Goal: Task Accomplishment & Management: Manage account settings

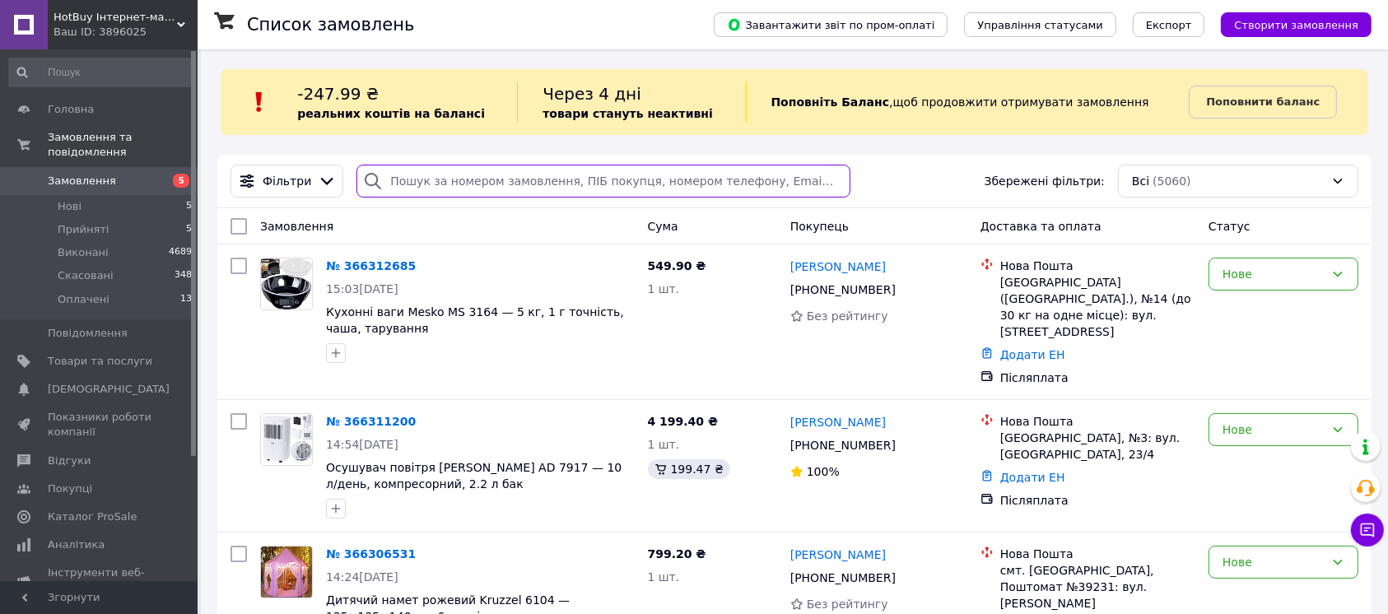
click at [528, 179] on input "search" at bounding box center [603, 181] width 494 height 33
paste input "+380671778340"
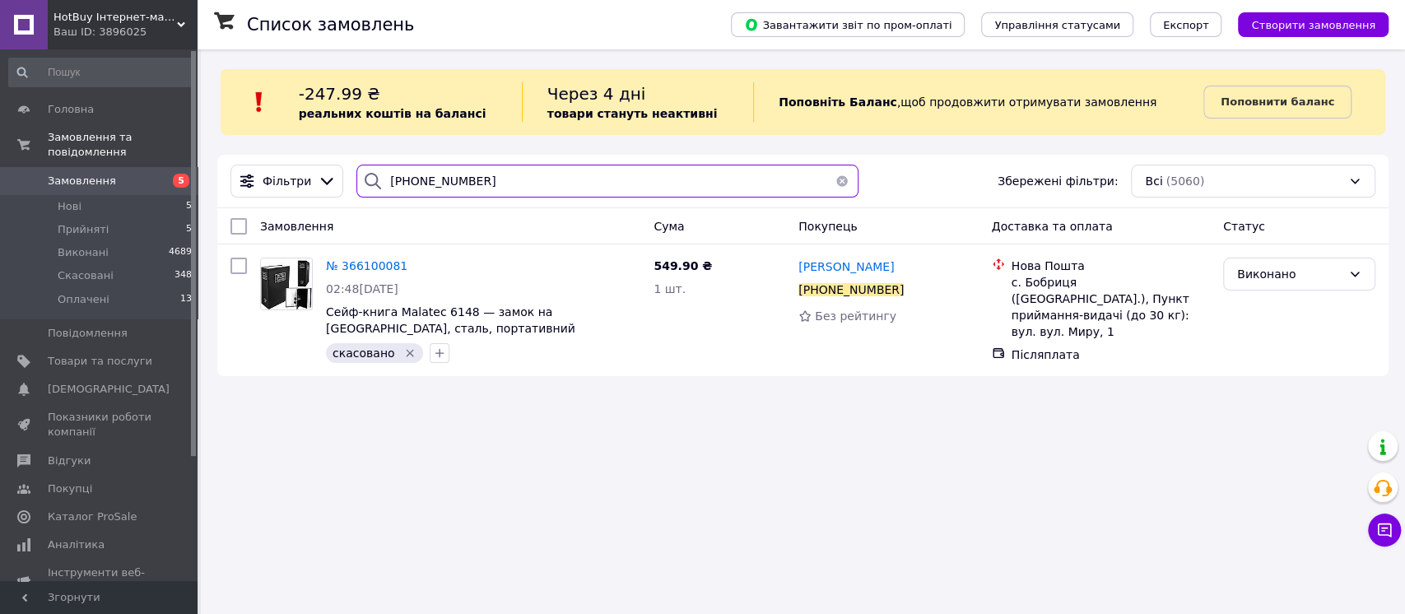
type input "+380671778340"
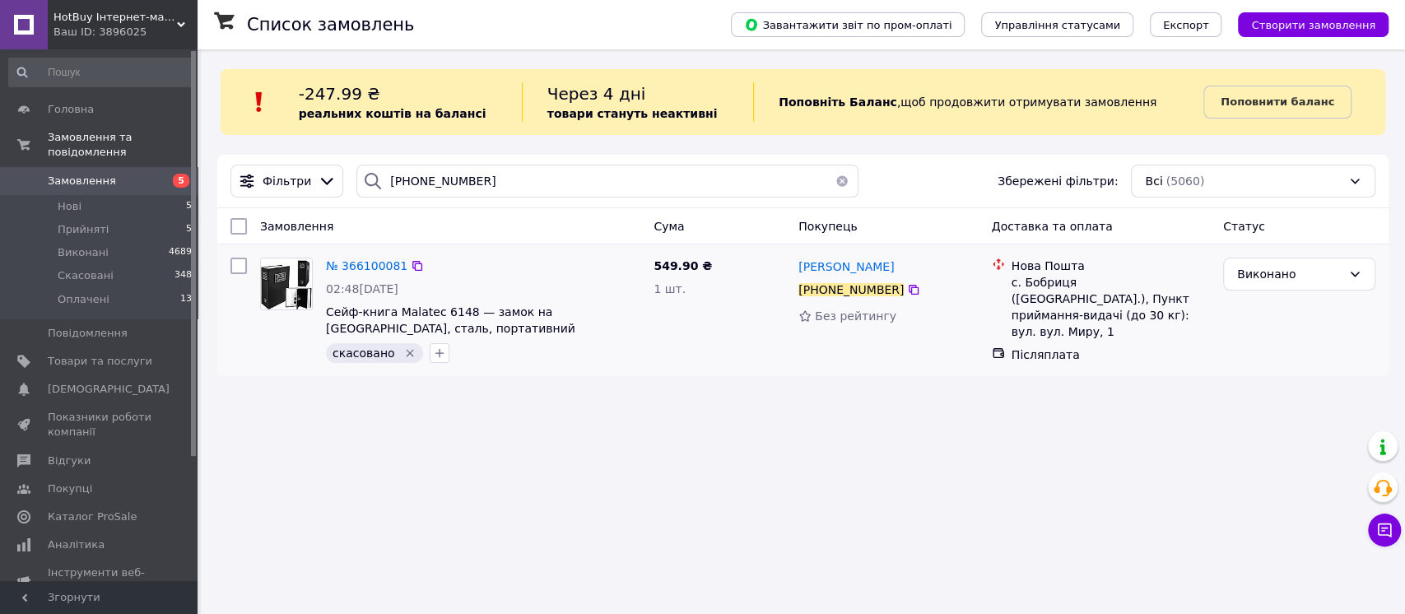
click at [407, 353] on icon "Видалити мітку" at bounding box center [410, 353] width 7 height 7
click at [843, 253] on div "Ірина П'ятак +380 67 177 83 40 Без рейтингу" at bounding box center [888, 310] width 193 height 119
copy div "Ірина П'ятак"
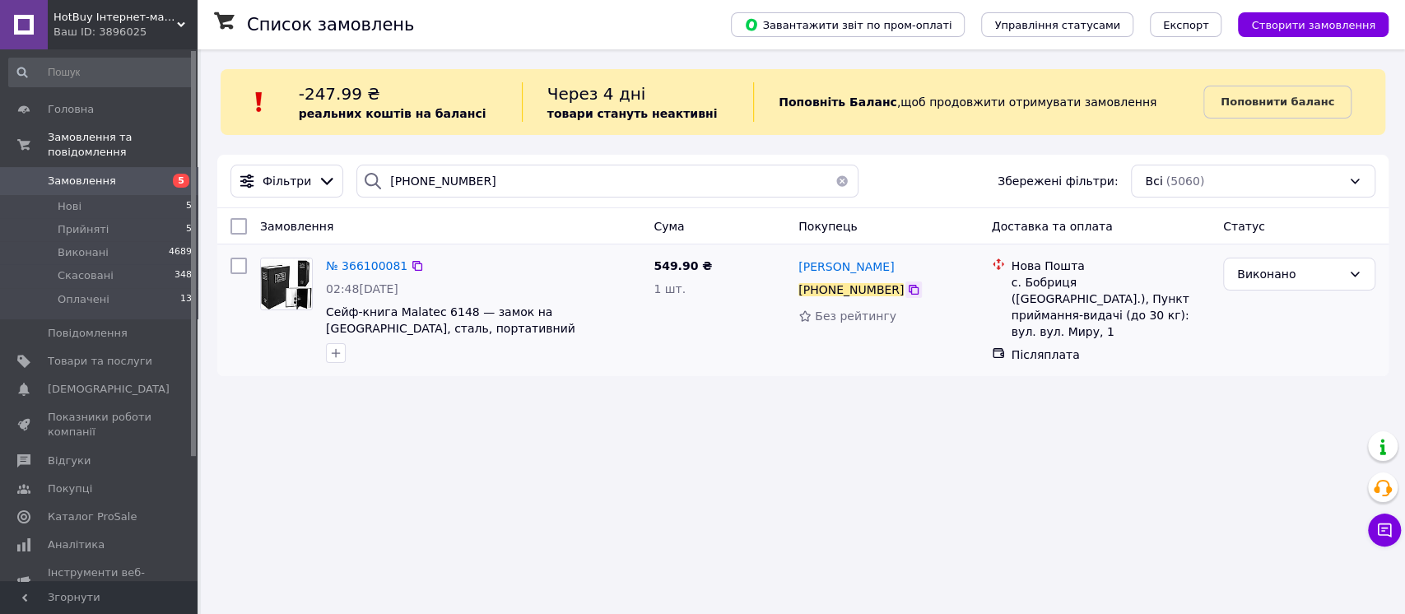
click at [909, 295] on icon at bounding box center [914, 290] width 10 height 10
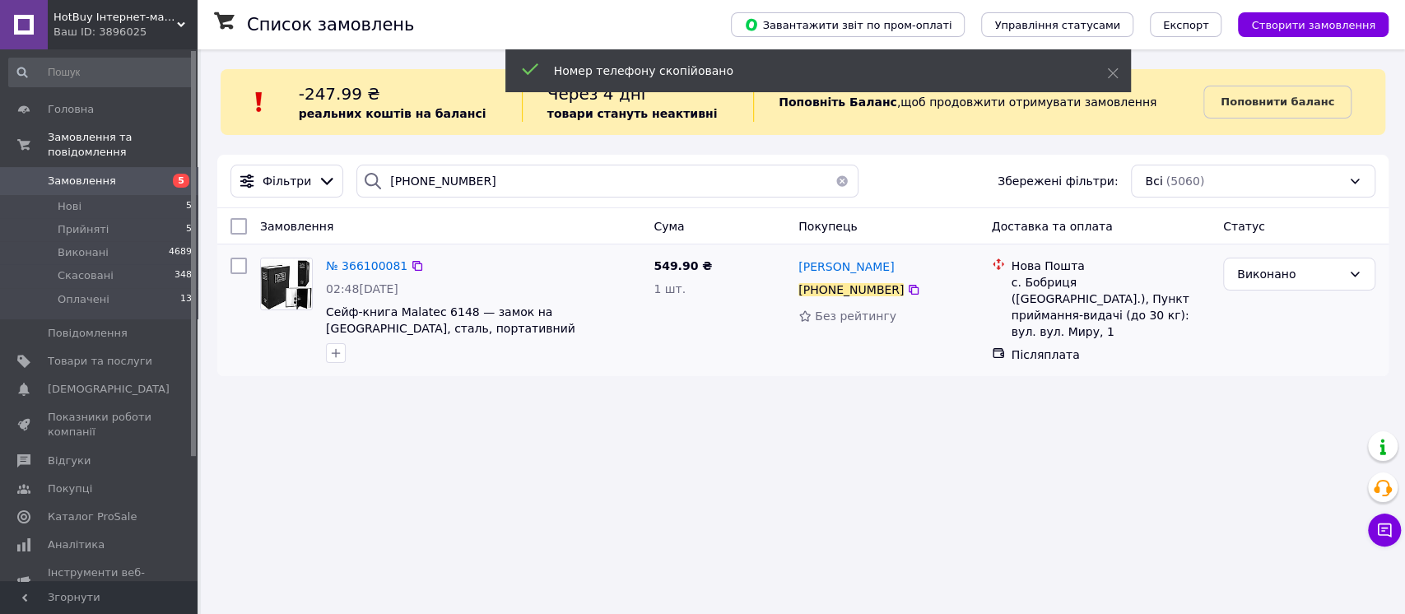
click at [1042, 277] on div "с. Бобриця (Черкаська обл.), Пункт приймання-видачі (до 30 кг): вул. вул. Миру,…" at bounding box center [1110, 307] width 198 height 66
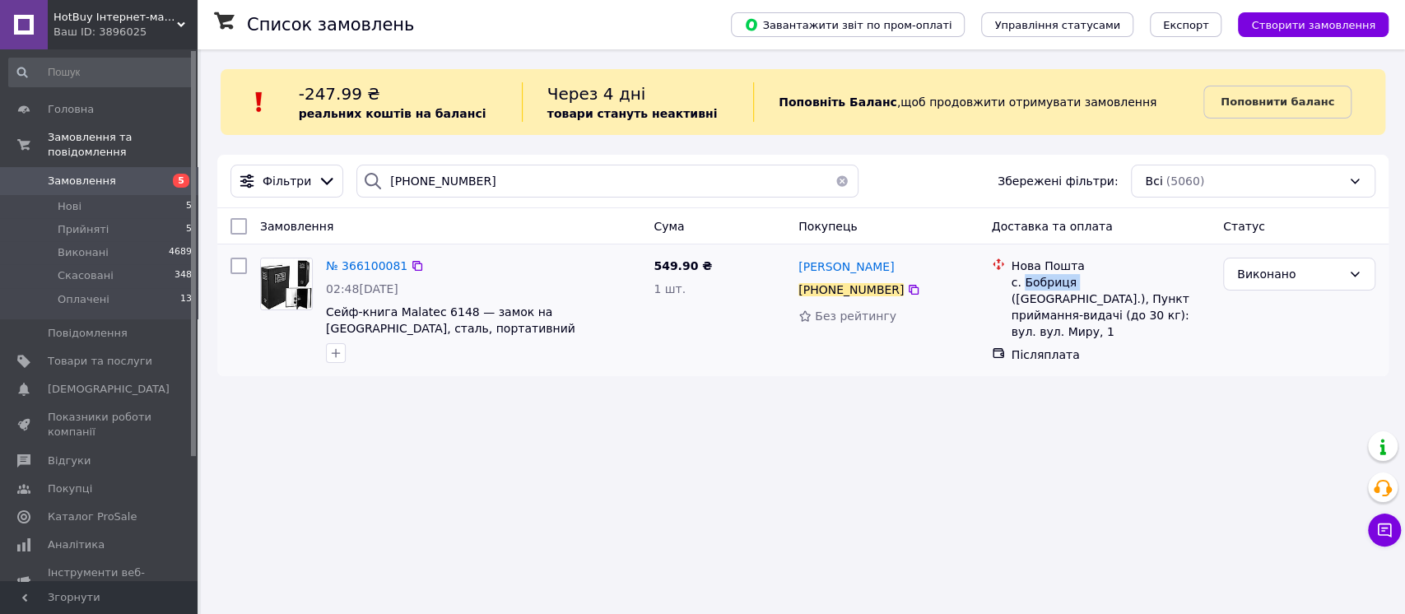
click at [1042, 277] on div "с. Бобриця (Черкаська обл.), Пункт приймання-видачі (до 30 кг): вул. вул. Миру,…" at bounding box center [1110, 307] width 198 height 66
copy div "Бобриця"
click at [741, 362] on div "549.90 ₴ 1 шт." at bounding box center [719, 310] width 145 height 119
click at [128, 174] on span "Замовлення" at bounding box center [100, 181] width 105 height 15
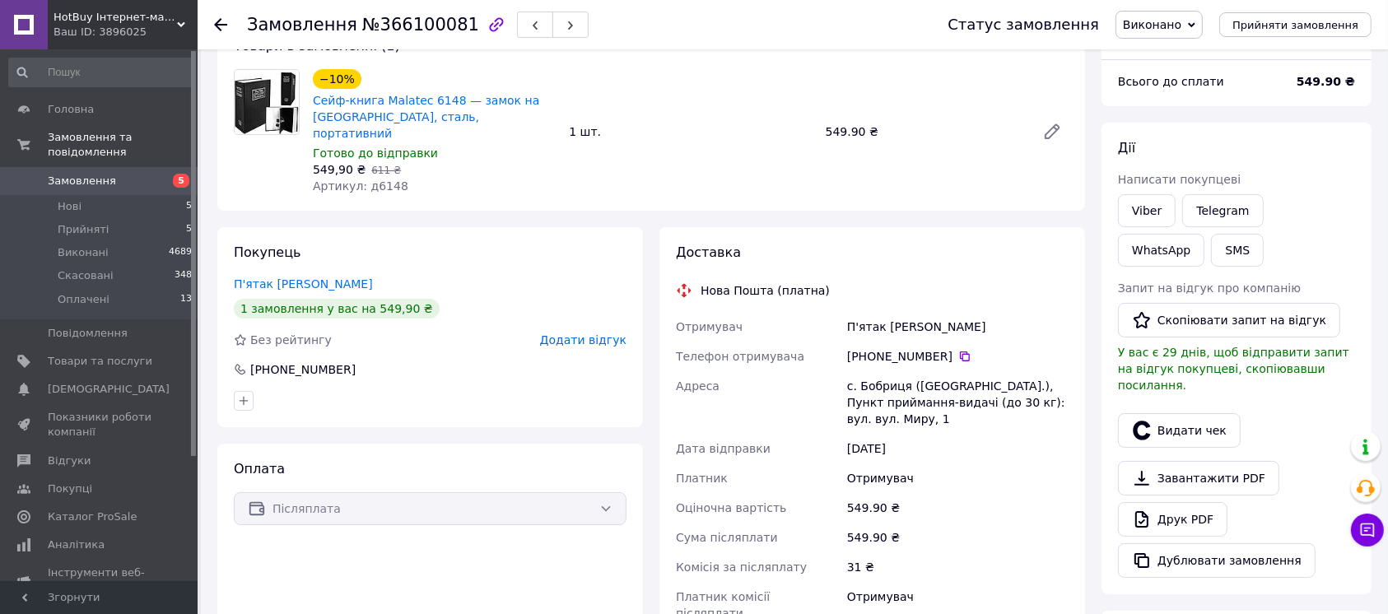
scroll to position [329, 0]
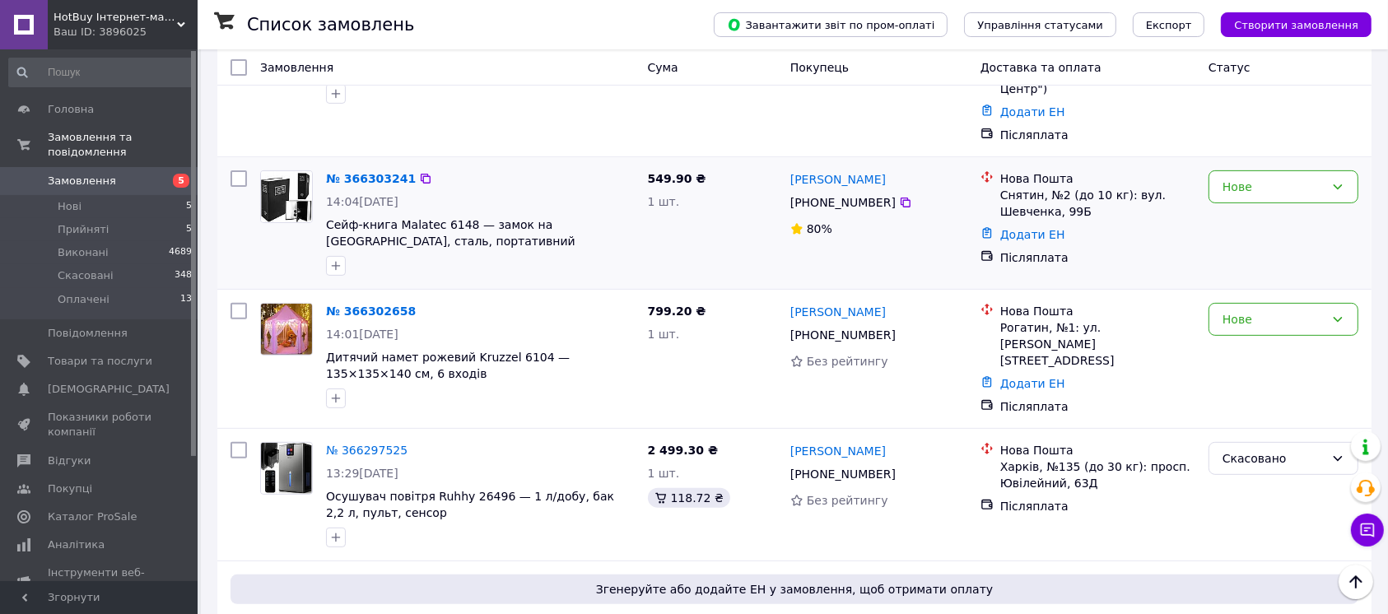
scroll to position [548, 0]
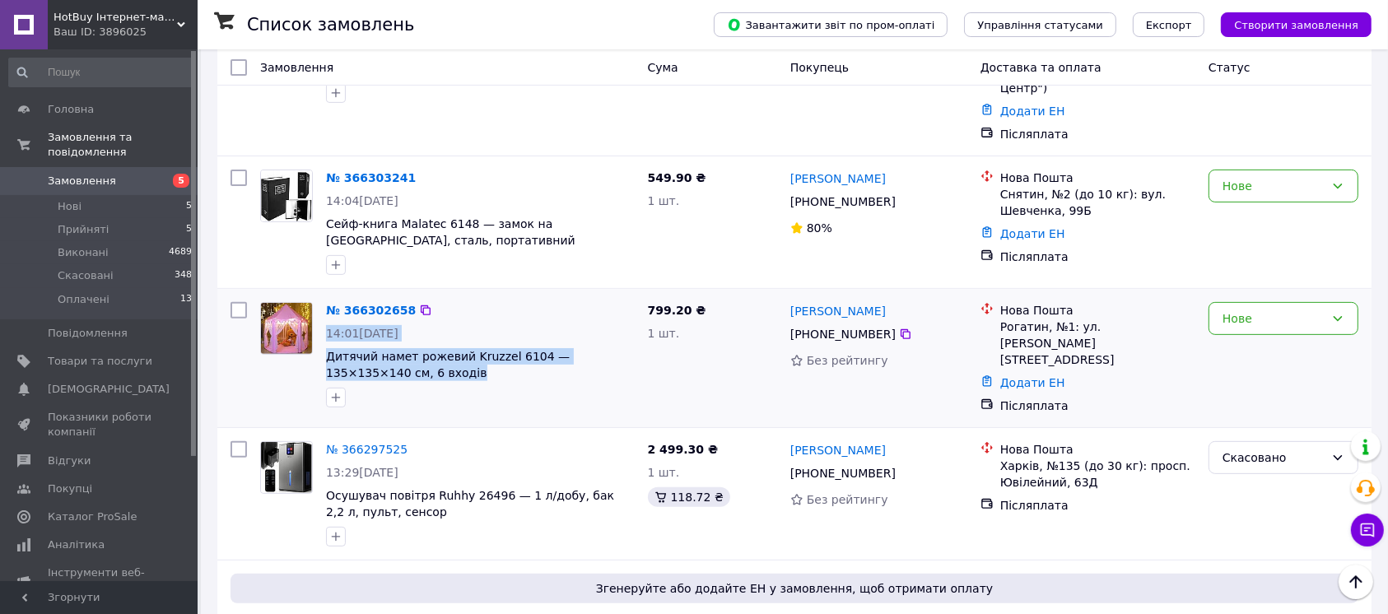
drag, startPoint x: 494, startPoint y: 336, endPoint x: 500, endPoint y: 251, distance: 85.0
click at [498, 295] on div "№ 366302658 14:01, 12.10.2025 Дитячий намет рожевий Kruzzel 6104 — 135×135×140 …" at bounding box center [480, 354] width 322 height 119
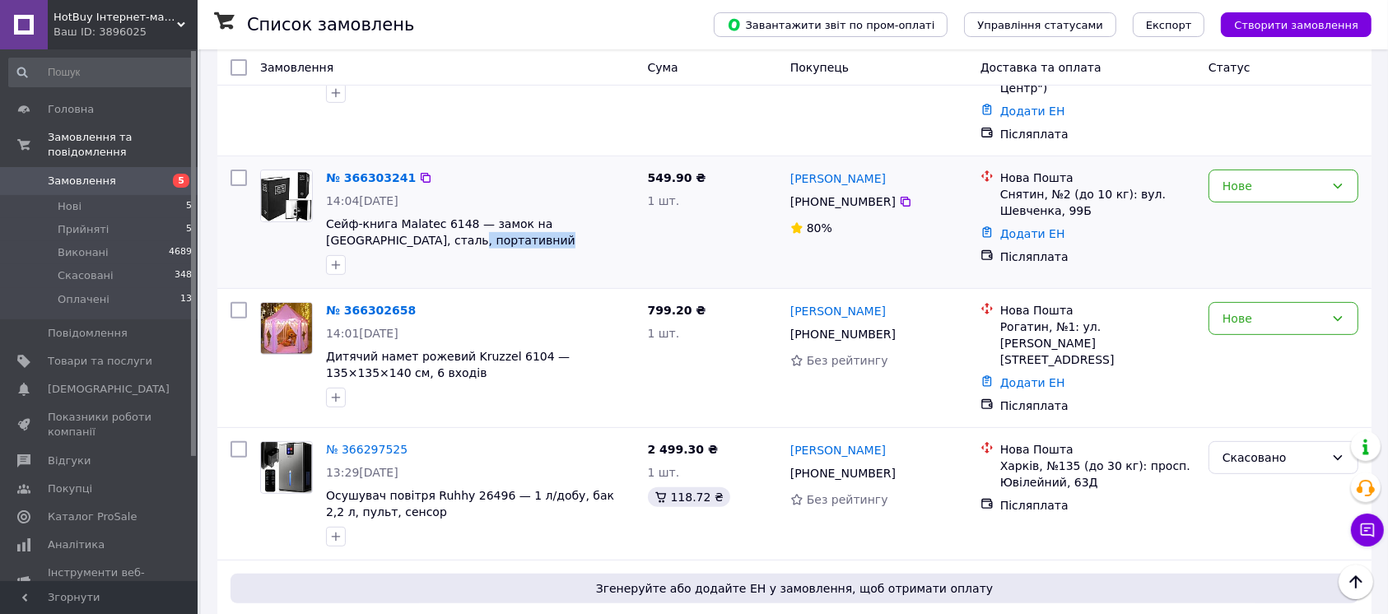
drag, startPoint x: 518, startPoint y: 198, endPoint x: 516, endPoint y: 150, distance: 47.8
click at [518, 163] on div "№ 366303241 14:04, 12.10.2025 Сейф-книга Malatec 6148 — замок на ключ, сталь, п…" at bounding box center [480, 222] width 322 height 119
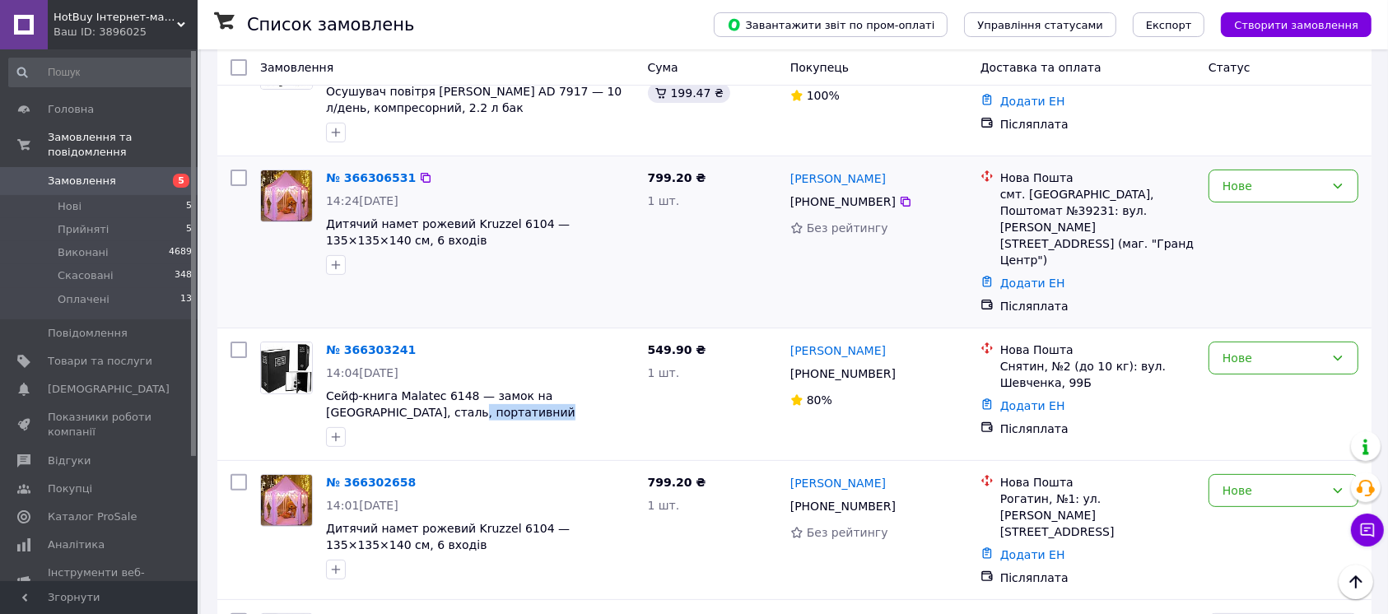
scroll to position [329, 0]
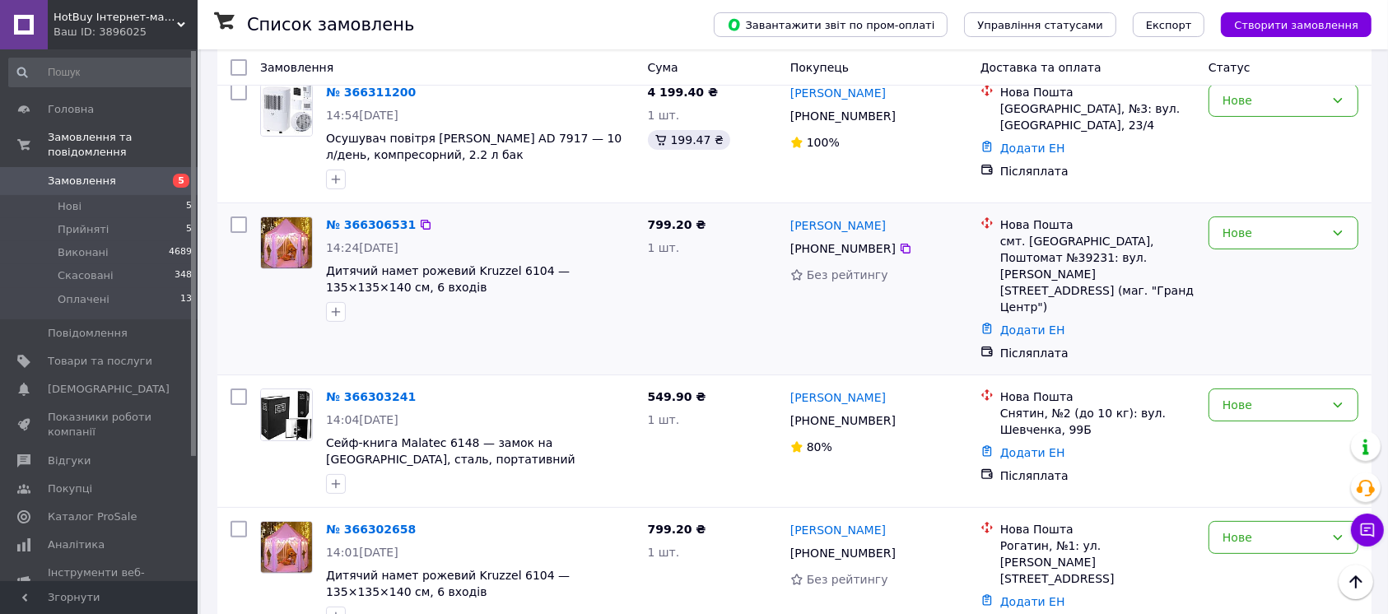
drag, startPoint x: 522, startPoint y: 275, endPoint x: 537, endPoint y: 230, distance: 47.6
click at [537, 230] on div "№ 366306531 14:24, 12.10.2025 Дитячий намет рожевий Kruzzel 6104 — 135×135×140 …" at bounding box center [480, 269] width 322 height 119
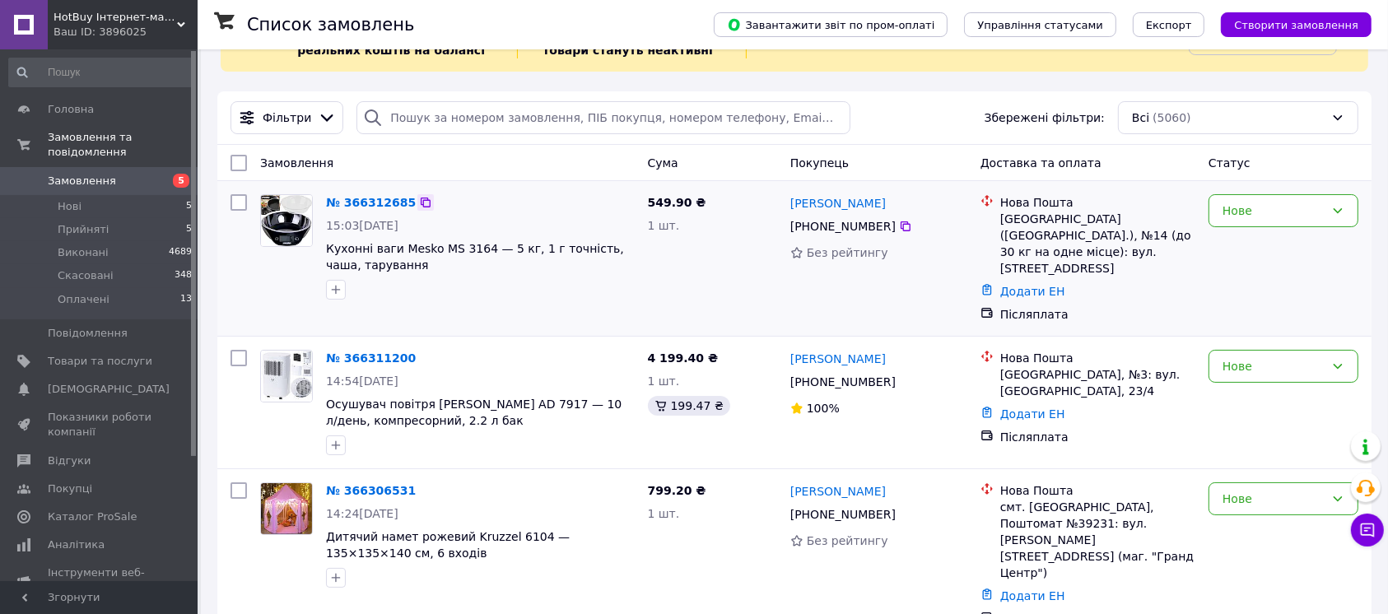
scroll to position [109, 0]
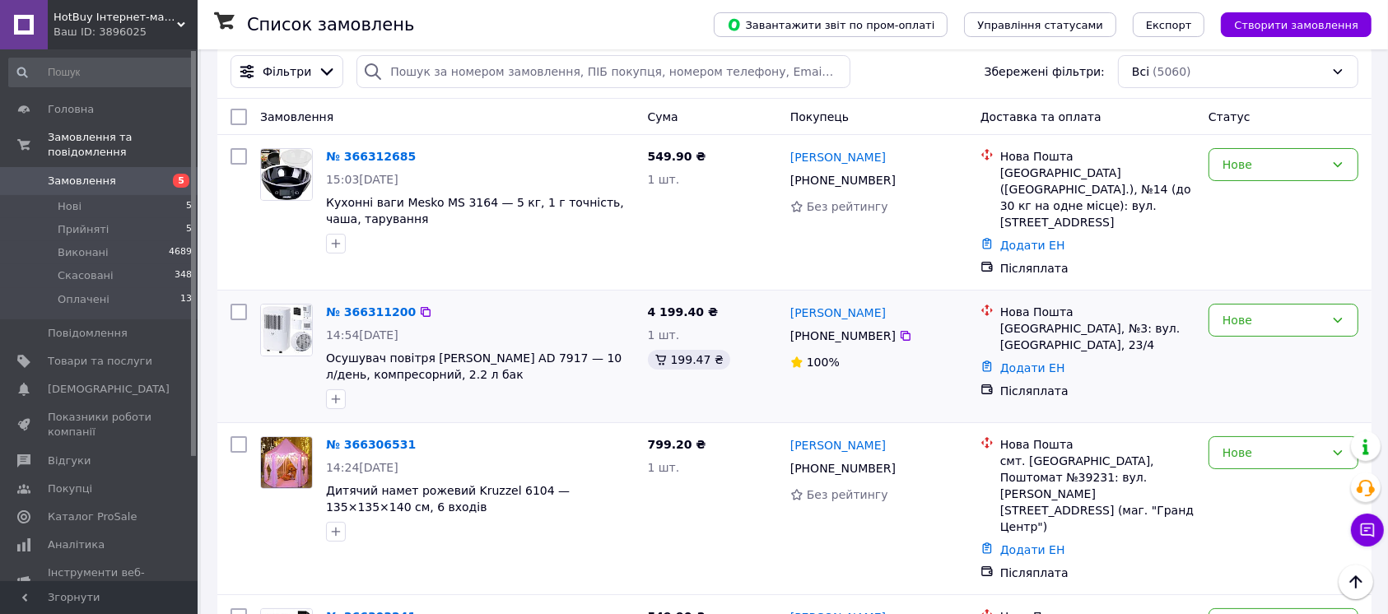
drag, startPoint x: 515, startPoint y: 370, endPoint x: 504, endPoint y: 306, distance: 64.4
click at [504, 306] on div "№ 366311200 14:54, 12.10.2025 Осушувач повітря Adler AD 7917 — 10 л/день, компр…" at bounding box center [480, 356] width 322 height 119
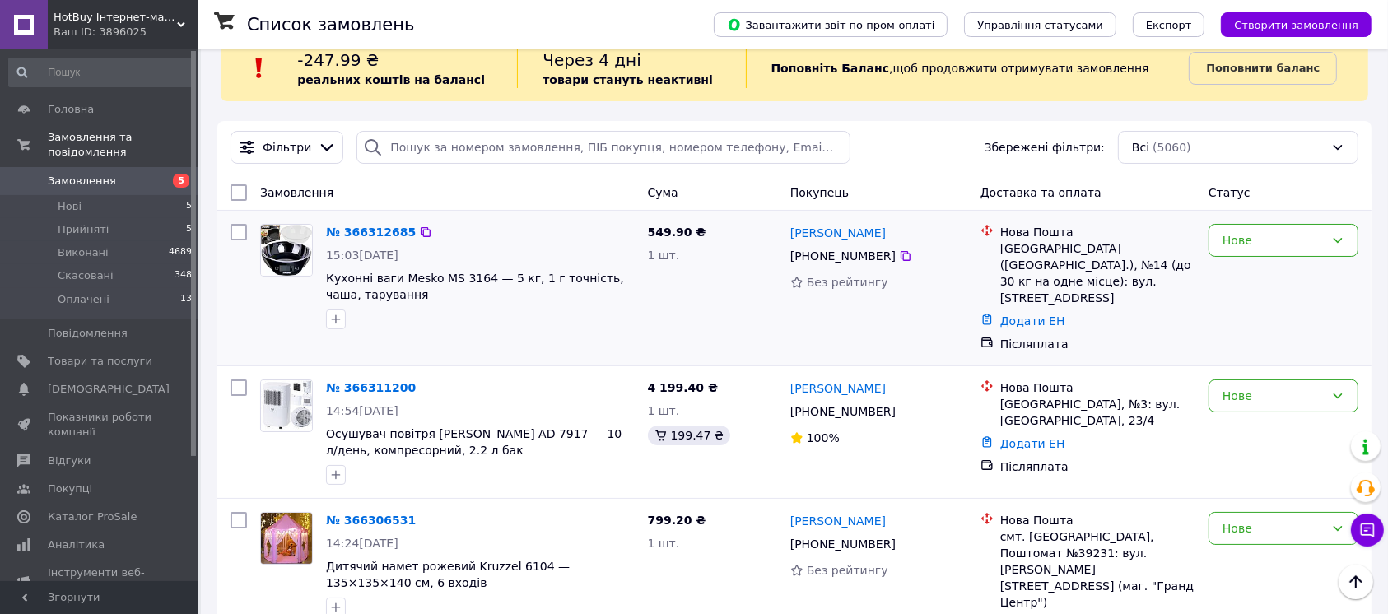
scroll to position [0, 0]
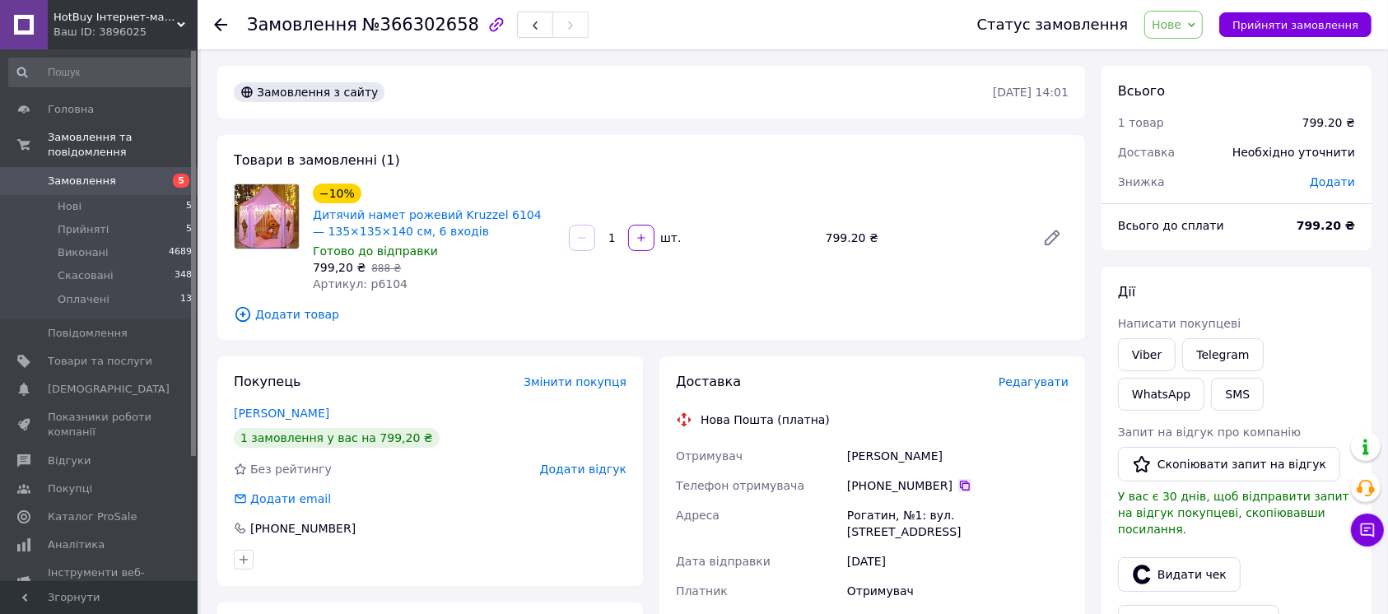
click at [958, 489] on icon at bounding box center [964, 485] width 13 height 13
click at [958, 481] on icon at bounding box center [964, 485] width 13 height 13
click at [1181, 31] on span "Нове" at bounding box center [1166, 24] width 30 height 13
click at [931, 184] on div "−10% Дитячий намет рожевий Kruzzel 6104 — 135×135×140 см, 6 входів Готово до ві…" at bounding box center [690, 237] width 769 height 115
click at [1170, 30] on span "Нове" at bounding box center [1166, 24] width 30 height 13
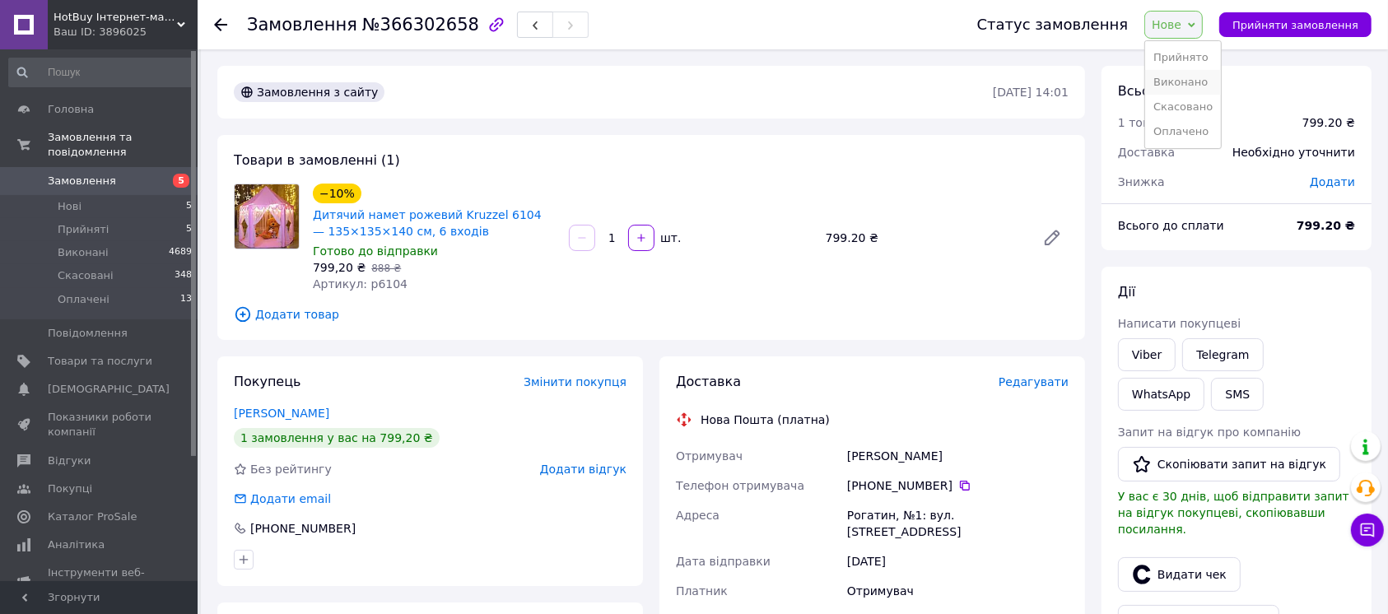
click at [1206, 89] on li "Виконано" at bounding box center [1183, 82] width 76 height 25
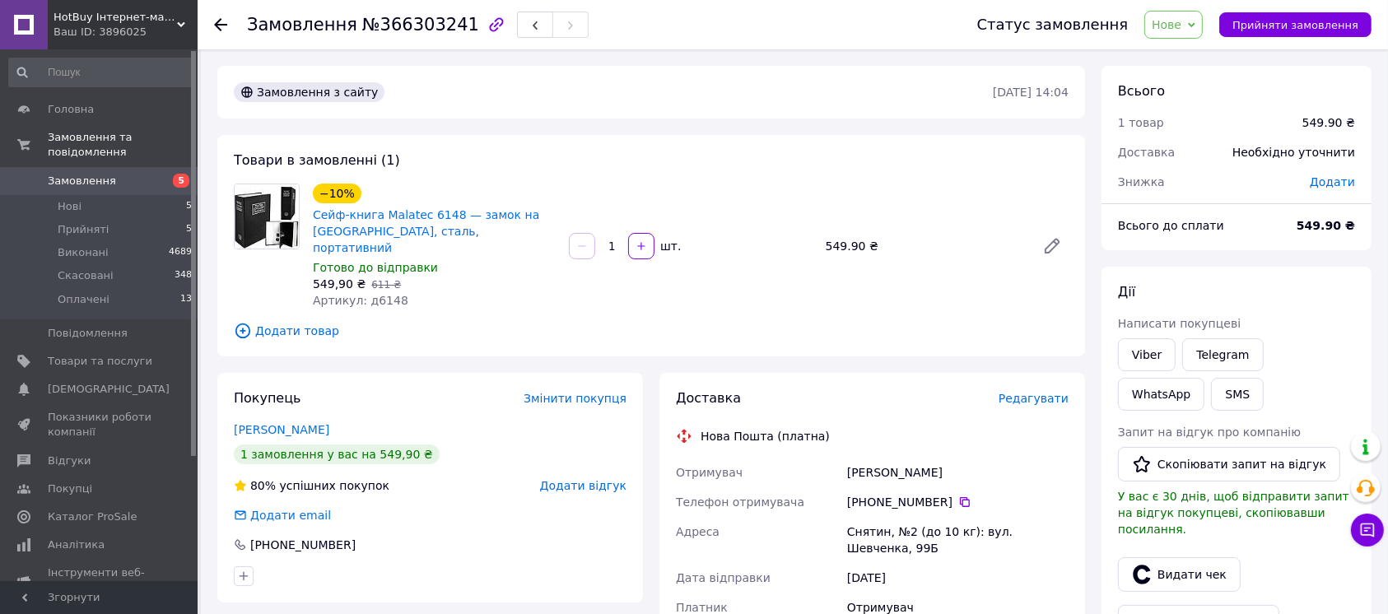
click at [432, 198] on div "−10% Сейф-книга Malatec 6148 — замок на ключ, сталь, портативний" at bounding box center [434, 220] width 246 height 76
copy link "6148"
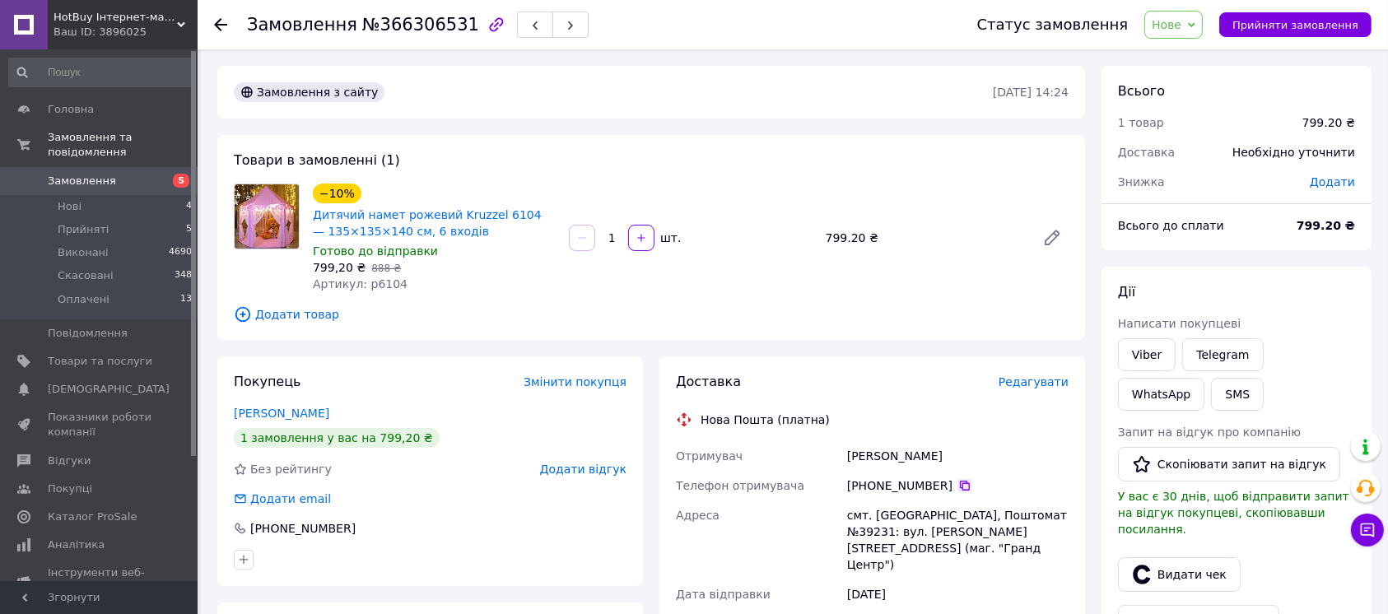
click at [958, 479] on icon at bounding box center [964, 485] width 13 height 13
click at [960, 490] on icon at bounding box center [965, 486] width 10 height 10
click at [1181, 26] on span "Нове" at bounding box center [1166, 24] width 30 height 13
click at [1198, 91] on li "Виконано" at bounding box center [1183, 82] width 76 height 25
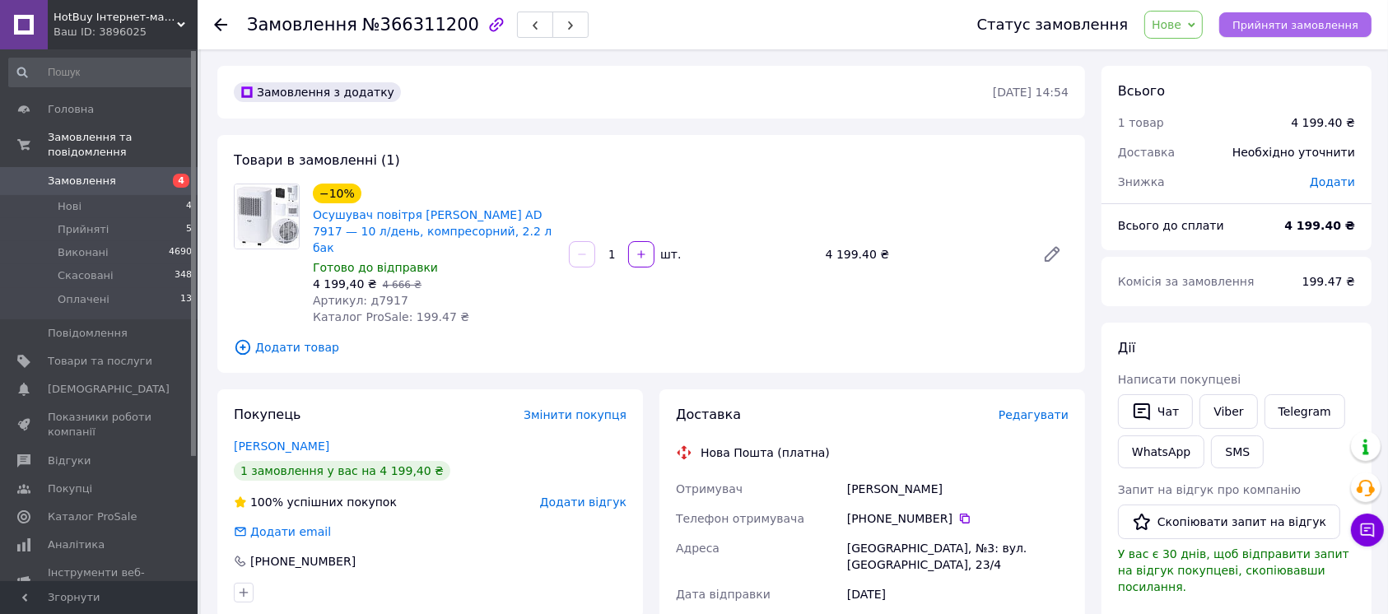
click at [1262, 36] on button "Прийняти замовлення" at bounding box center [1295, 24] width 152 height 25
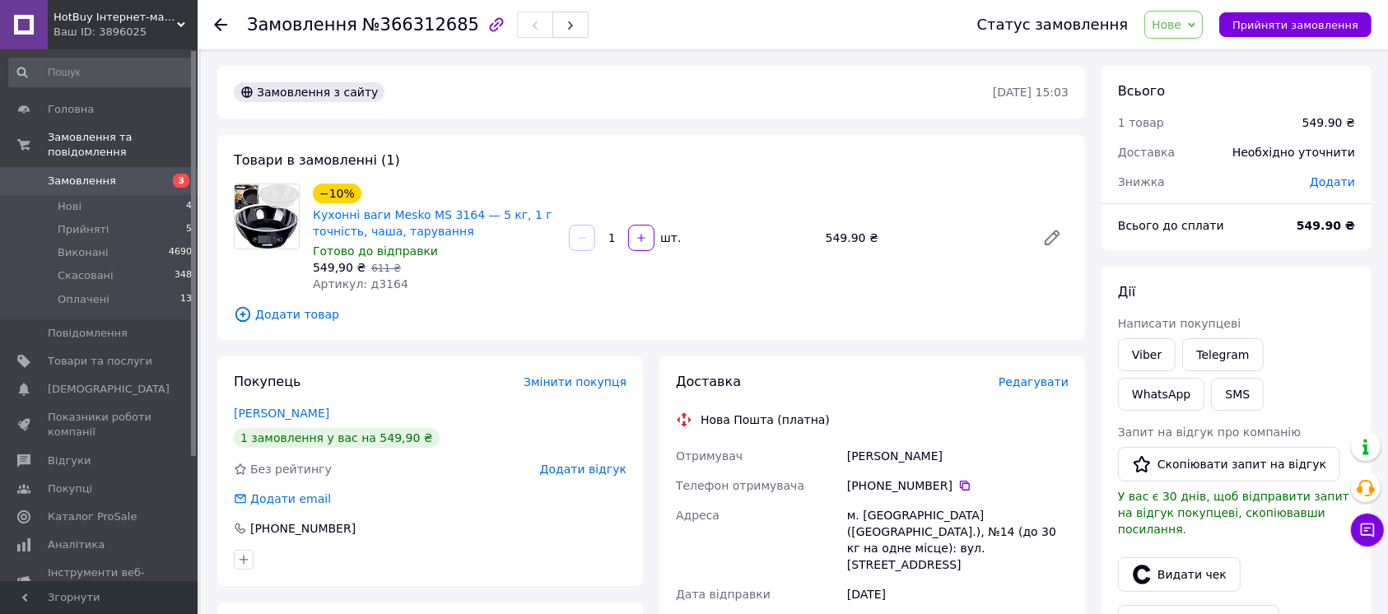
click at [458, 198] on div "−10% Кухонні ваги Mesko MS 3164 — 5 кг, 1 г точність, чаша, тарування" at bounding box center [434, 211] width 246 height 59
copy link "3164"
click at [958, 486] on icon at bounding box center [964, 485] width 13 height 13
click at [958, 479] on icon at bounding box center [964, 485] width 13 height 13
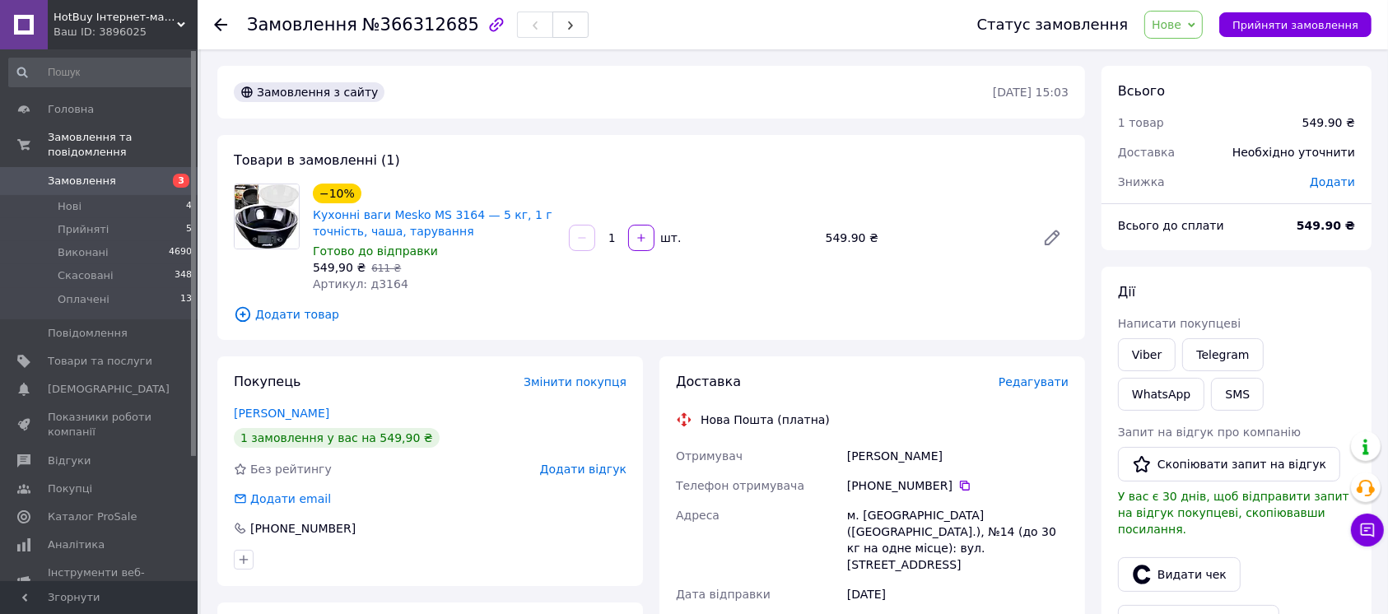
click at [1179, 14] on span "Нове" at bounding box center [1173, 25] width 58 height 28
click at [1192, 87] on li "Виконано" at bounding box center [1183, 82] width 76 height 25
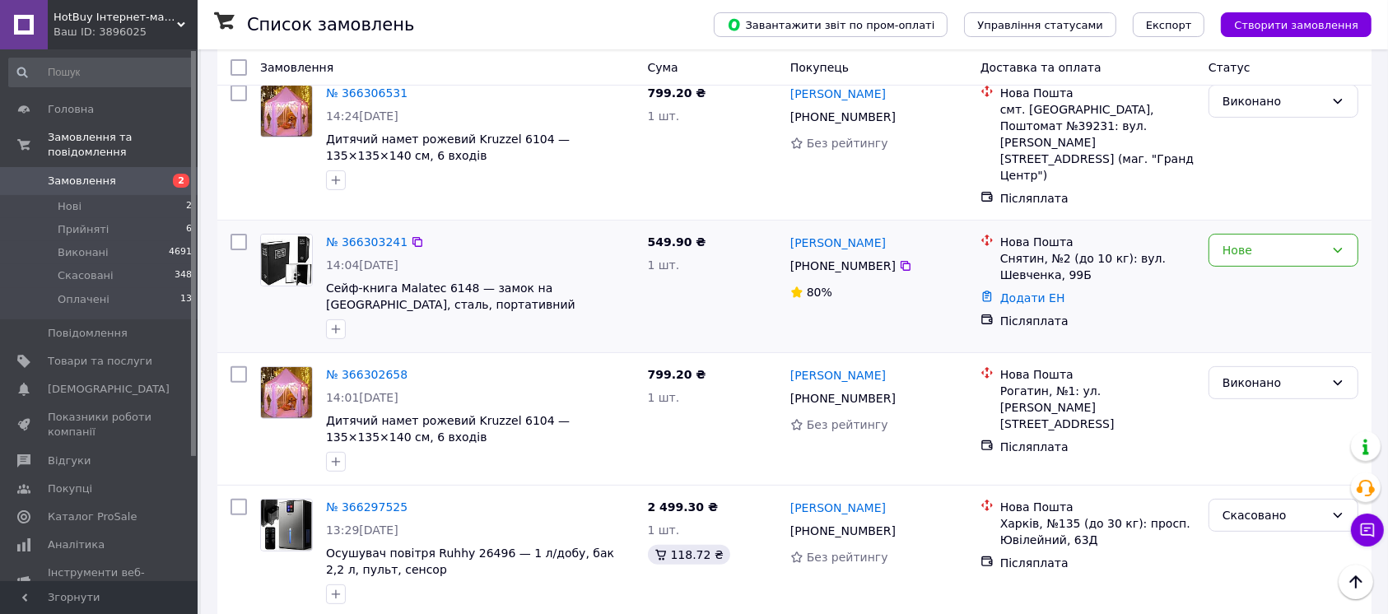
scroll to position [439, 0]
click at [362, 235] on link "№ 366303241" at bounding box center [366, 241] width 81 height 13
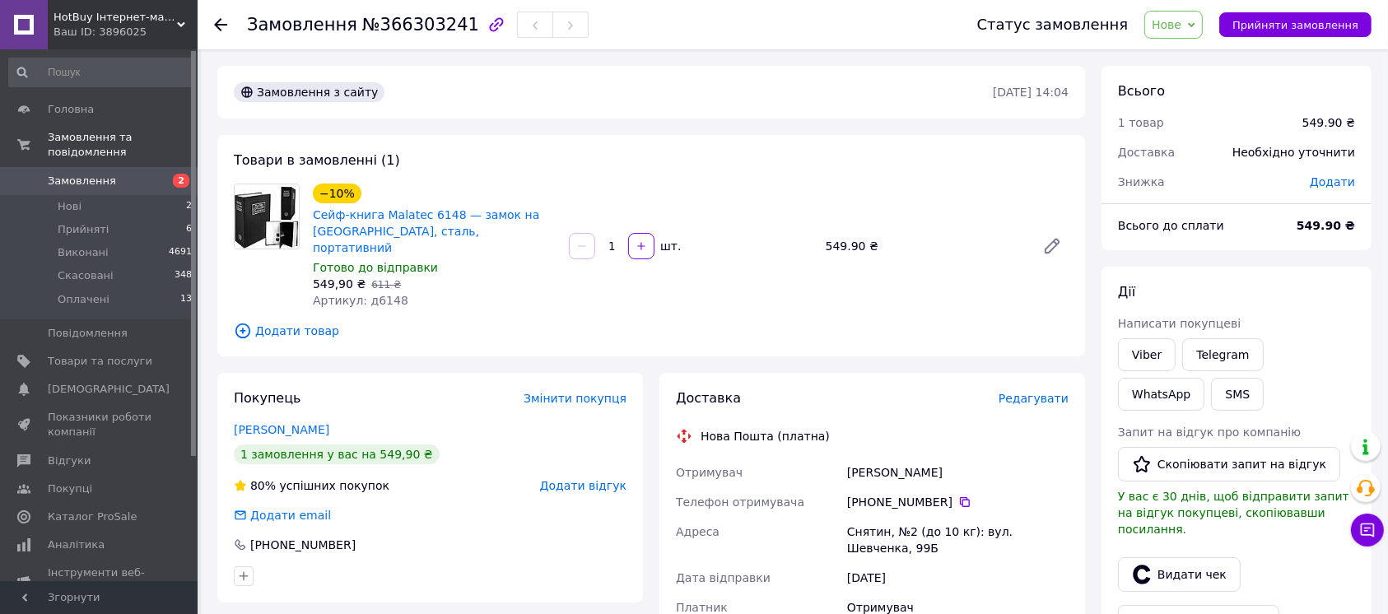
click at [435, 200] on div "−10% Сейф-книга Malatec 6148 — замок на ключ, сталь, портативний" at bounding box center [434, 220] width 246 height 76
copy link "6148"
click at [889, 460] on div "Мельничук Тетяна" at bounding box center [958, 473] width 228 height 30
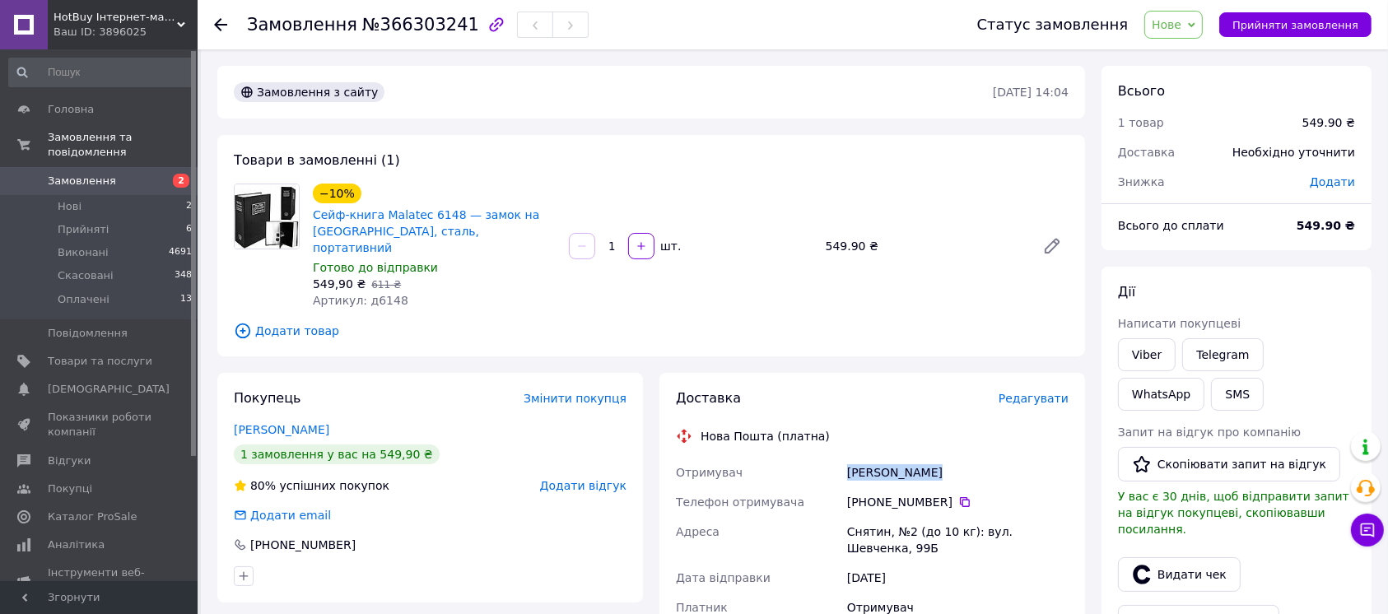
click at [889, 460] on div "Мельничук Тетяна" at bounding box center [958, 473] width 228 height 30
copy div "Мельничук Тетяна"
click at [960, 495] on icon at bounding box center [964, 501] width 13 height 13
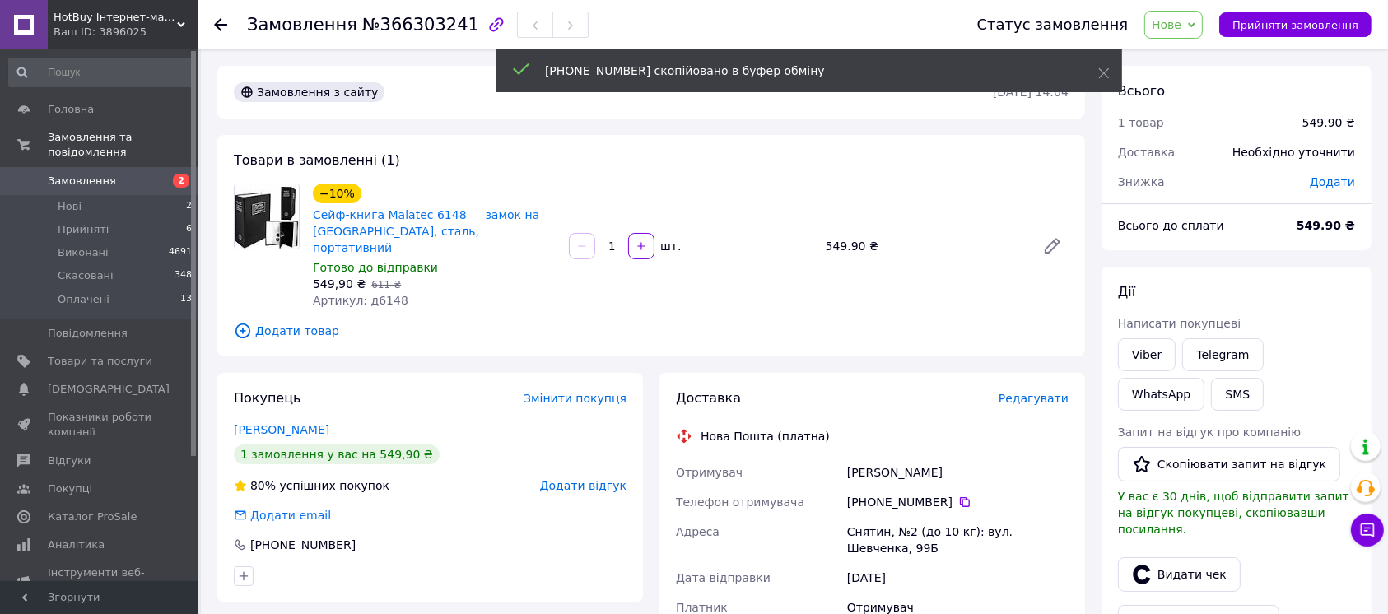
click at [864, 517] on div "Снятин, №2 (до 10 кг): вул. Шевченка, 99Б" at bounding box center [958, 540] width 228 height 46
copy div "Снятин"
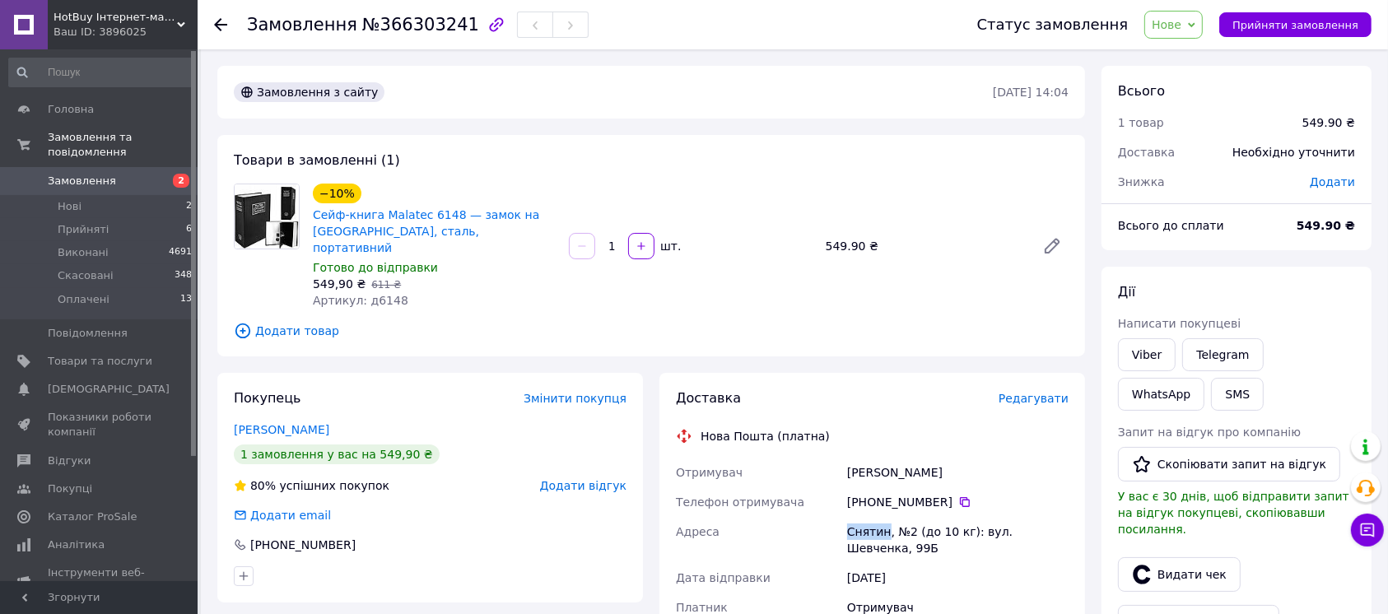
click at [1202, 30] on span "Нове" at bounding box center [1173, 25] width 58 height 28
click at [1197, 86] on li "Виконано" at bounding box center [1183, 82] width 76 height 25
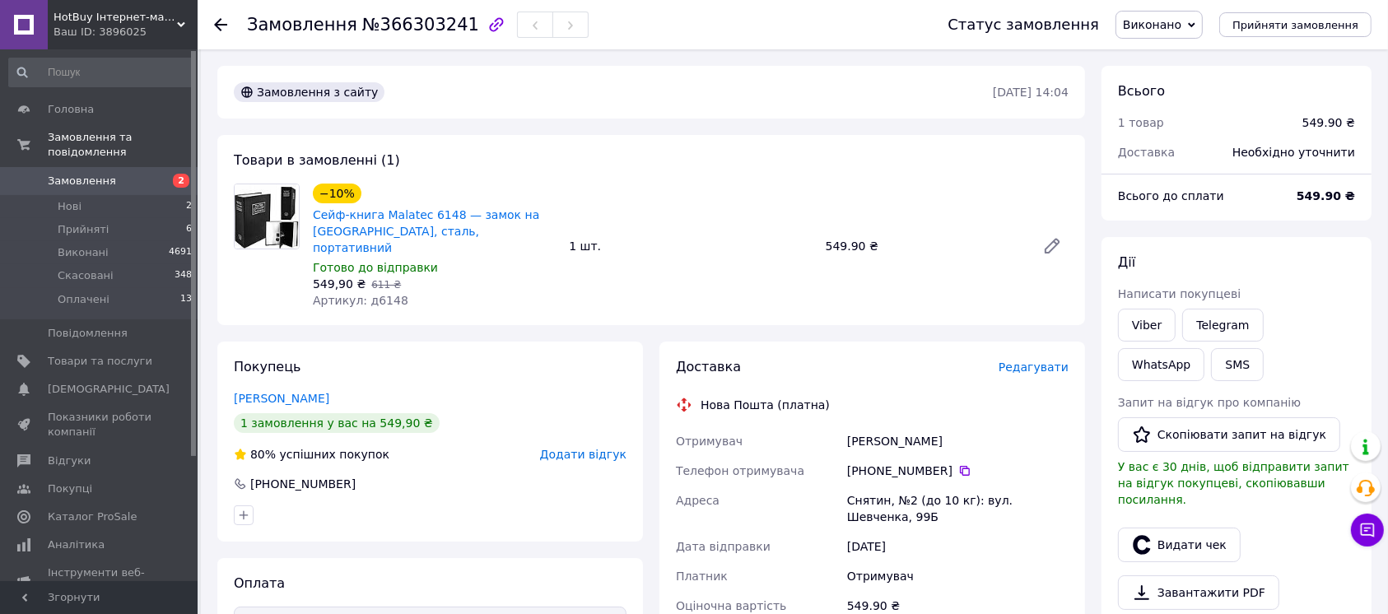
click at [96, 174] on span "Замовлення" at bounding box center [82, 181] width 68 height 15
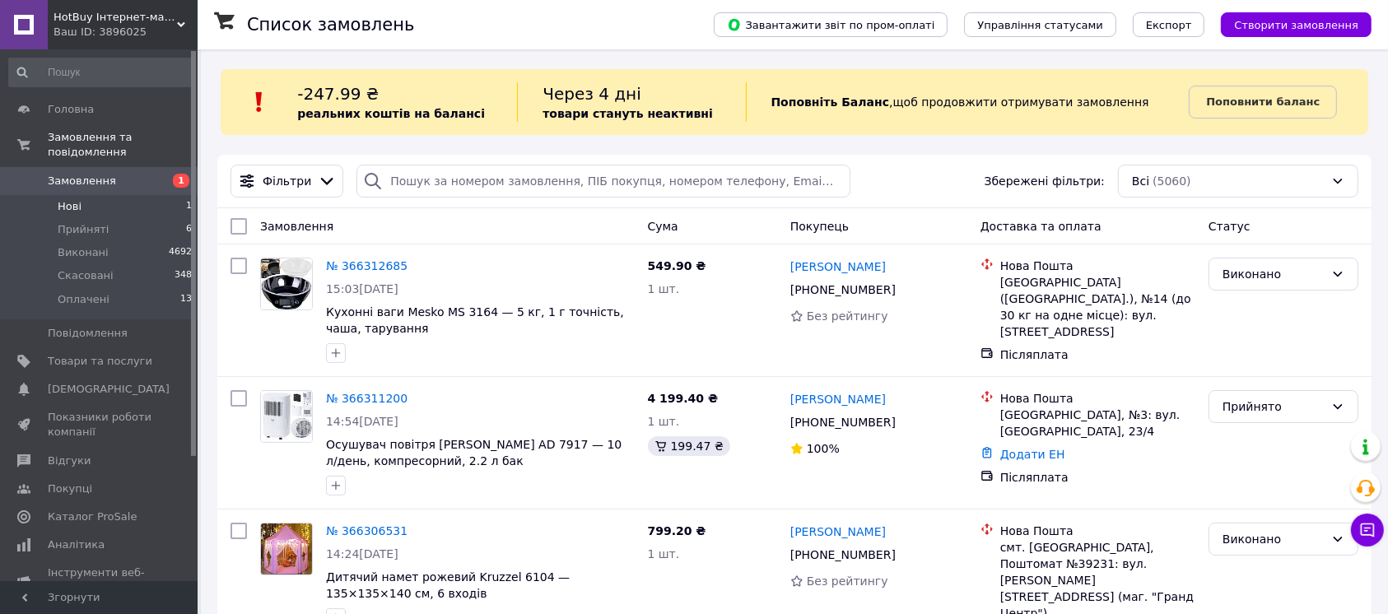
click at [151, 197] on li "Нові 1" at bounding box center [101, 206] width 202 height 23
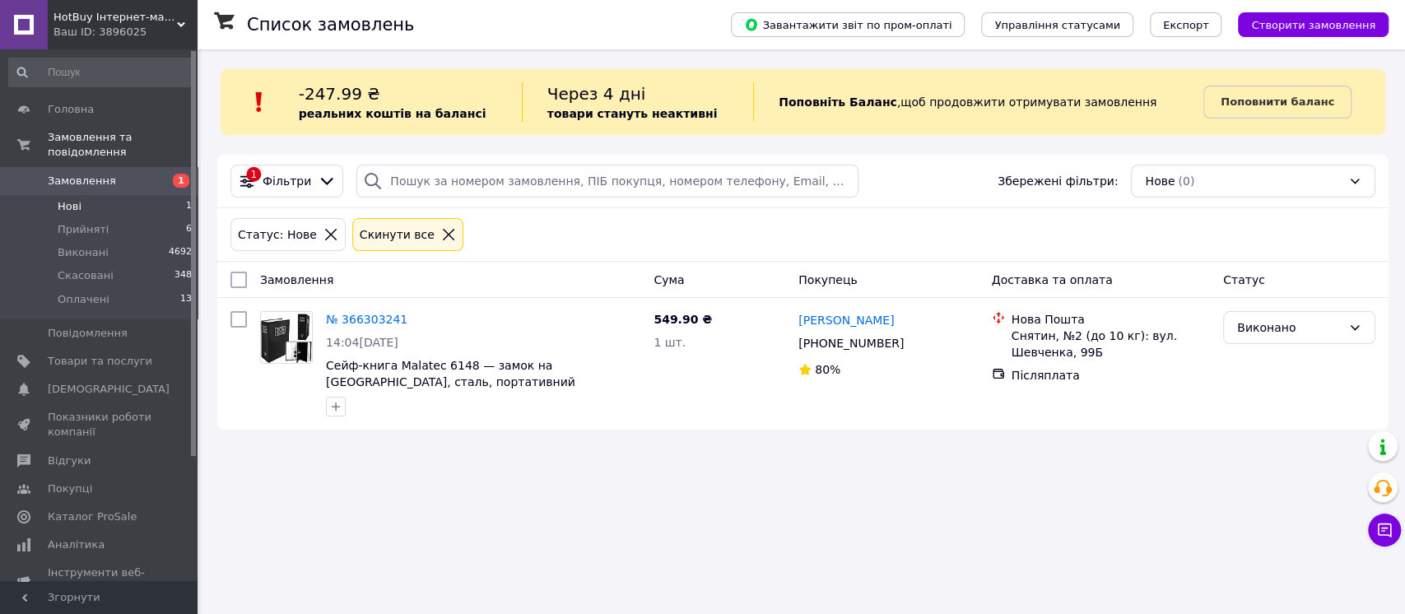
click at [154, 167] on link "Замовлення 1" at bounding box center [101, 181] width 202 height 28
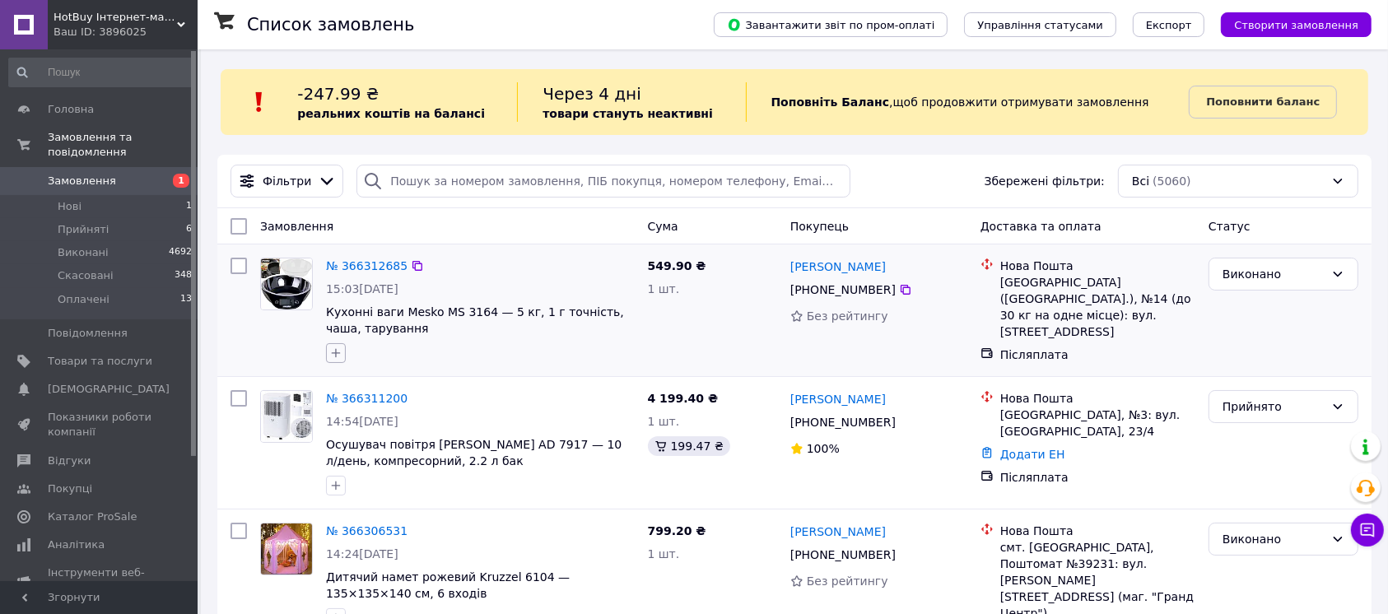
click at [336, 349] on icon "button" at bounding box center [335, 352] width 13 height 13
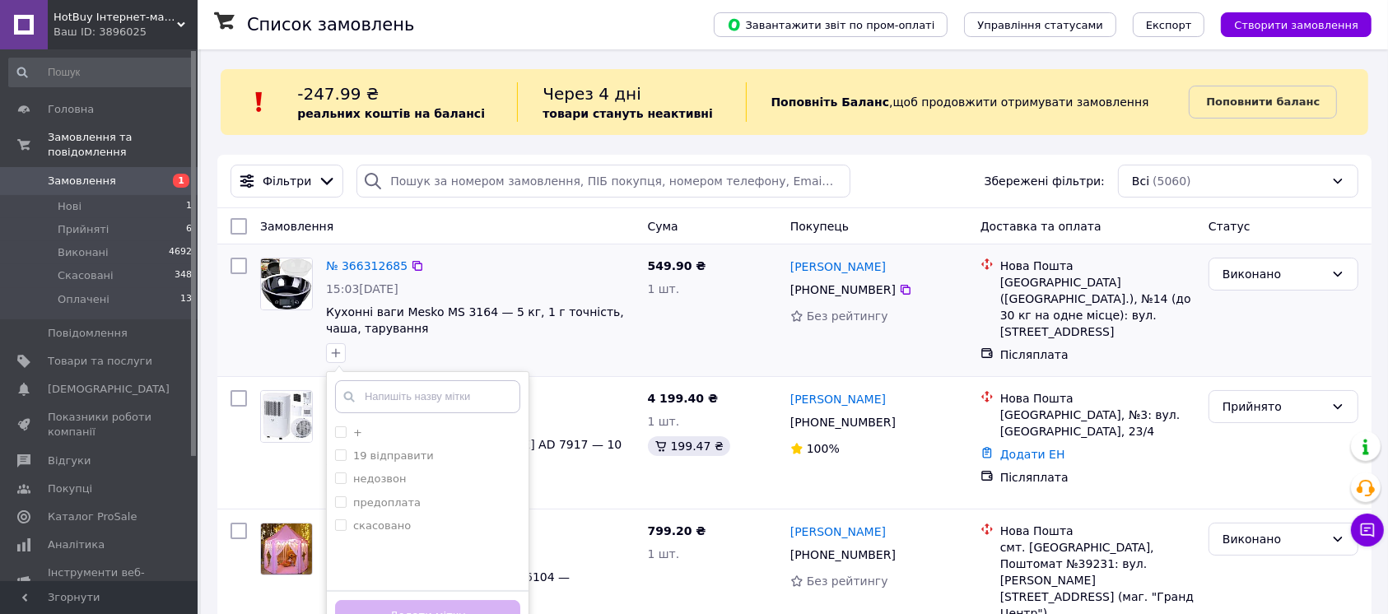
click at [469, 344] on div "+ 19 відправити недозвон предоплата скасовано Створити мітку Додати мітку" at bounding box center [480, 353] width 315 height 26
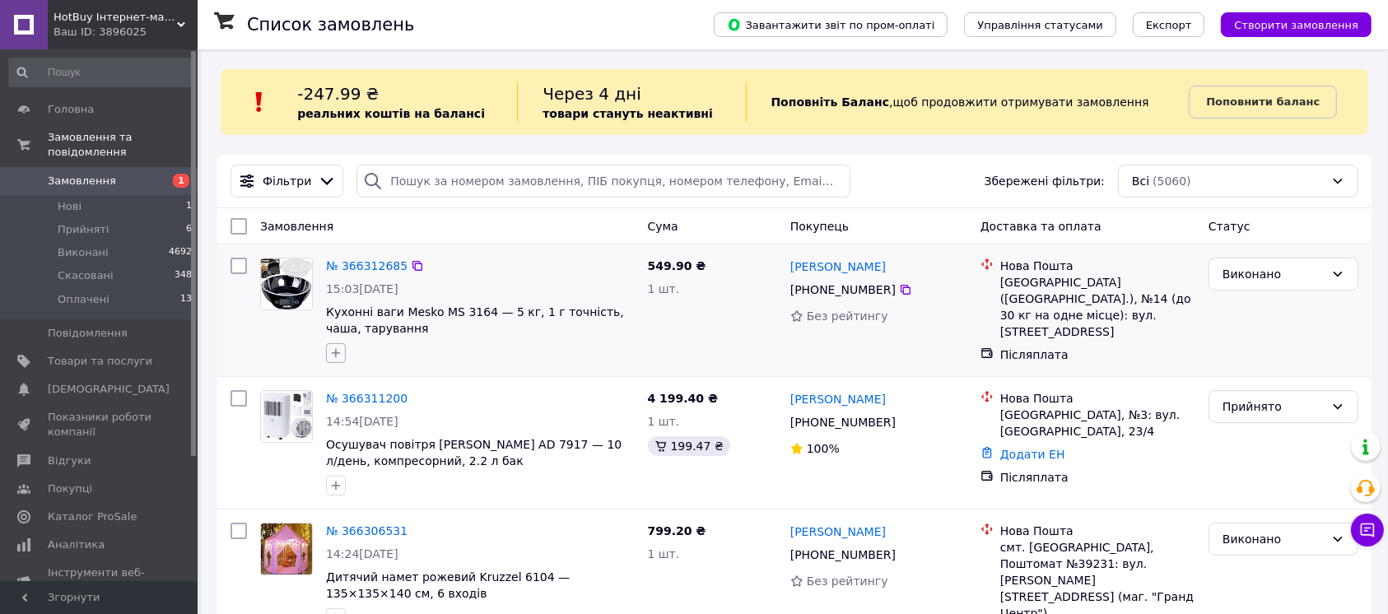
click at [339, 349] on icon "button" at bounding box center [335, 352] width 13 height 13
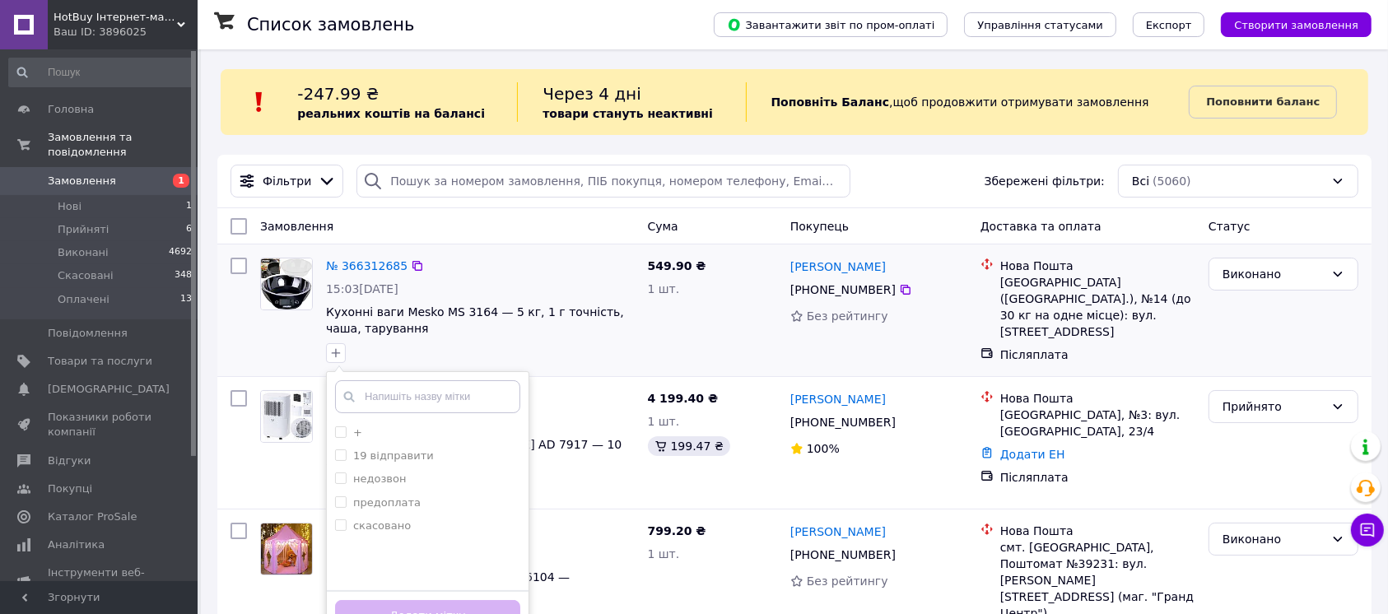
click at [580, 362] on div "+ 19 відправити недозвон предоплата скасовано Створити мітку Додати мітку" at bounding box center [480, 353] width 315 height 26
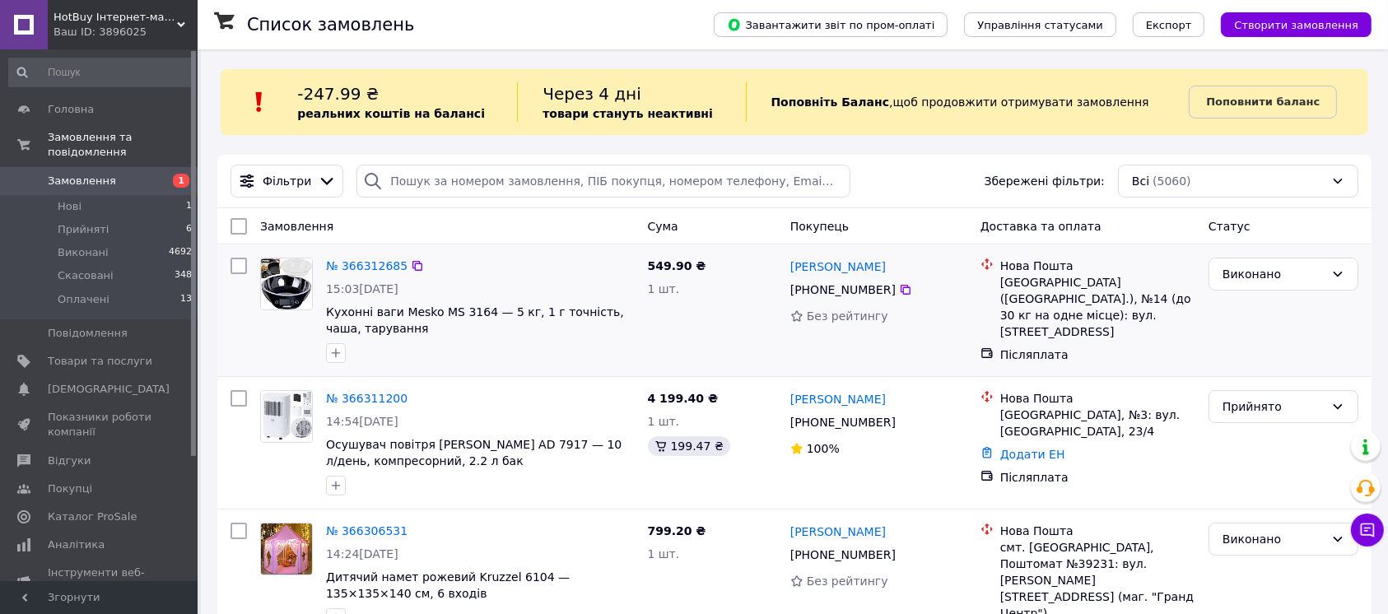
click at [464, 296] on div "15:03, 12.10.2025" at bounding box center [480, 289] width 309 height 16
click at [464, 296] on div "15:03[DATE]" at bounding box center [480, 289] width 309 height 16
click at [461, 297] on div "№ 366312685 15:03, 12.10.2025 Кухонні ваги Mesko MS 3164 — 5 кг, 1 г точність, …" at bounding box center [480, 310] width 322 height 119
click at [828, 253] on div "Альона Калинюк +380 95 306 65 83 Без рейтингу" at bounding box center [878, 310] width 190 height 119
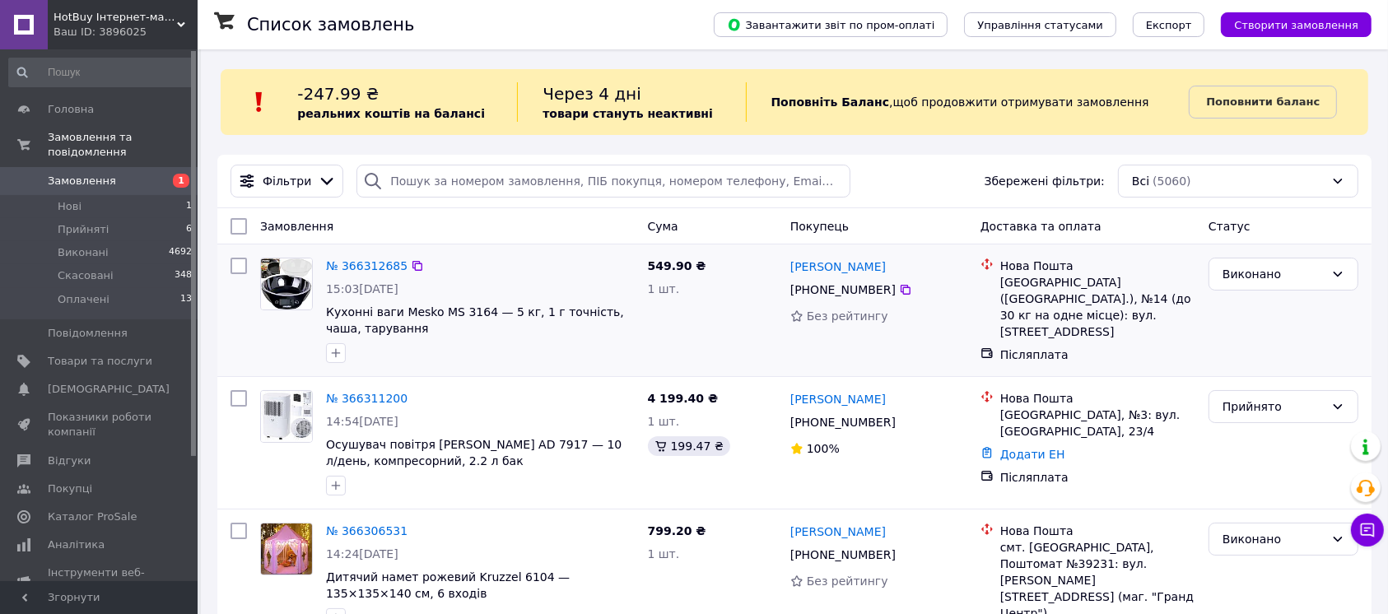
click at [828, 253] on div "Альона Калинюк +380 95 306 65 83 Без рейтингу" at bounding box center [878, 310] width 190 height 119
copy div "[PERSON_NAME]"
click at [899, 293] on icon at bounding box center [905, 289] width 13 height 13
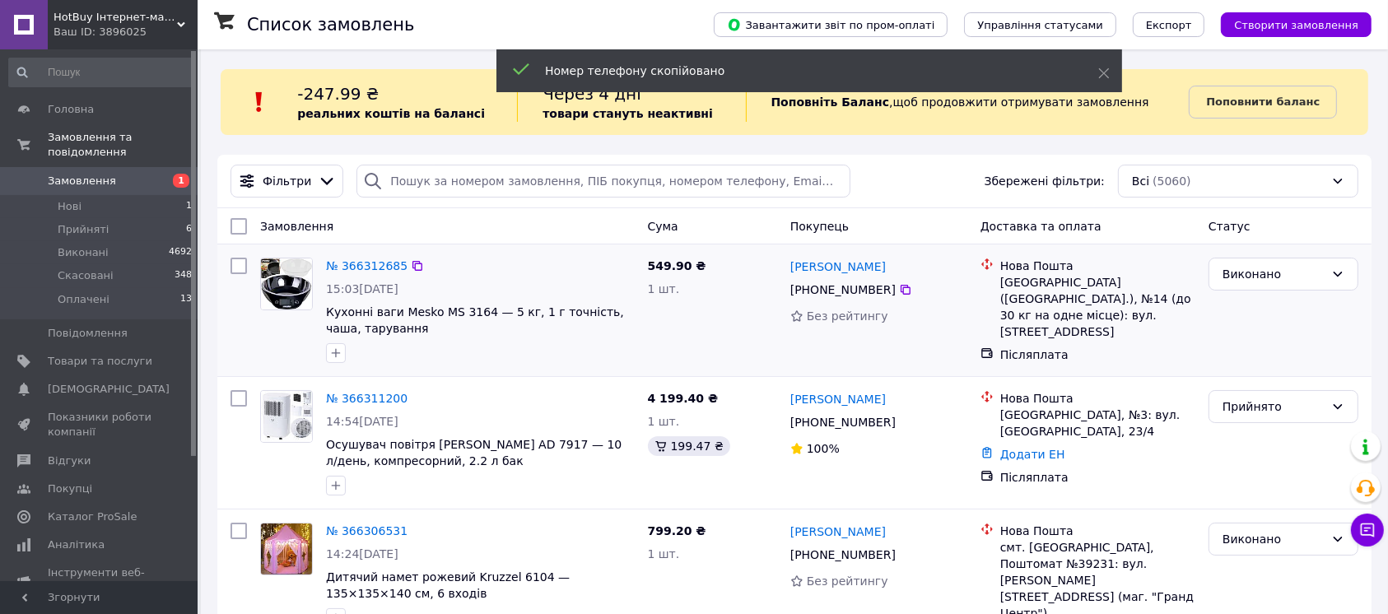
click at [1007, 280] on div "[GEOGRAPHIC_DATA] ([GEOGRAPHIC_DATA].), №14 (до 30 кг на одне місце): вул. [STR…" at bounding box center [1097, 307] width 195 height 66
copy div "Чернівці"
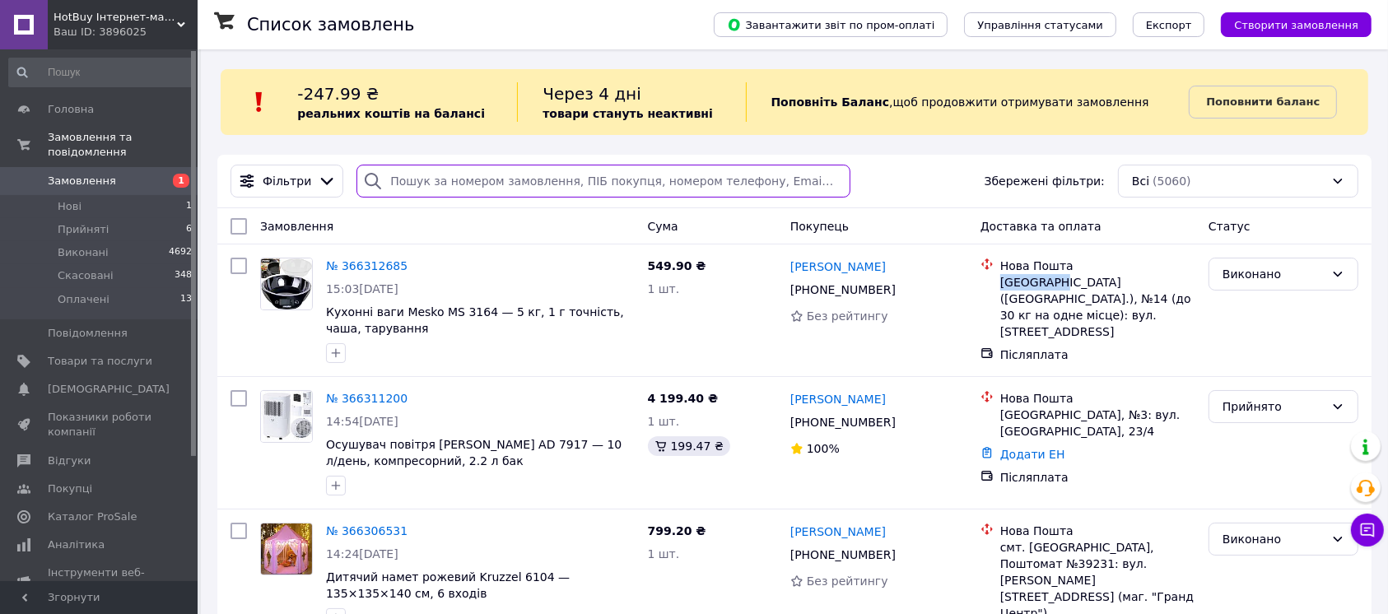
click at [523, 176] on input "search" at bounding box center [603, 181] width 494 height 33
paste input "+380675947731"
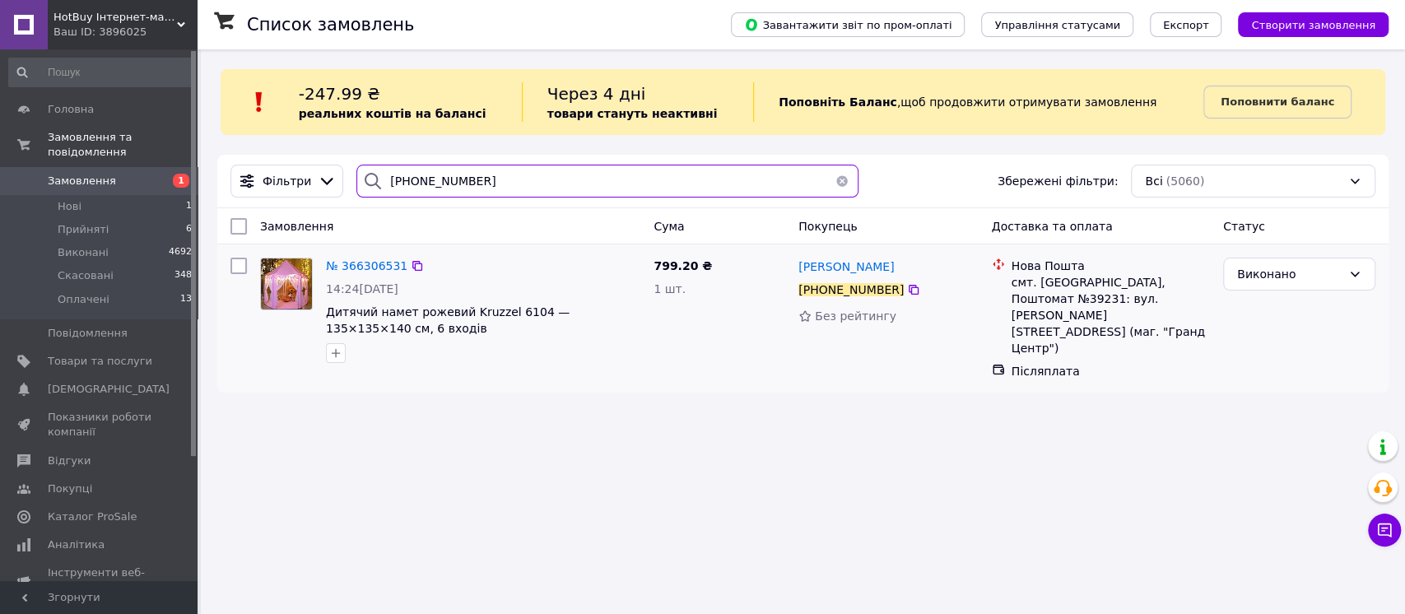
type input "+380675947731"
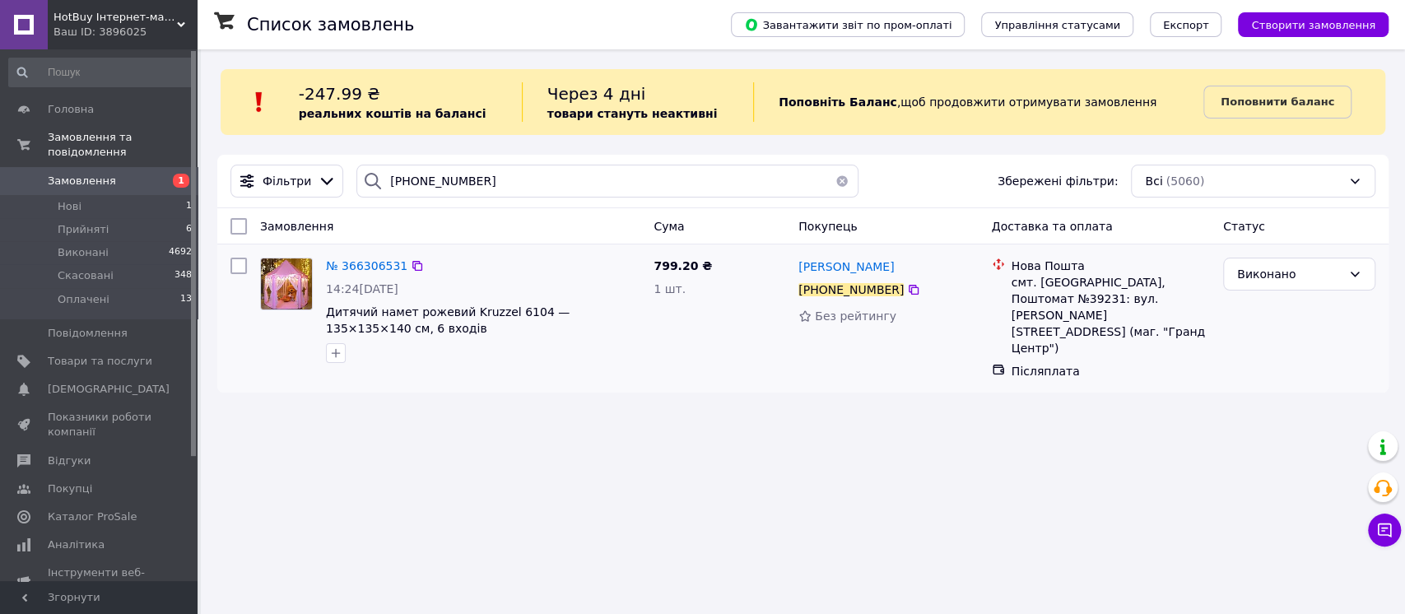
click at [351, 273] on div "№ 366306531" at bounding box center [366, 266] width 85 height 20
click at [358, 267] on span "№ 366306531" at bounding box center [366, 265] width 81 height 13
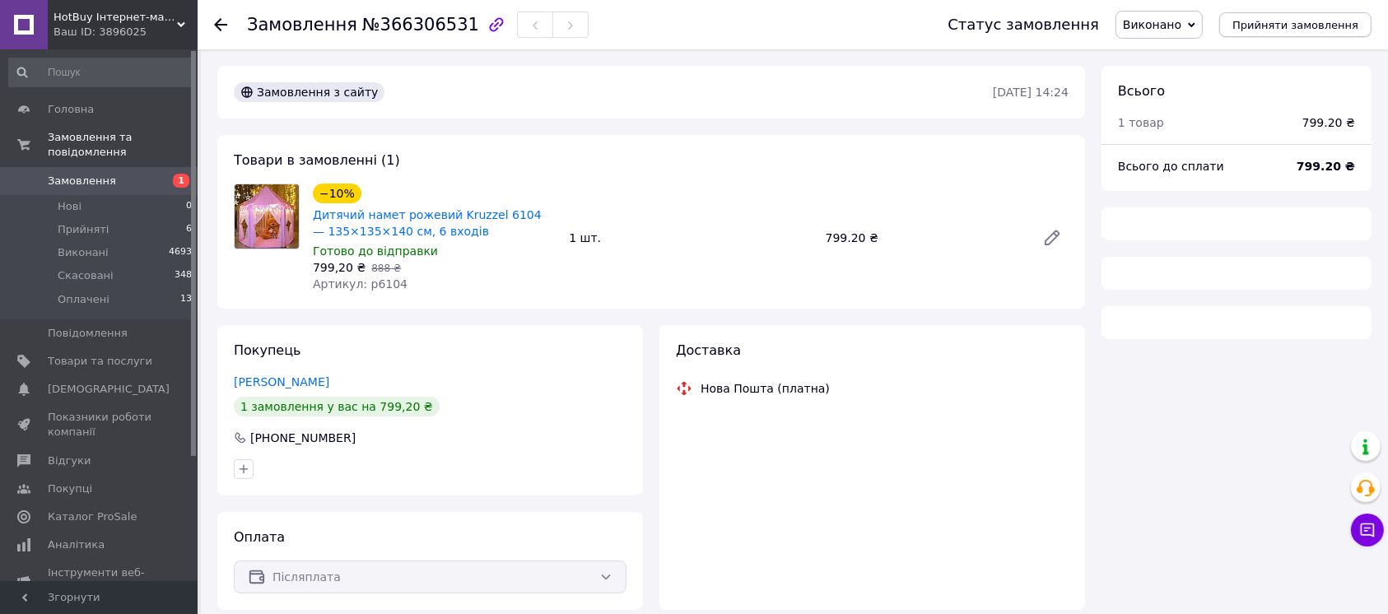
click at [1315, 23] on span "Прийняти замовлення" at bounding box center [1295, 25] width 126 height 12
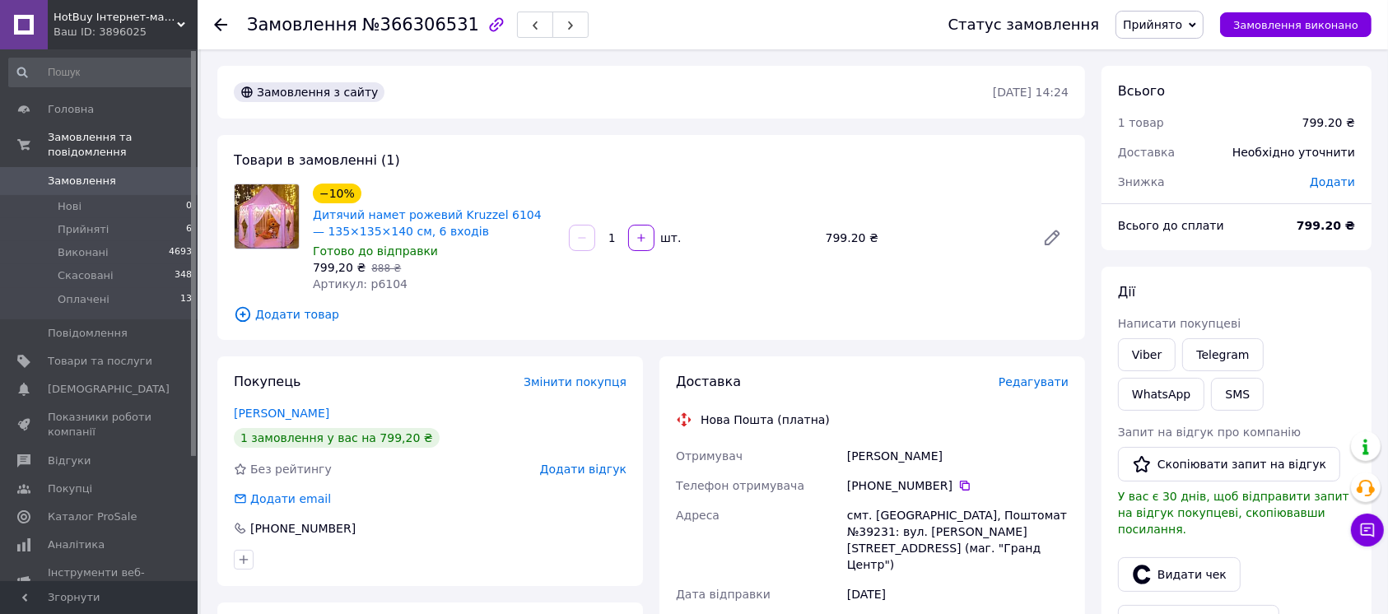
click at [889, 456] on div "Вікторія Ткачова" at bounding box center [958, 456] width 228 height 30
click at [958, 486] on icon at bounding box center [964, 485] width 13 height 13
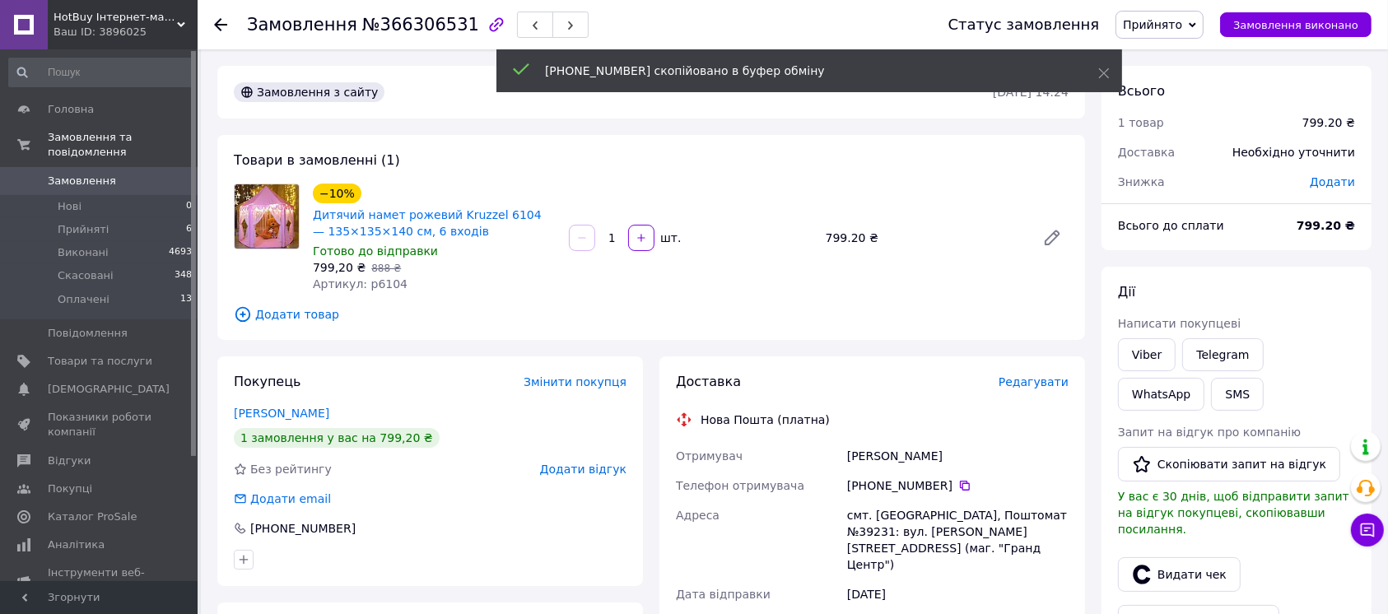
click at [912, 457] on div "Вікторія Ткачова" at bounding box center [958, 456] width 228 height 30
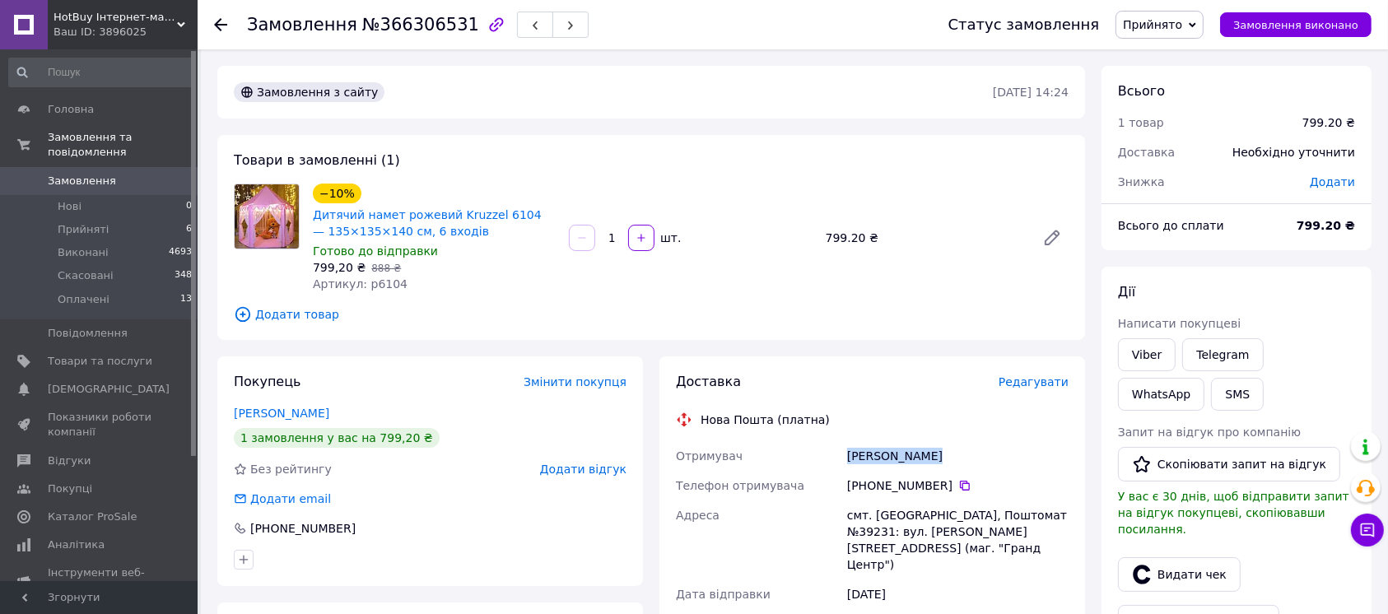
copy div "Вікторія Ткачова"
click at [874, 513] on div "смт. [GEOGRAPHIC_DATA], Поштомат №39231: вул. [PERSON_NAME][STREET_ADDRESS] (ма…" at bounding box center [958, 539] width 228 height 79
drag, startPoint x: 938, startPoint y: 512, endPoint x: 871, endPoint y: 514, distance: 67.5
click at [871, 514] on div "смт. [GEOGRAPHIC_DATA], Поштомат №39231: вул. [PERSON_NAME][STREET_ADDRESS] (ма…" at bounding box center [958, 539] width 228 height 79
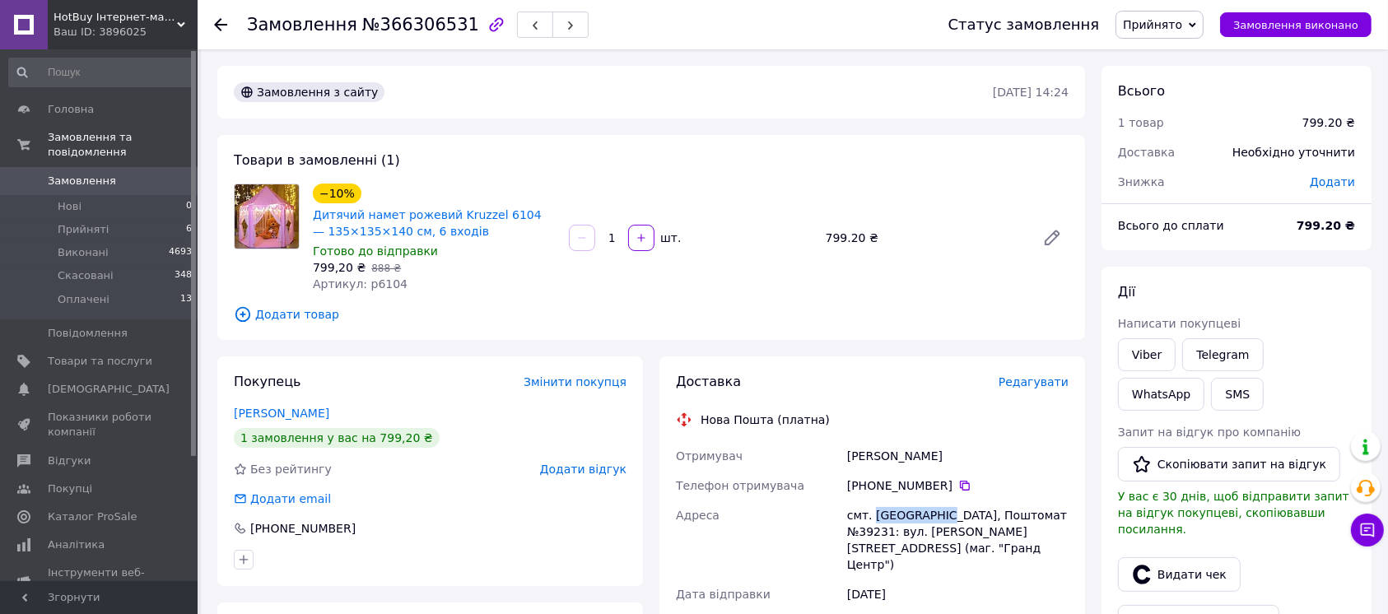
copy div "Стара Синяв"
click at [1030, 509] on div "смт. [GEOGRAPHIC_DATA], Поштомат №39231: вул. [PERSON_NAME][STREET_ADDRESS] (ма…" at bounding box center [958, 539] width 228 height 79
copy div "39231"
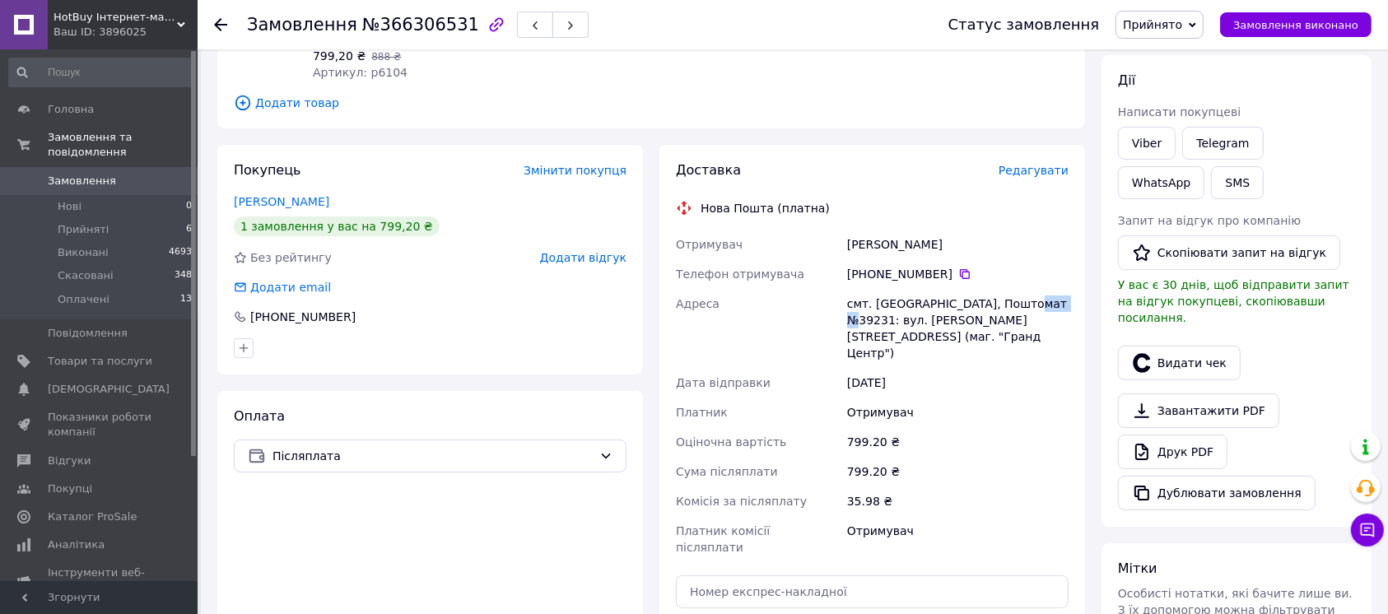
scroll to position [219, 0]
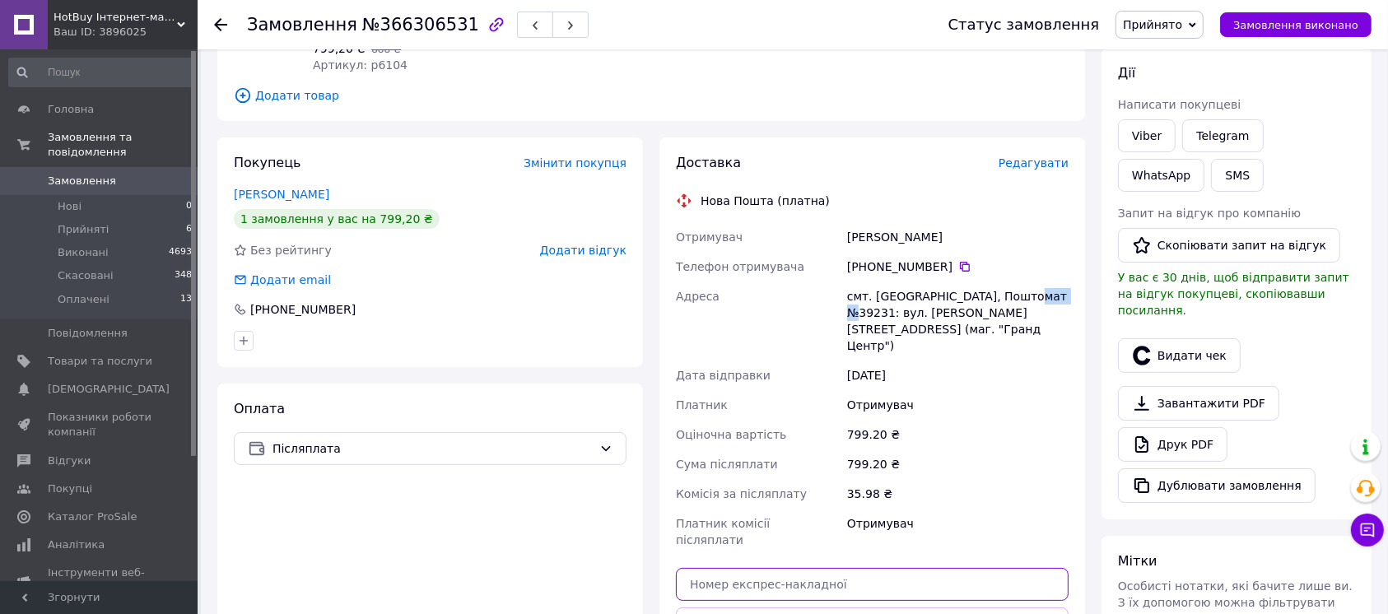
click at [779, 568] on input "text" at bounding box center [872, 584] width 393 height 33
paste input "20451269126971"
type input "20451269126971"
click at [825, 607] on button "Передати номер" at bounding box center [872, 623] width 393 height 33
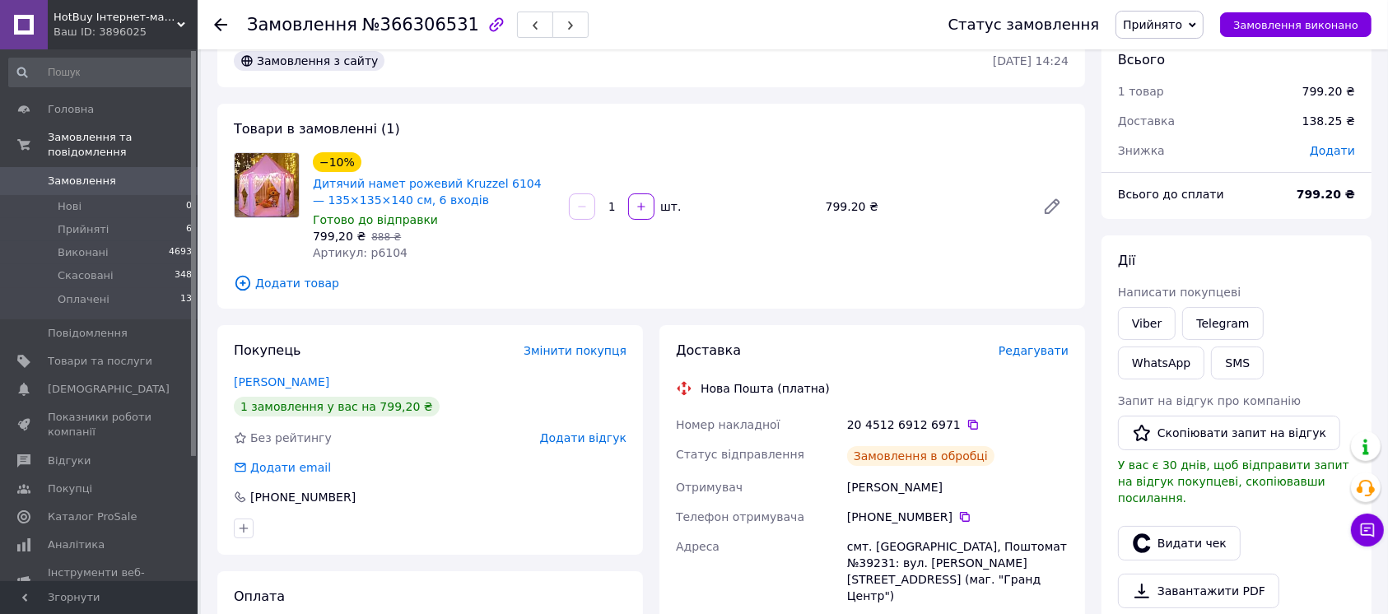
scroll to position [0, 0]
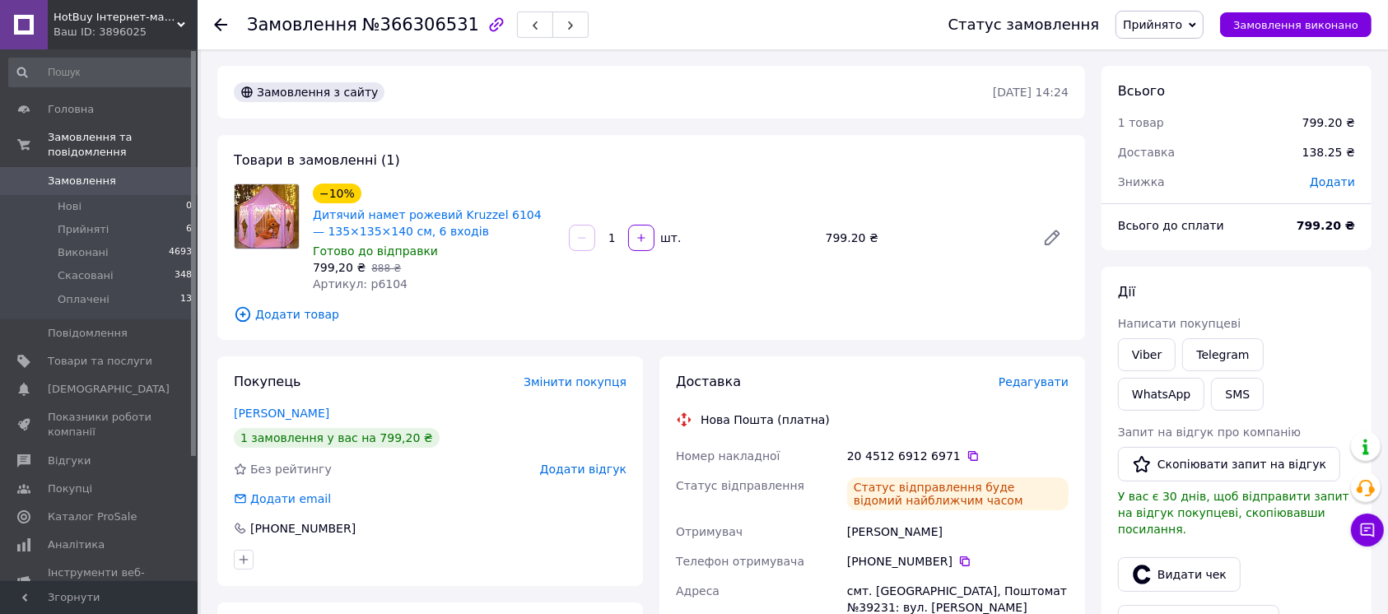
click at [1342, 185] on span "Додати" at bounding box center [1331, 181] width 45 height 13
click at [1244, 250] on input "text" at bounding box center [1218, 248] width 97 height 33
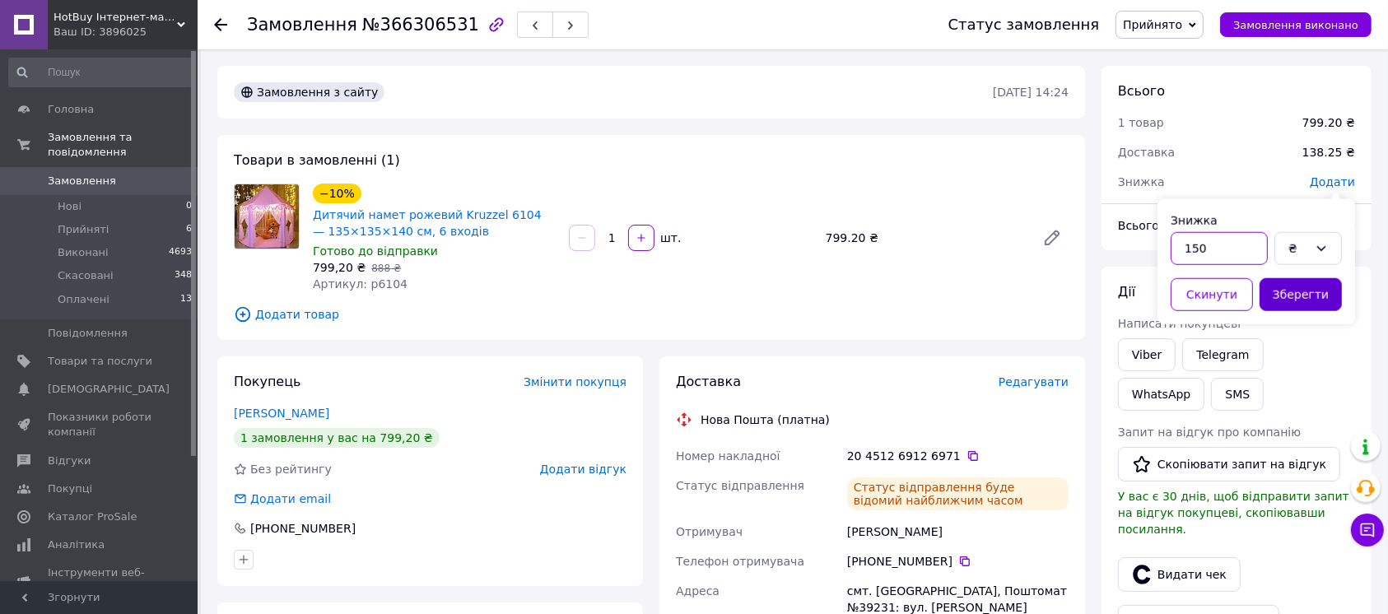
type input "150"
click at [1338, 297] on button "Зберегти" at bounding box center [1300, 294] width 82 height 33
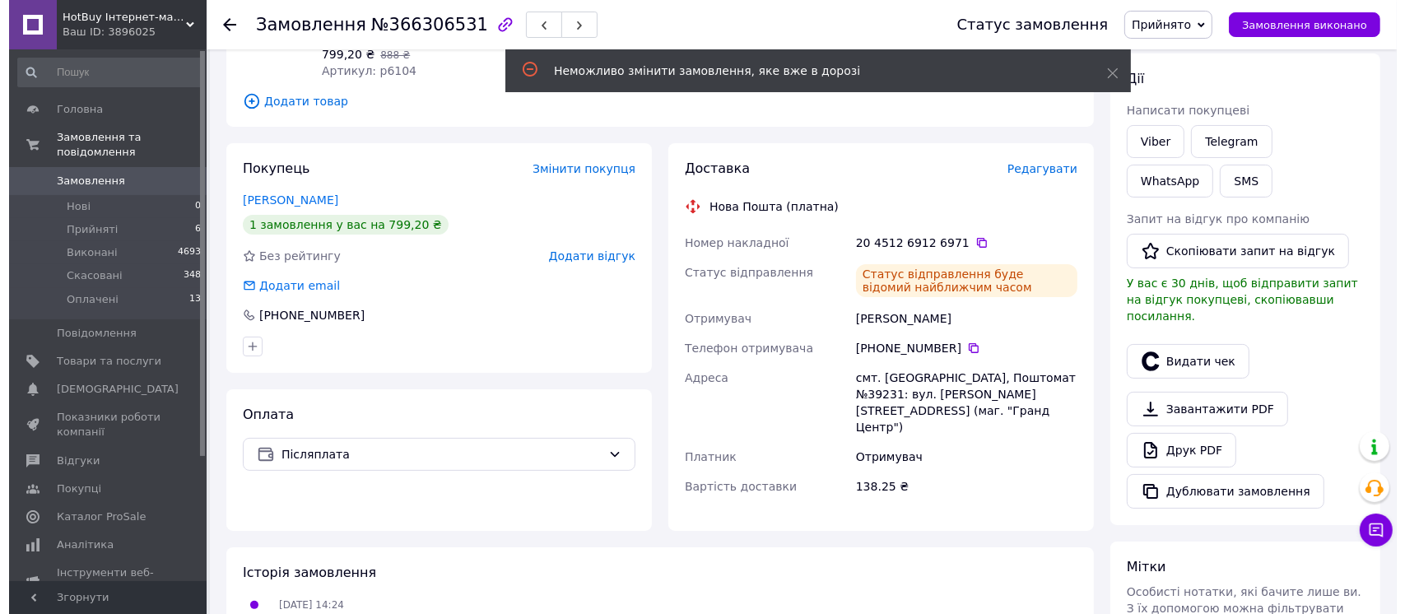
scroll to position [219, 0]
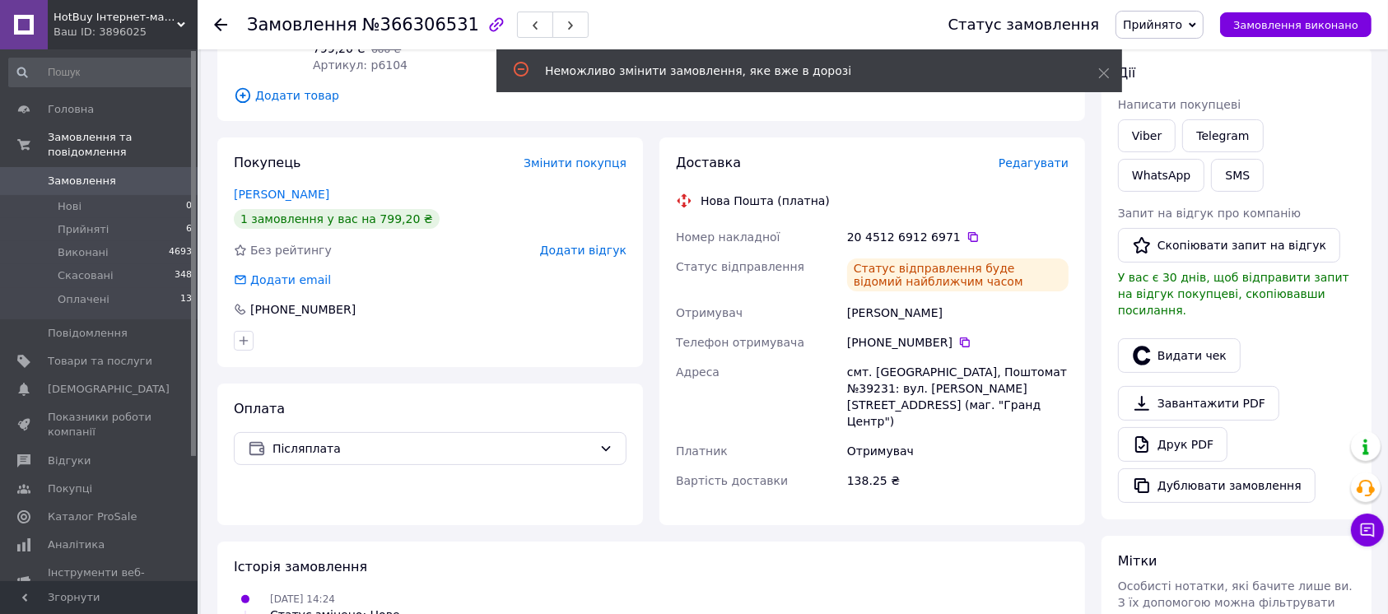
click at [1048, 165] on span "Редагувати" at bounding box center [1033, 162] width 70 height 13
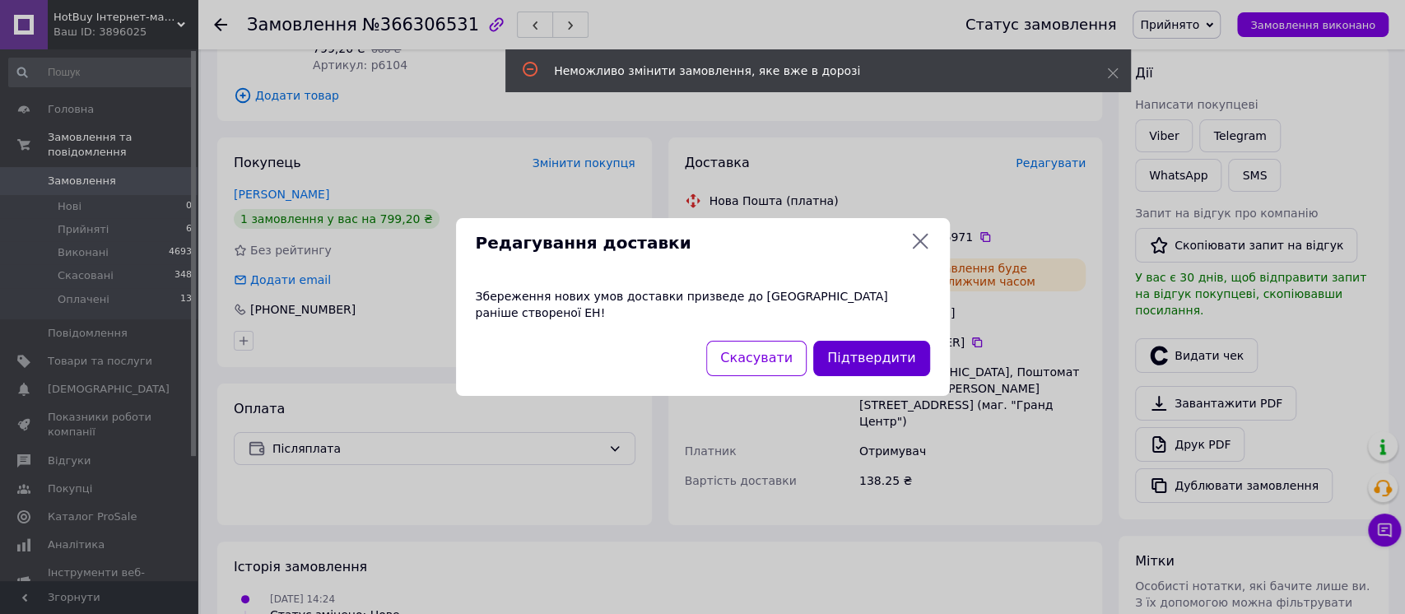
click at [878, 356] on button "Підтвердити" at bounding box center [871, 358] width 116 height 35
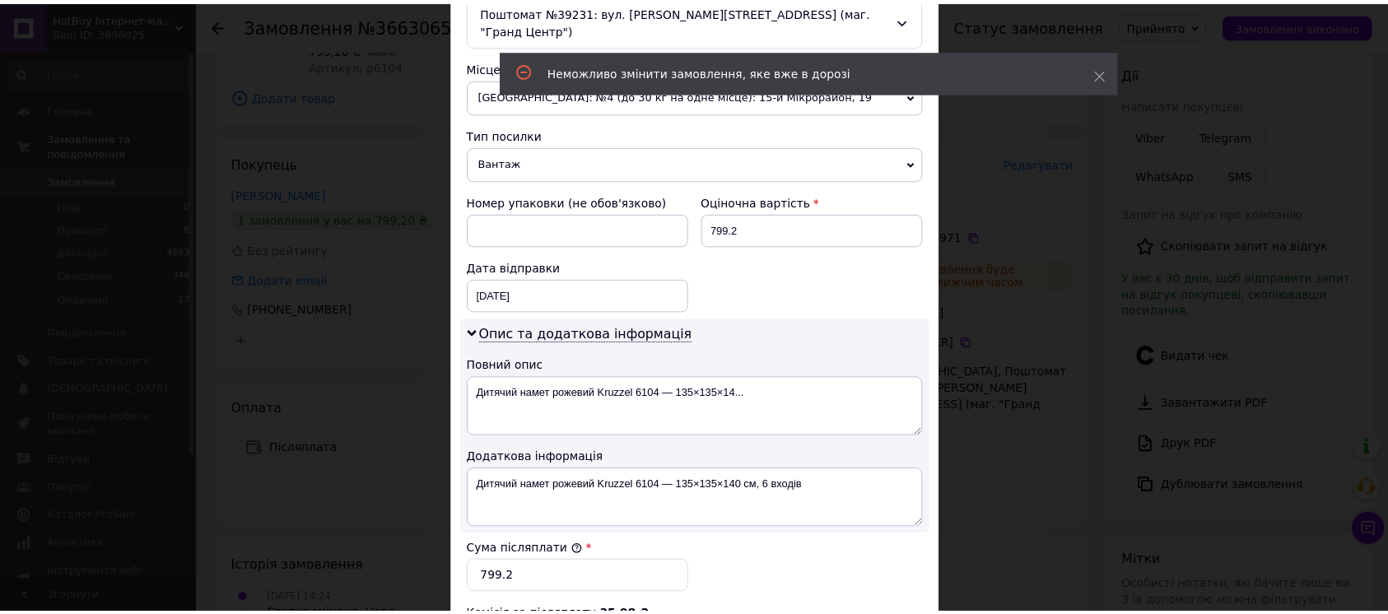
scroll to position [823, 0]
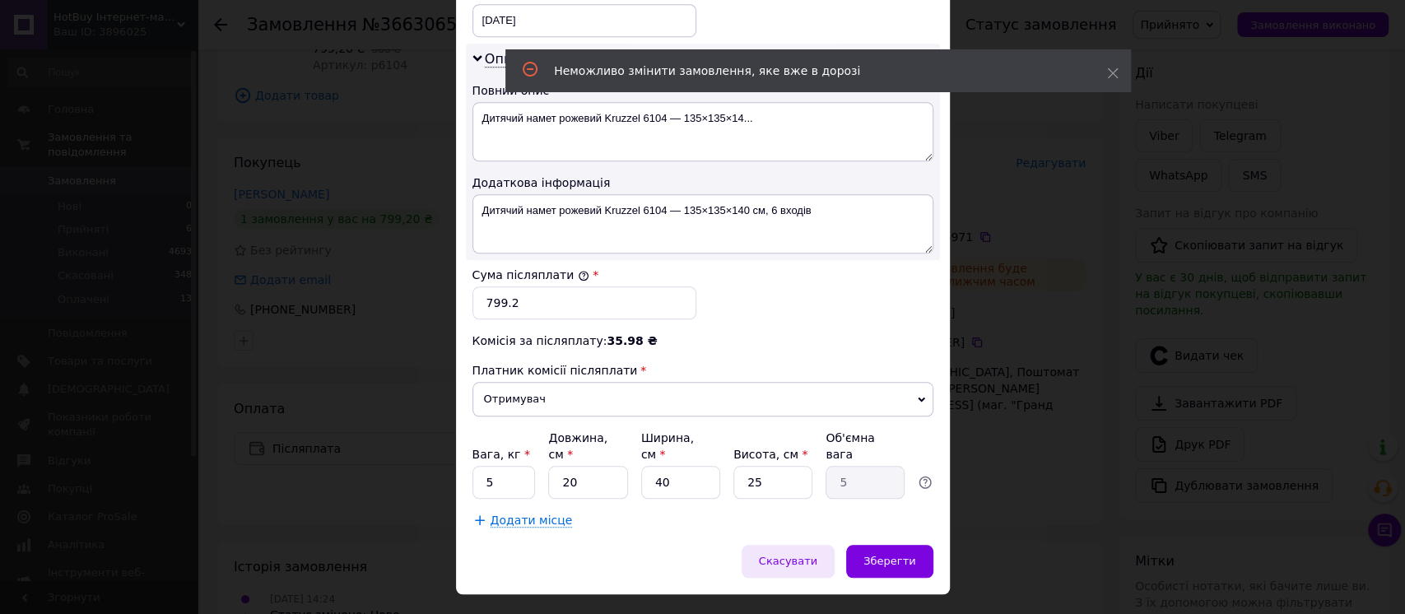
click at [813, 555] on span "Скасувати" at bounding box center [788, 561] width 58 height 12
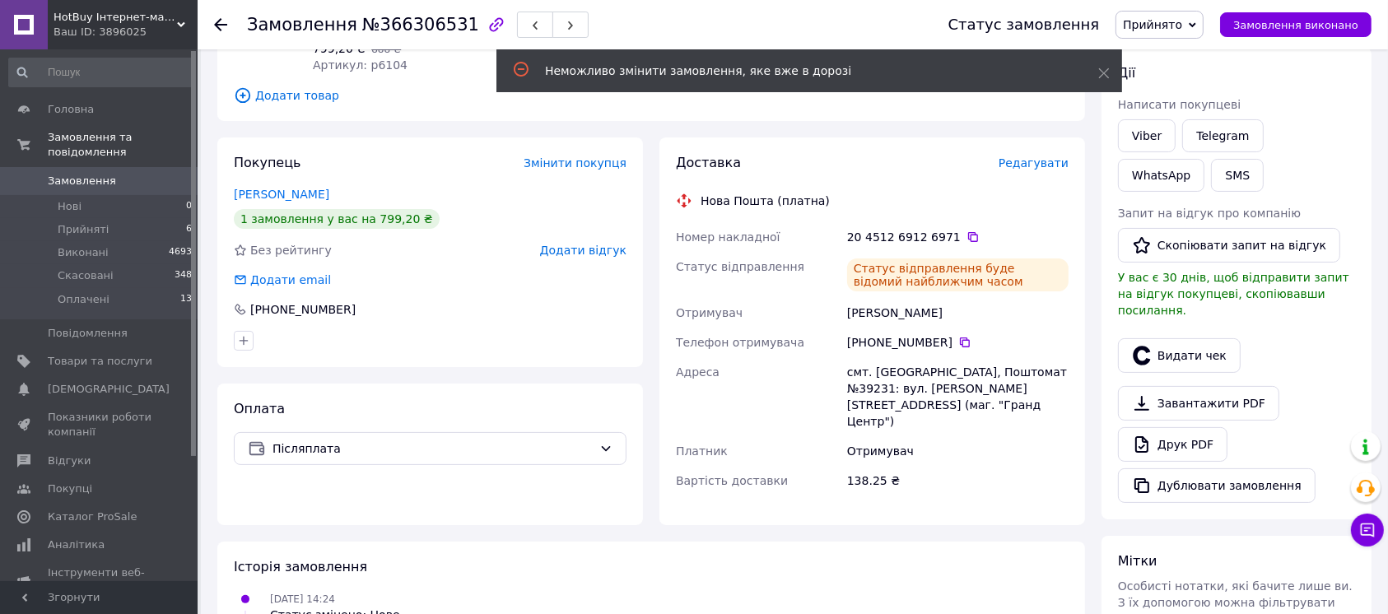
click at [1039, 151] on div "Доставка Редагувати Нова Пошта (платна) Номер накладної 20 4512 6912 6971   Ста…" at bounding box center [871, 331] width 425 height 388
click at [1040, 156] on span "Редагувати" at bounding box center [1033, 162] width 70 height 13
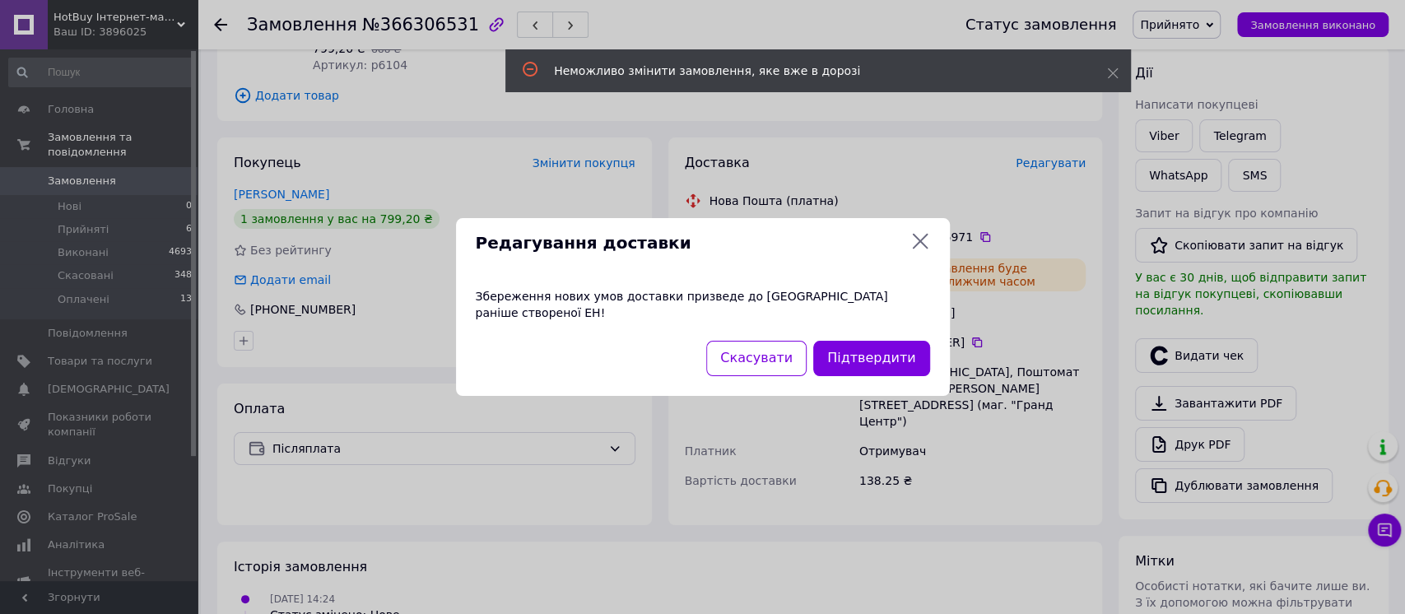
click at [921, 255] on div "Редагування доставки" at bounding box center [703, 243] width 454 height 24
click at [921, 249] on icon at bounding box center [920, 242] width 16 height 16
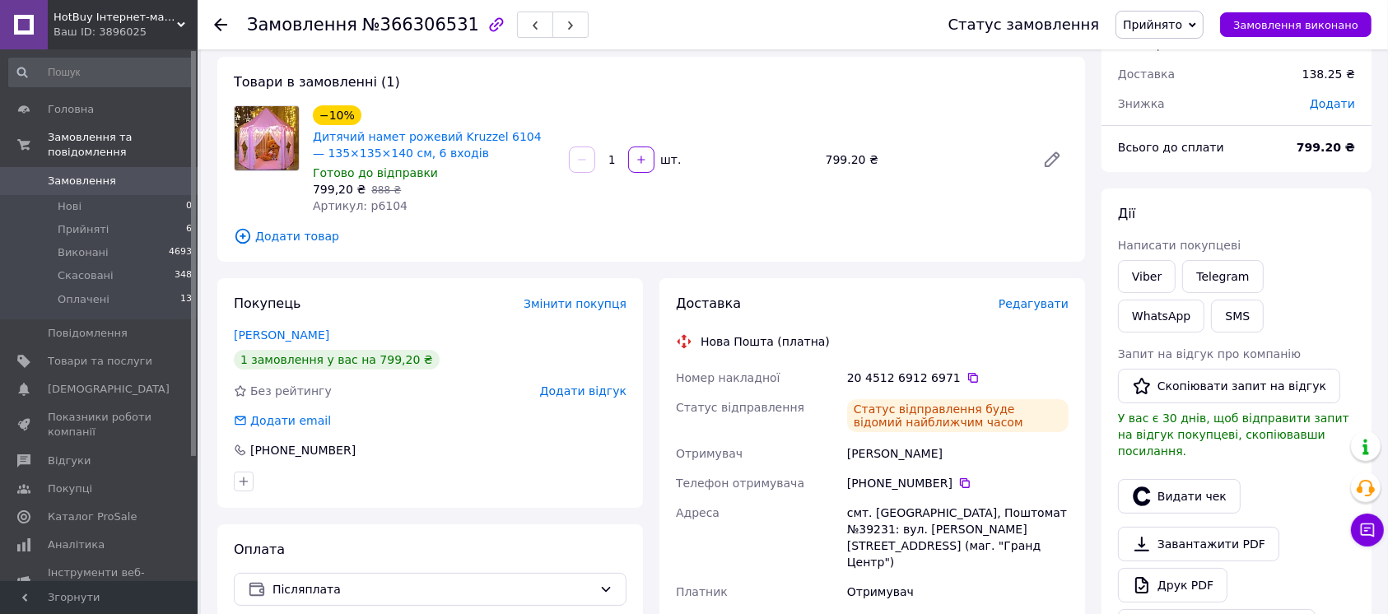
scroll to position [109, 0]
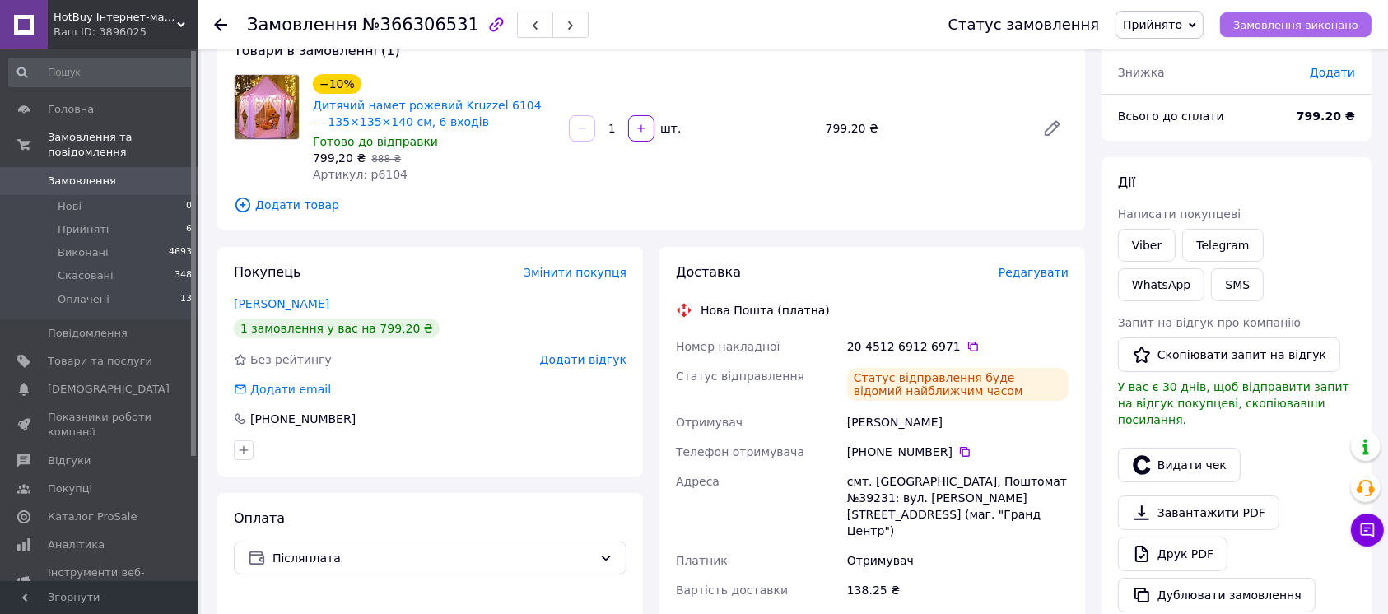
click at [1294, 21] on span "Замовлення виконано" at bounding box center [1295, 25] width 125 height 12
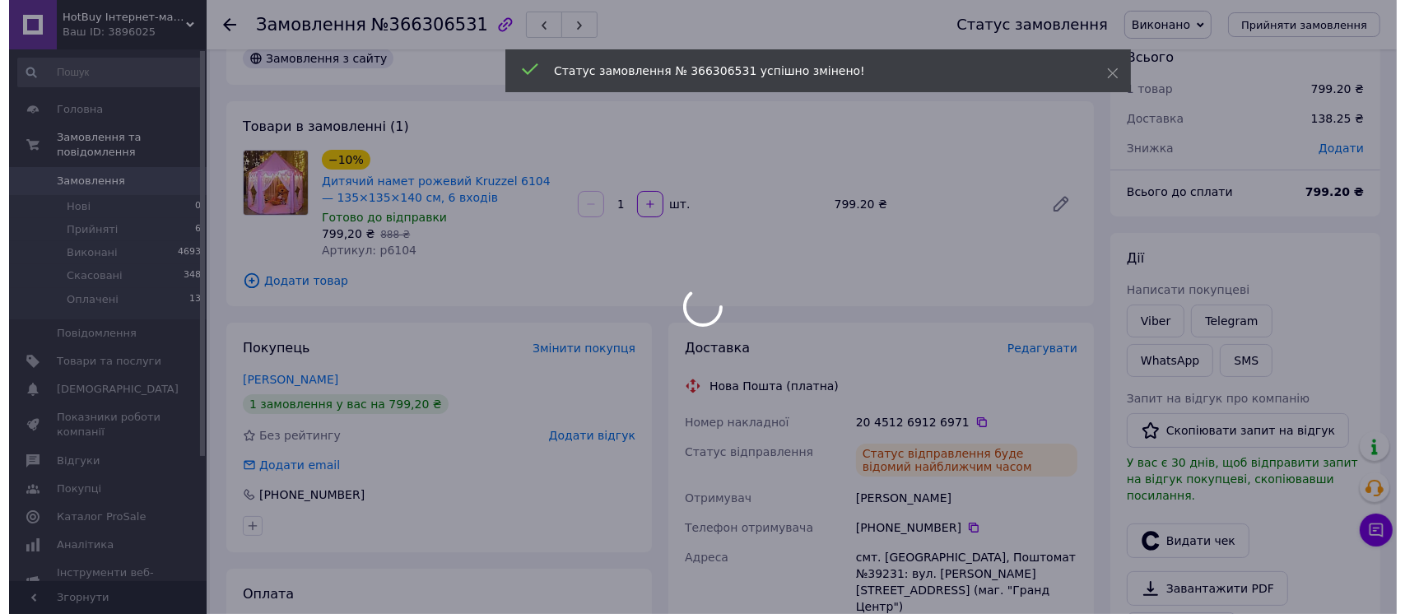
scroll to position [0, 0]
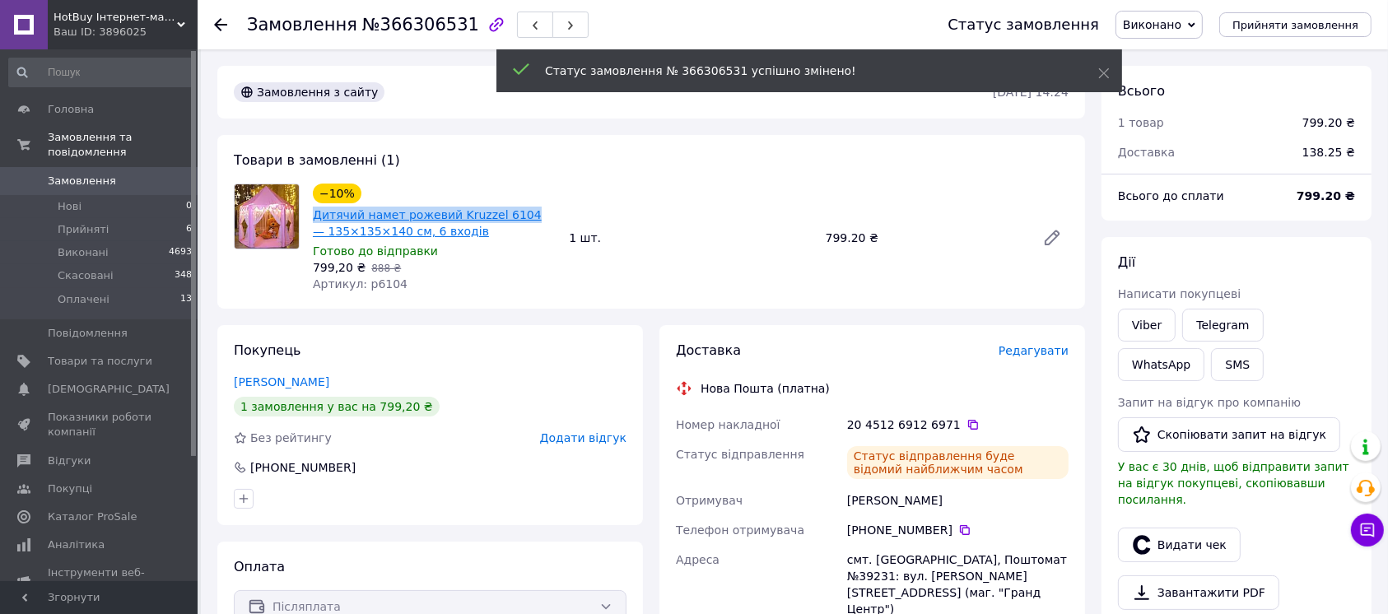
drag, startPoint x: 512, startPoint y: 201, endPoint x: 316, endPoint y: 211, distance: 196.1
click at [316, 211] on div "−10% Дитячий намет рожевий Kruzzel 6104 — 135×135×140 см, 6 входів" at bounding box center [434, 211] width 246 height 59
copy link "Дитячий намет рожевий Kruzzel 6104"
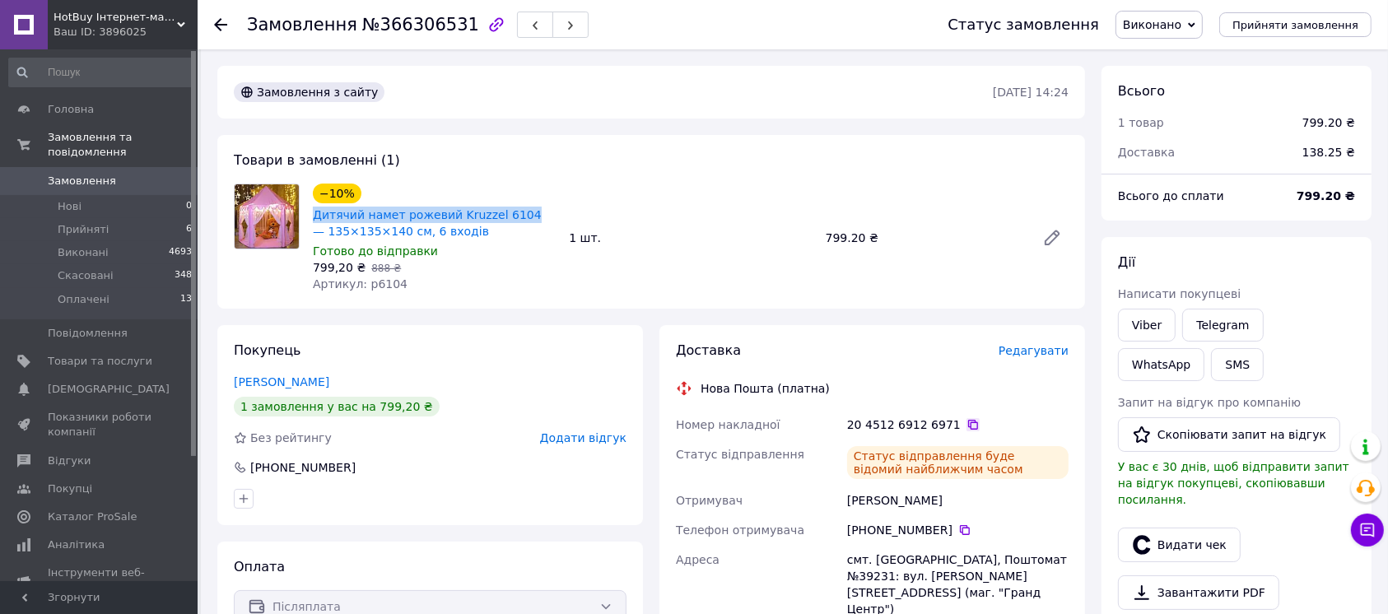
click at [949, 426] on div "20 4512 6912 6971" at bounding box center [957, 424] width 221 height 16
click at [966, 427] on icon at bounding box center [972, 424] width 13 height 13
click at [100, 174] on span "Замовлення" at bounding box center [82, 181] width 68 height 15
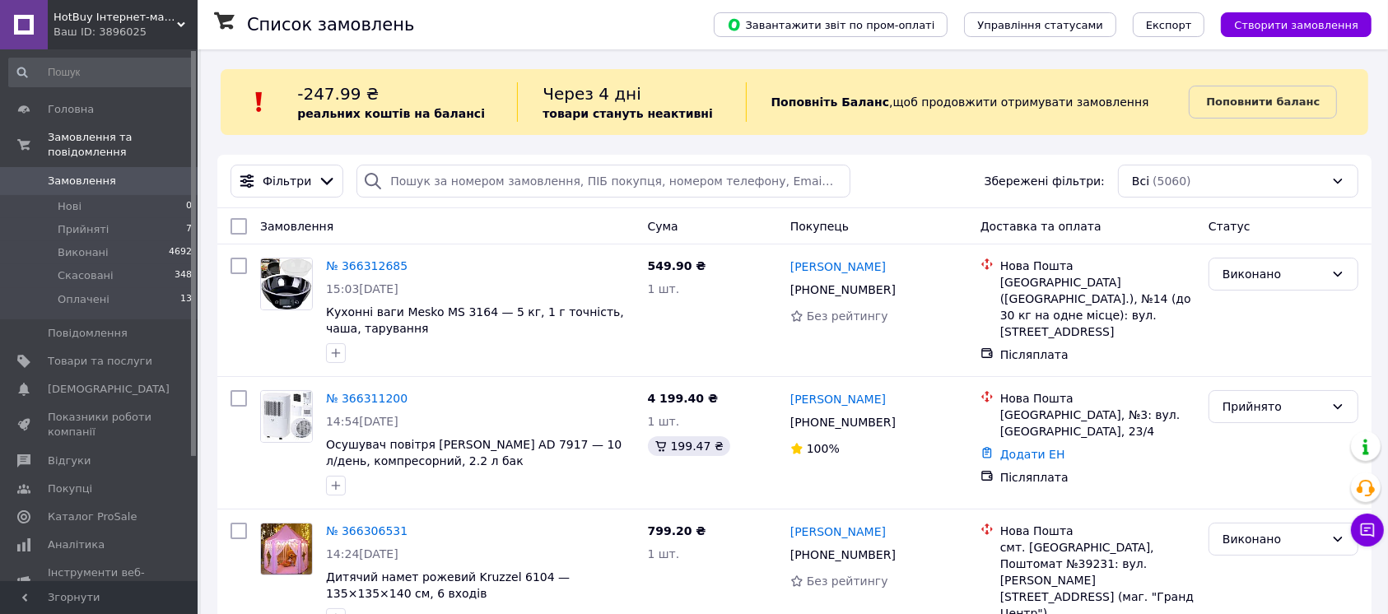
click at [337, 114] on b "реальних коштів на балансі" at bounding box center [391, 113] width 188 height 13
click at [370, 115] on b "реальних коштів на балансі" at bounding box center [391, 113] width 188 height 13
click at [444, 112] on b "реальних коштів на балансі" at bounding box center [391, 113] width 188 height 13
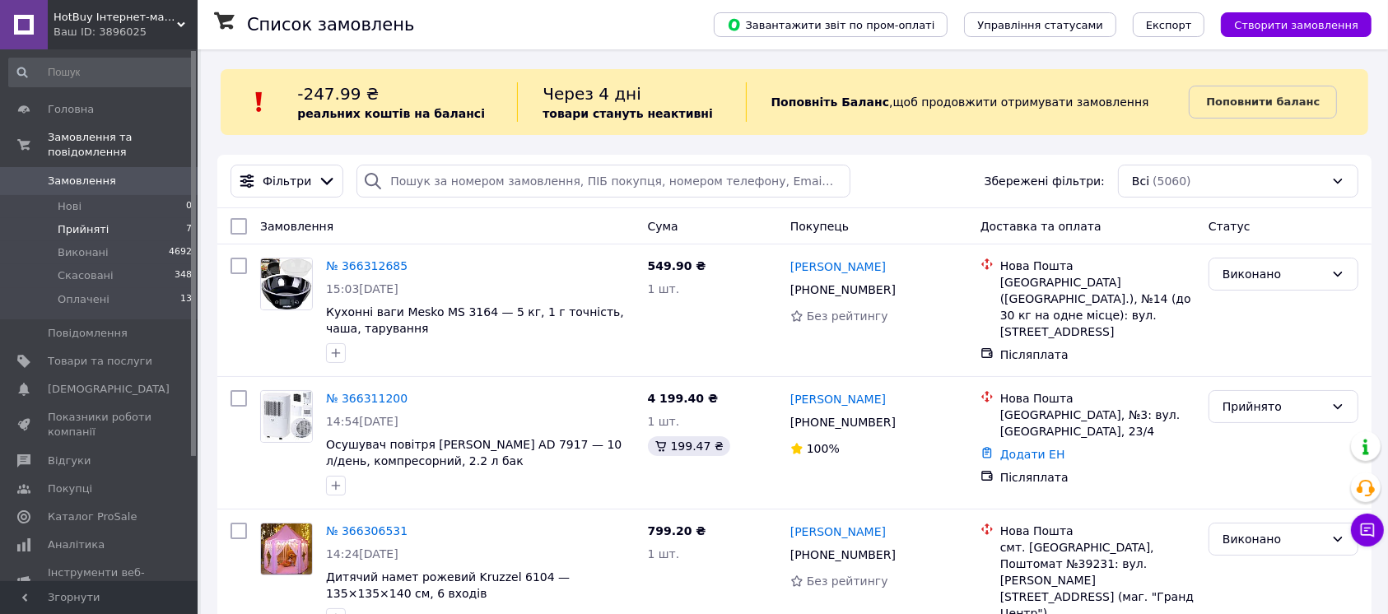
click at [92, 222] on span "Прийняті" at bounding box center [83, 229] width 51 height 15
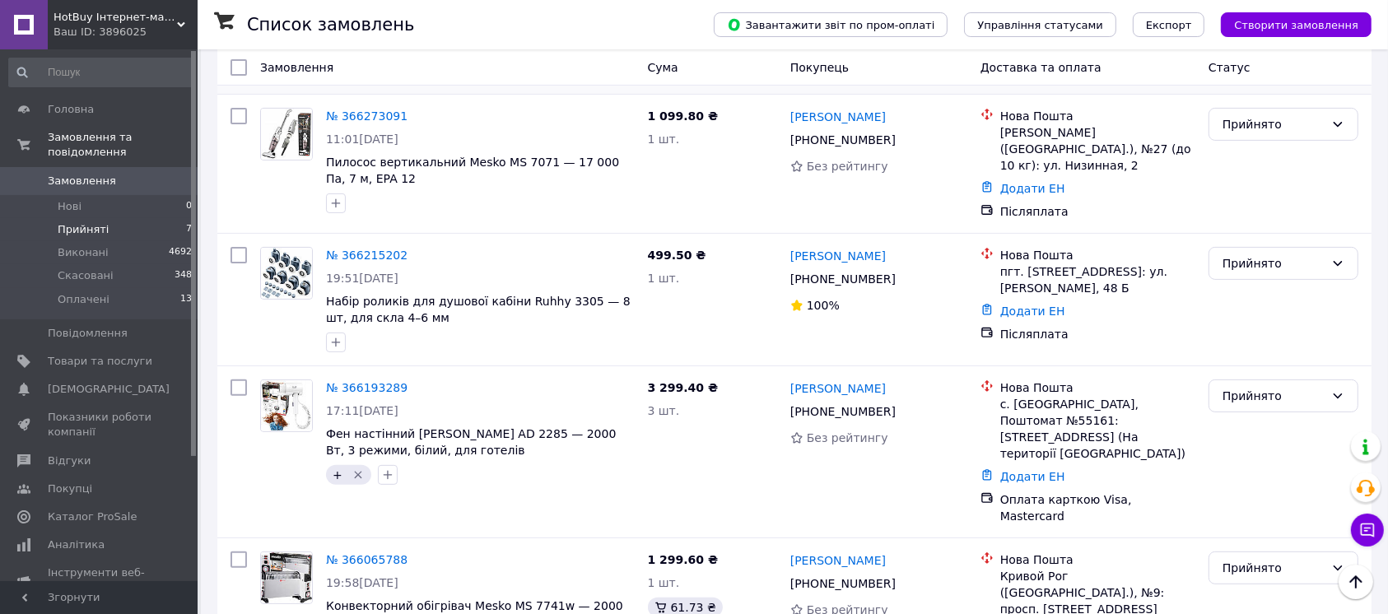
scroll to position [517, 0]
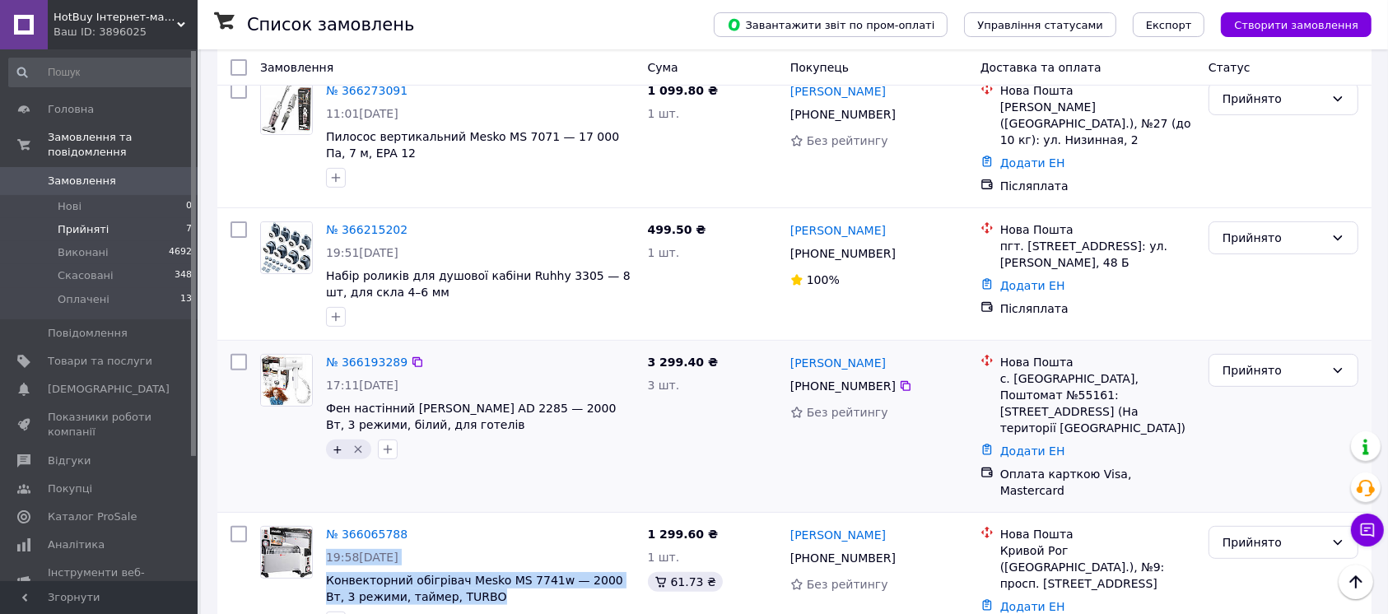
drag, startPoint x: 551, startPoint y: 554, endPoint x: 520, endPoint y: 463, distance: 95.8
click at [531, 519] on div "№ 366065788 19:58[DATE] Конвекторний обігрівач Mesko MS 7741w — 2000 Вт, 3 режи…" at bounding box center [480, 578] width 322 height 119
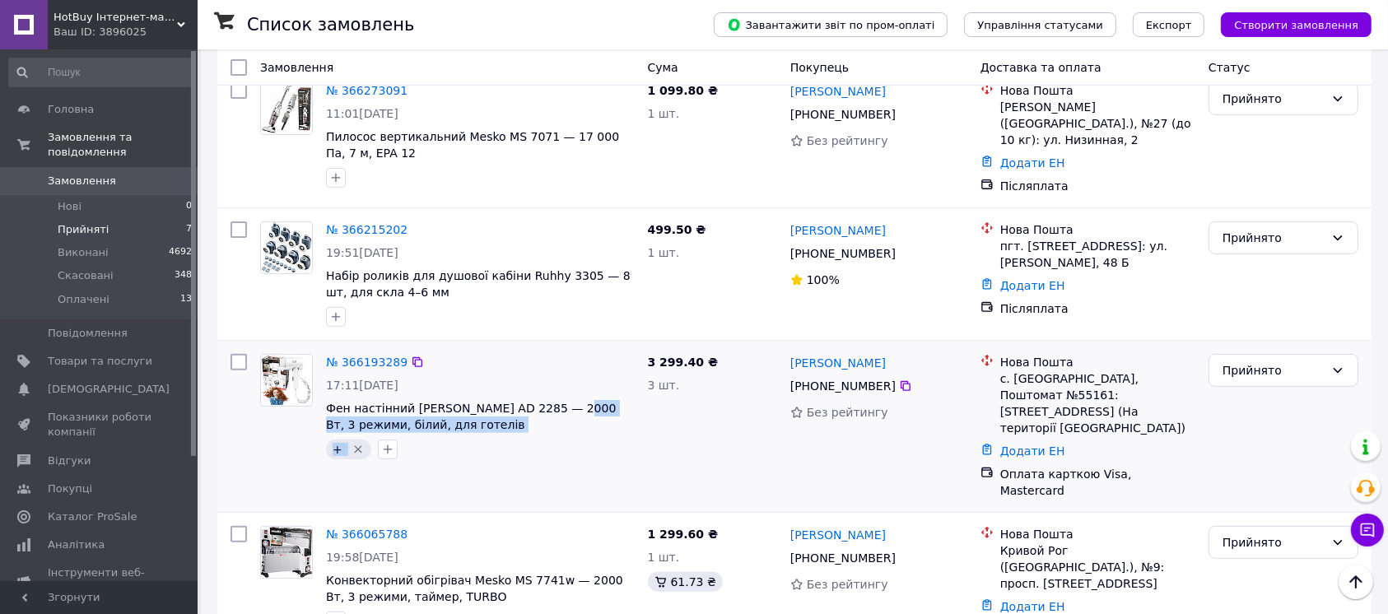
drag, startPoint x: 544, startPoint y: 437, endPoint x: 543, endPoint y: 365, distance: 72.4
click at [540, 375] on div "№ 366193289 17:11[DATE] Фен настінний [PERSON_NAME] AD 2285 — 2000 Вт, 3 режими…" at bounding box center [447, 426] width 388 height 158
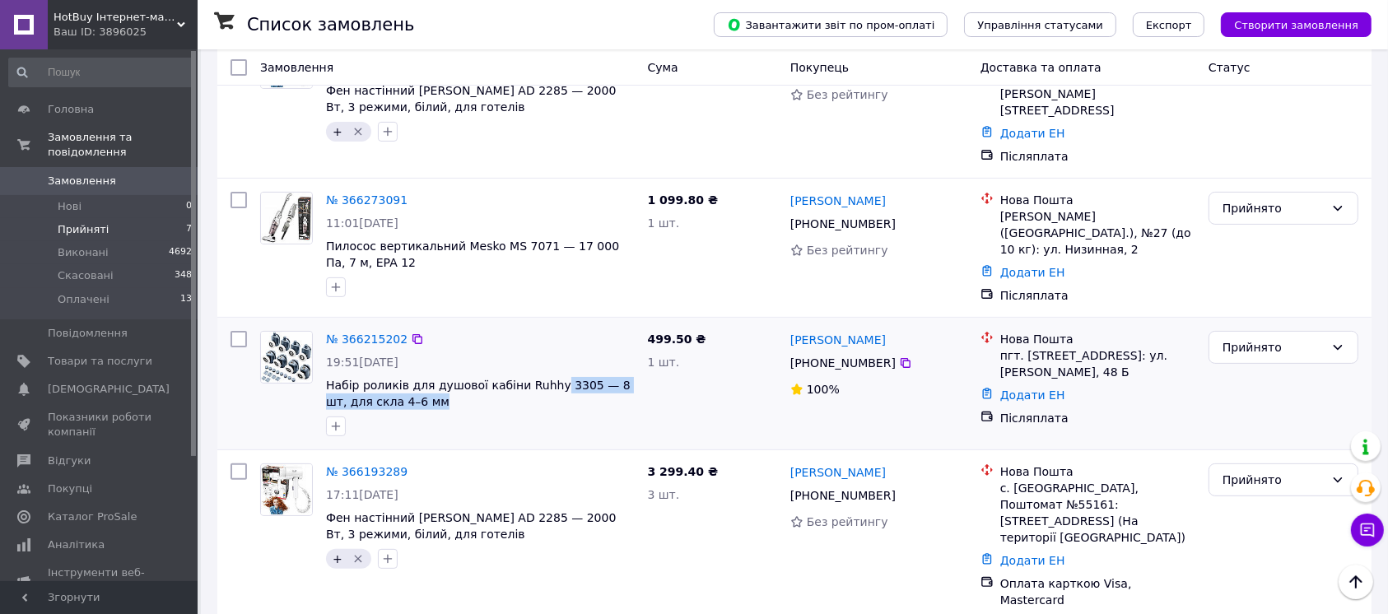
drag, startPoint x: 541, startPoint y: 389, endPoint x: 542, endPoint y: 326, distance: 63.4
click at [542, 329] on div "№ 366215202 19:51[DATE] Набір роликів для душової кабіни Ruhhy 3305 — 8 шт, для…" at bounding box center [480, 383] width 322 height 119
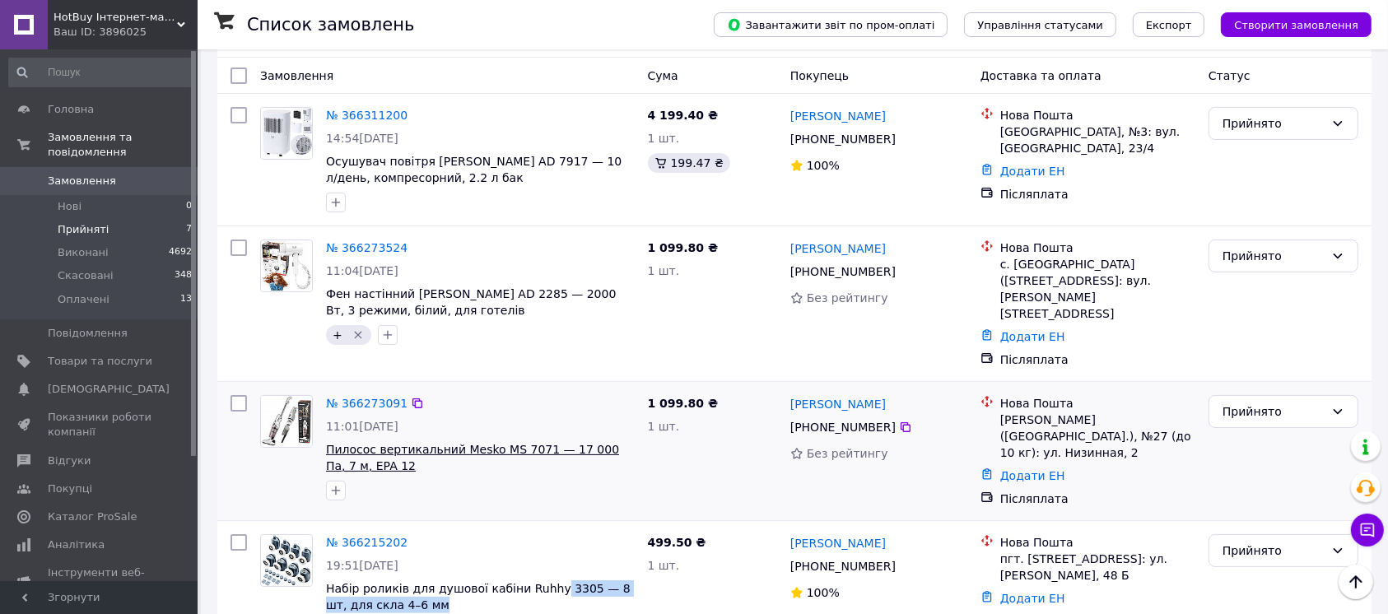
scroll to position [188, 0]
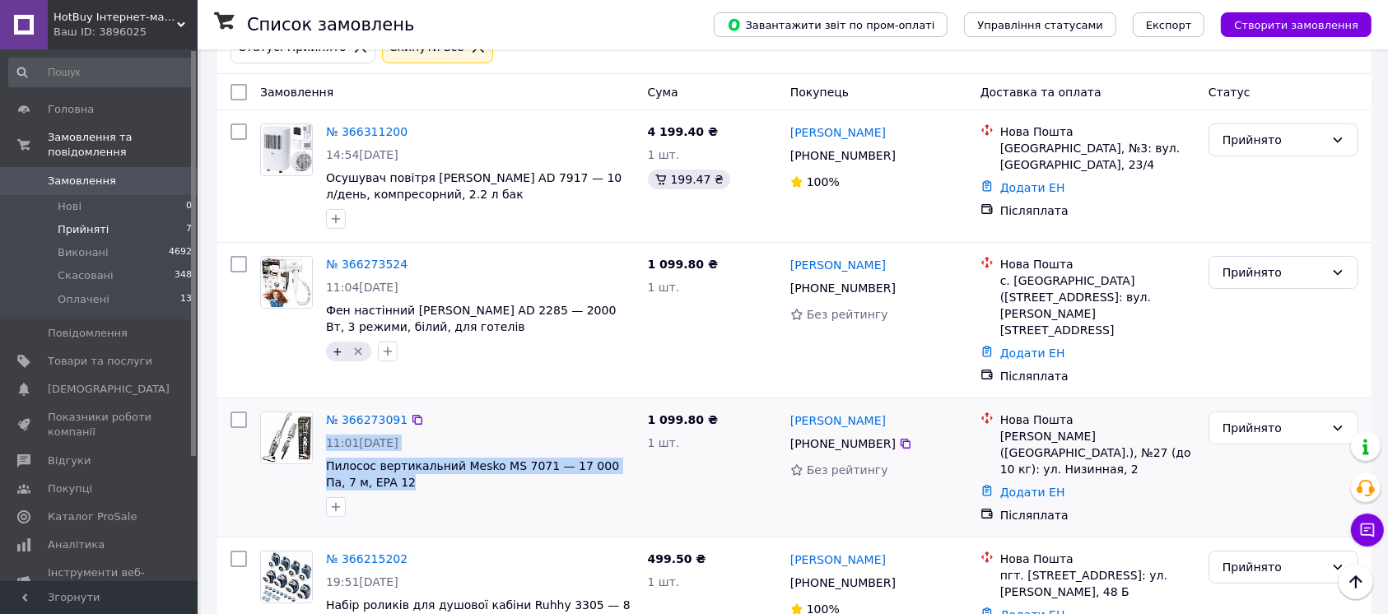
drag, startPoint x: 546, startPoint y: 462, endPoint x: 546, endPoint y: 381, distance: 80.7
click at [546, 405] on div "№ 366273091 11:01[DATE] Пилосос вертикальний Mesko MS 7071 — 17 000 Па, 7 м, EP…" at bounding box center [480, 464] width 322 height 119
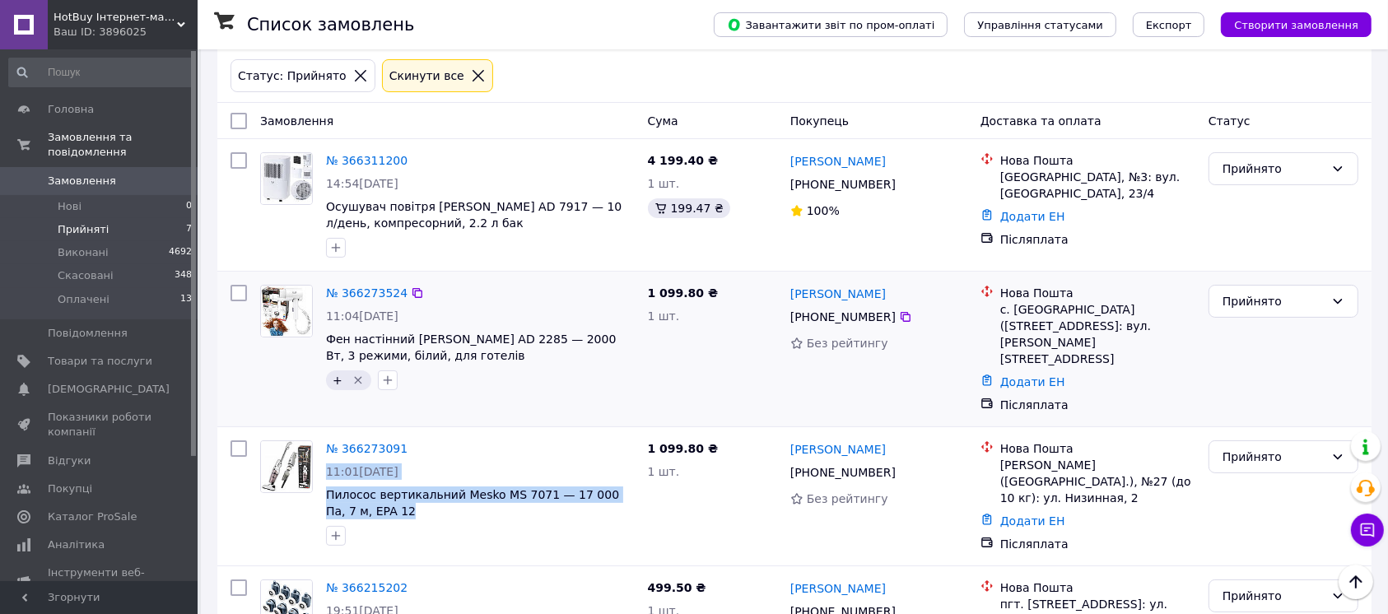
scroll to position [78, 0]
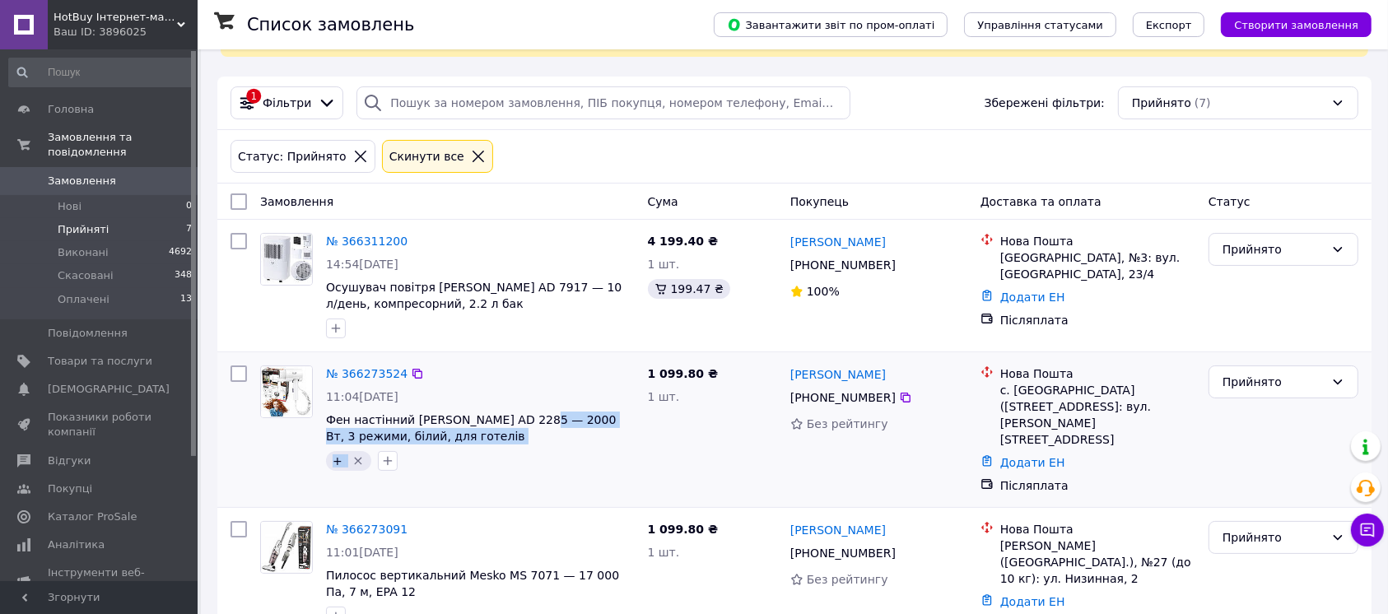
drag, startPoint x: 517, startPoint y: 444, endPoint x: 526, endPoint y: 374, distance: 70.5
click at [525, 378] on div "№ 366273524 11:04[DATE] Фен настінний [PERSON_NAME] AD 2285 — 2000 Вт, 3 режими…" at bounding box center [480, 418] width 322 height 119
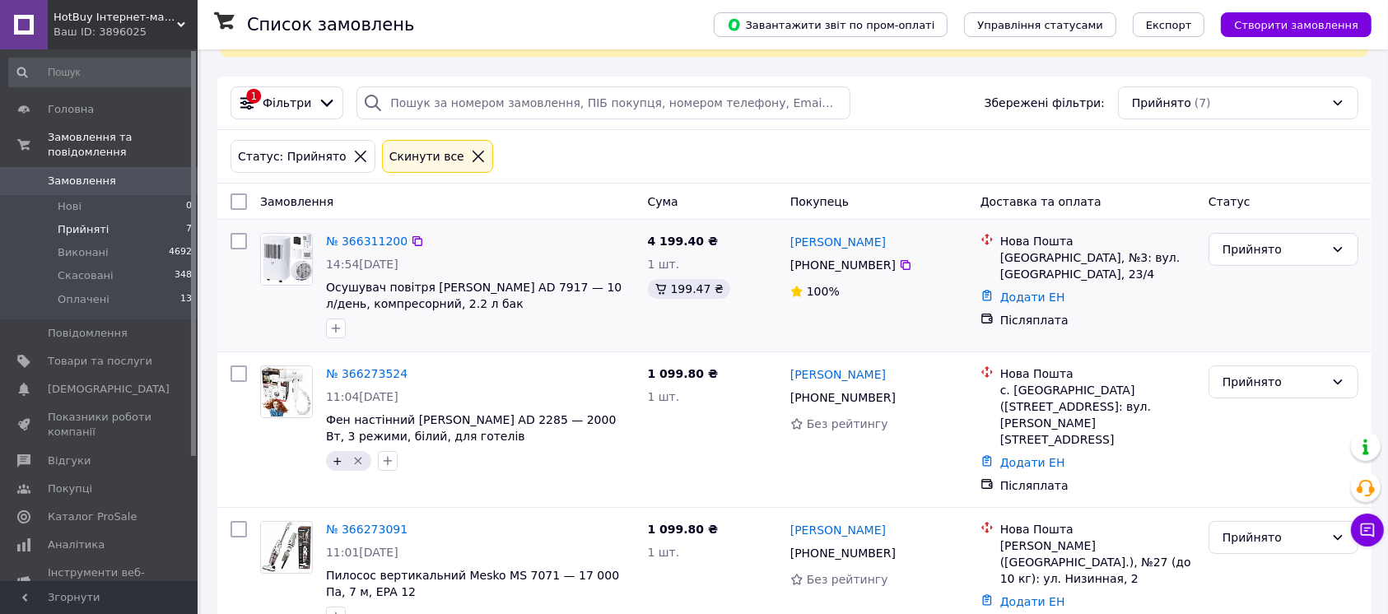
drag, startPoint x: 557, startPoint y: 326, endPoint x: 551, endPoint y: 241, distance: 85.0
click at [552, 282] on div "№ 366311200 14:54[DATE] Осушувач повітря [PERSON_NAME] AD 7917 — 10 л/день, ком…" at bounding box center [480, 285] width 322 height 119
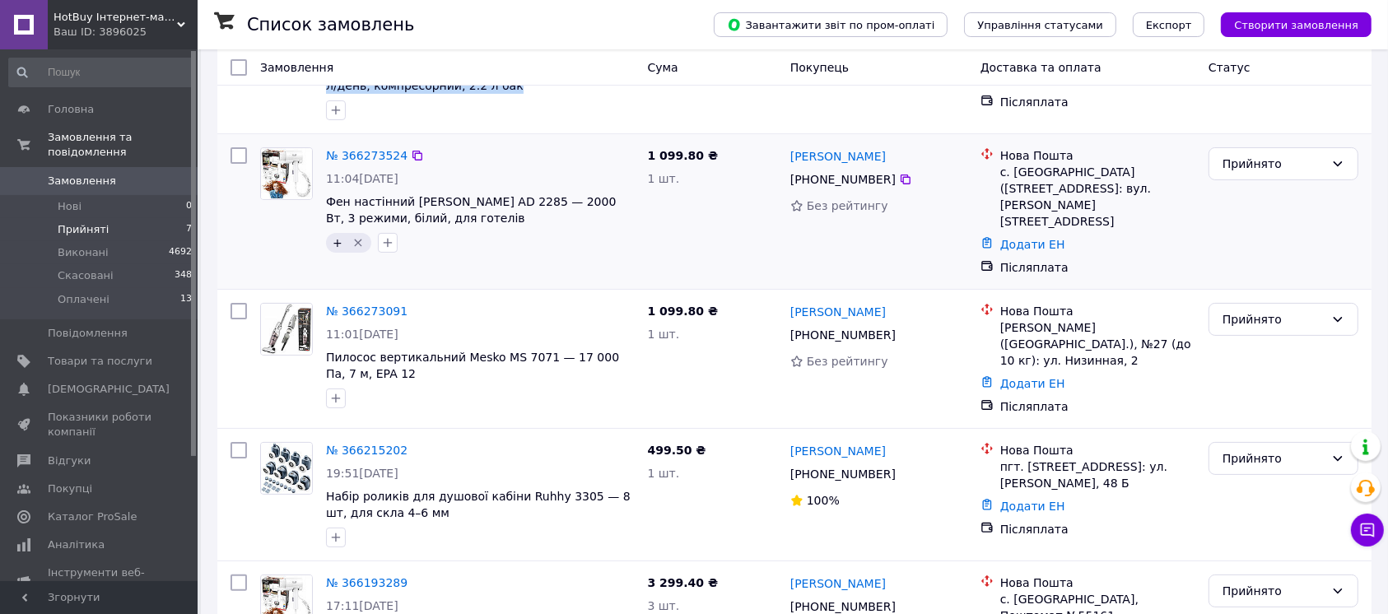
scroll to position [297, 0]
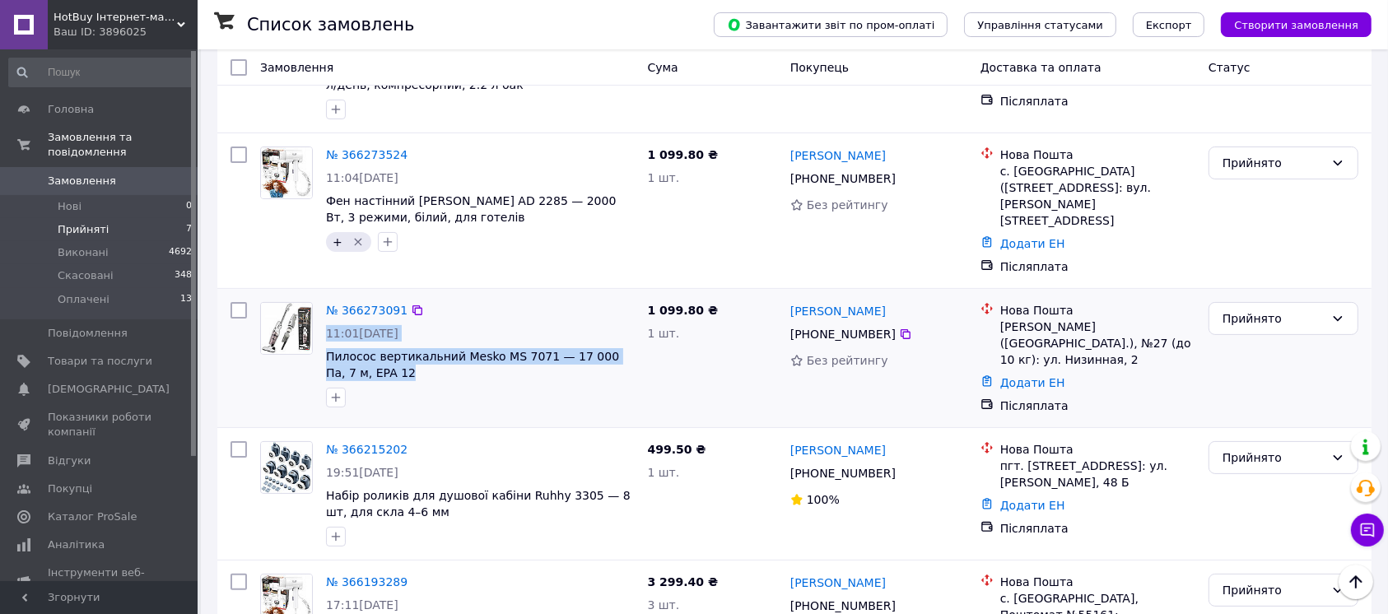
drag, startPoint x: 546, startPoint y: 342, endPoint x: 541, endPoint y: 285, distance: 57.9
click at [546, 295] on div "№ 366273091 11:01[DATE] Пилосос вертикальний Mesko MS 7071 — 17 000 Па, 7 м, EP…" at bounding box center [480, 354] width 322 height 119
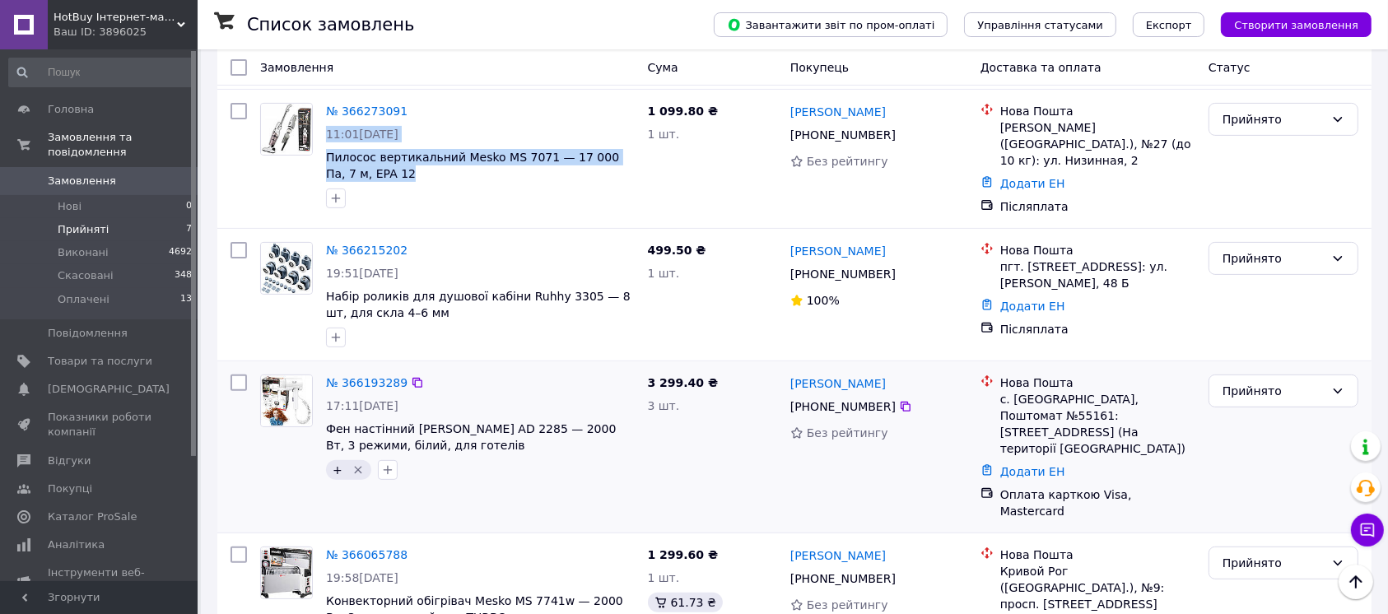
scroll to position [517, 0]
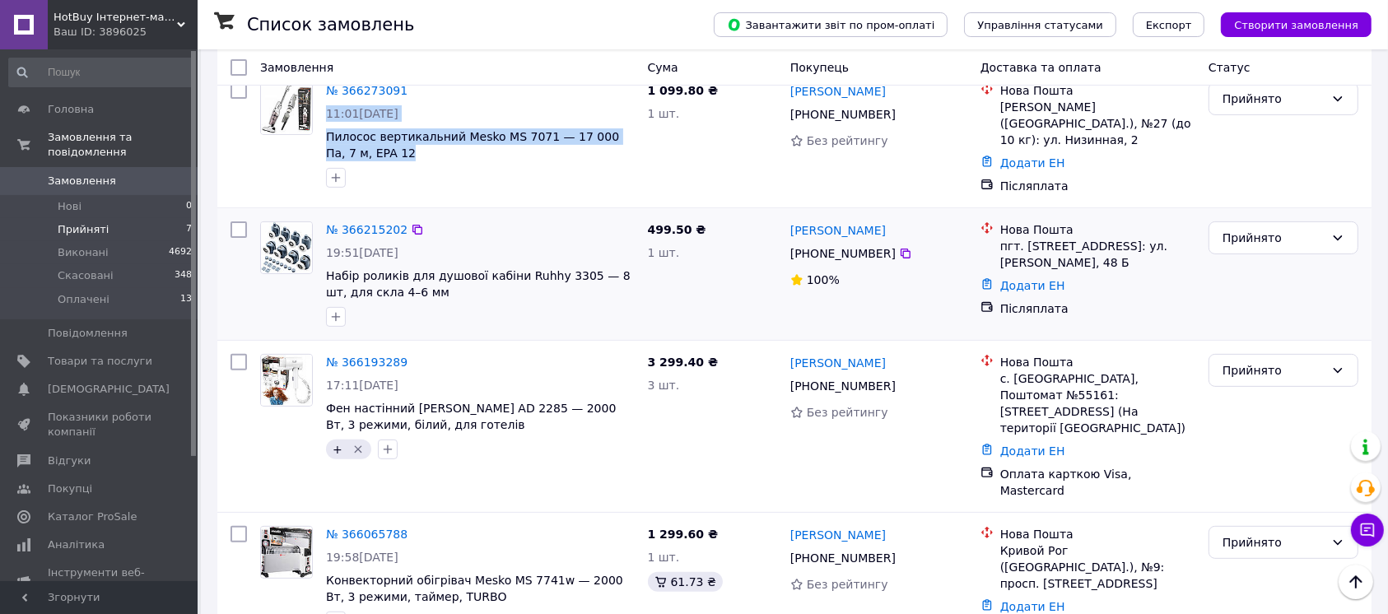
drag, startPoint x: 529, startPoint y: 281, endPoint x: 533, endPoint y: 205, distance: 76.6
click at [531, 225] on div "№ 366215202 19:51[DATE] Набір роликів для душової кабіни Ruhhy 3305 — 8 шт, для…" at bounding box center [480, 274] width 322 height 119
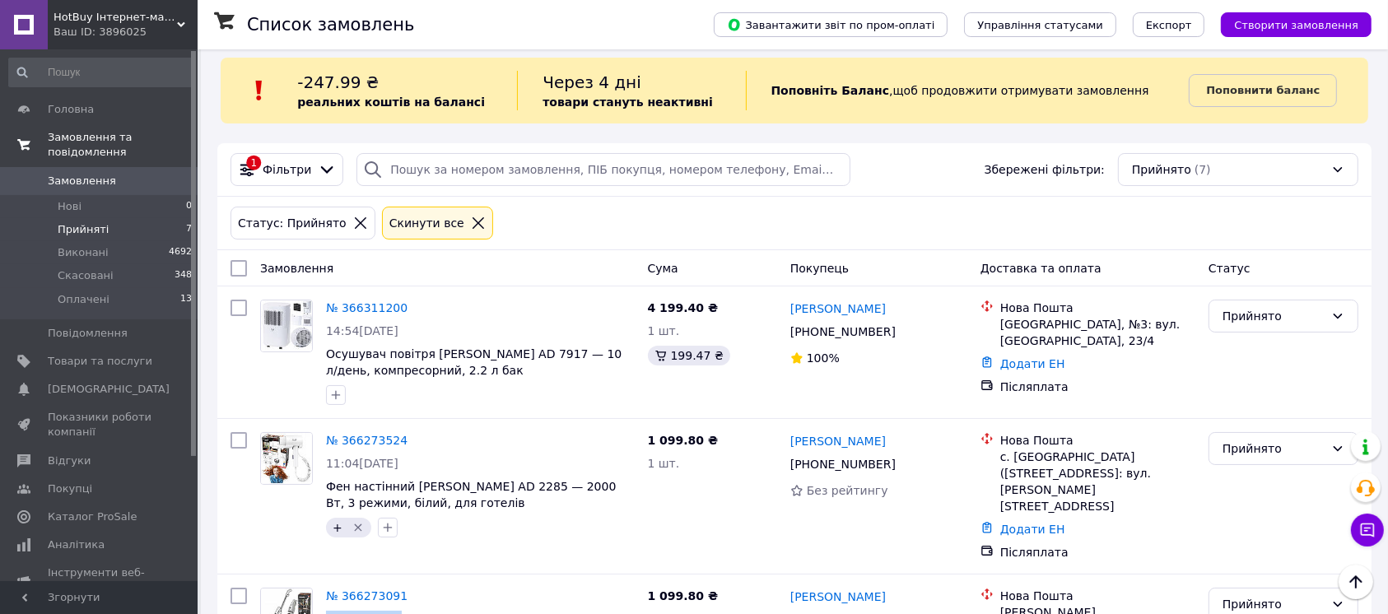
scroll to position [0, 0]
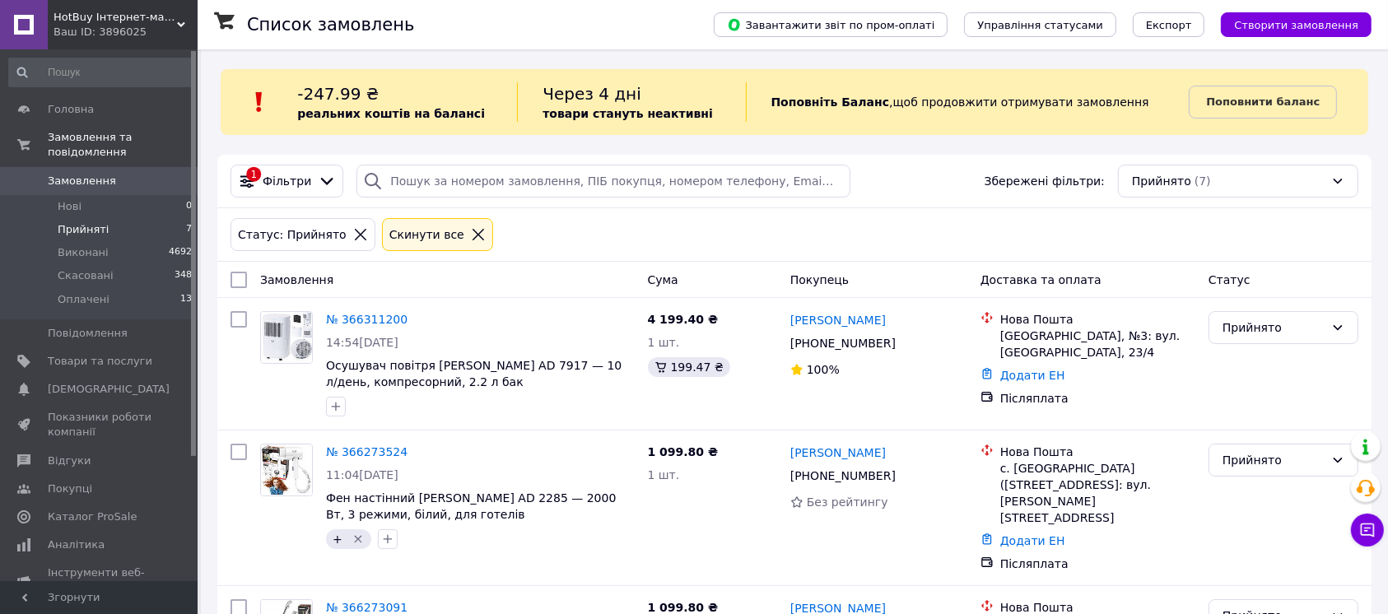
click at [124, 174] on span "Замовлення" at bounding box center [100, 181] width 105 height 15
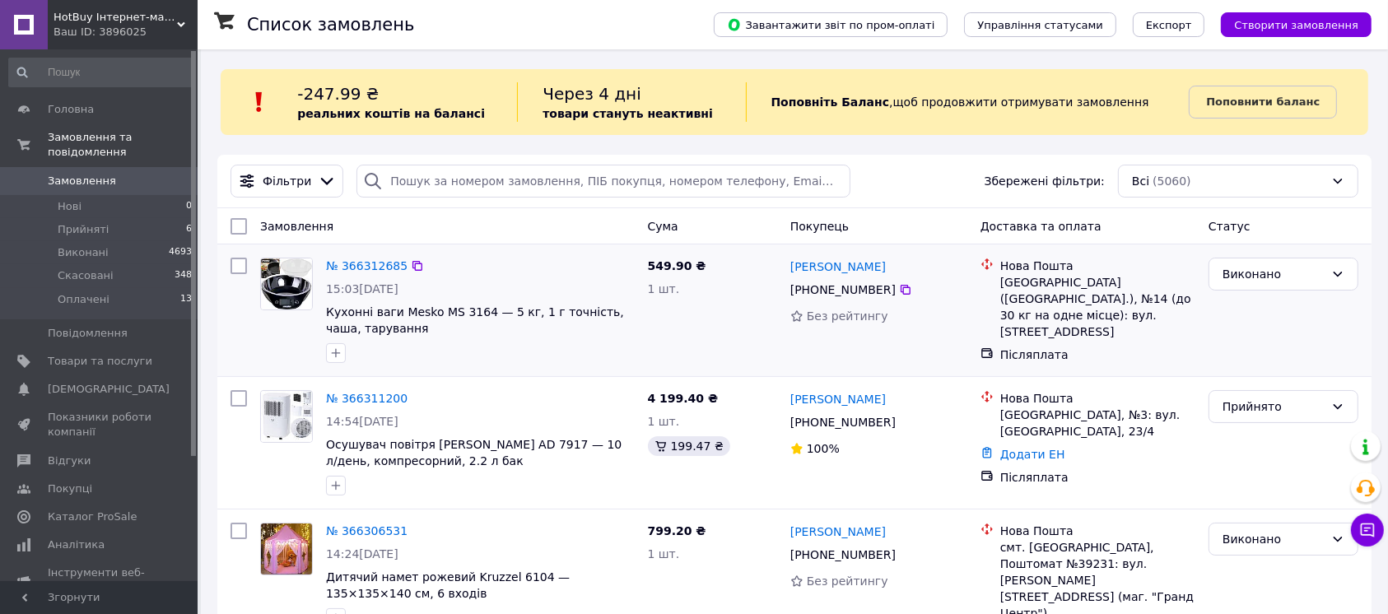
click at [1049, 284] on div "[GEOGRAPHIC_DATA] ([GEOGRAPHIC_DATA].), №14 (до 30 кг на одне місце): вул. [STR…" at bounding box center [1097, 307] width 195 height 66
click at [1055, 294] on div "[GEOGRAPHIC_DATA] ([GEOGRAPHIC_DATA].), №14 (до 30 кг на одне місце): вул. [STR…" at bounding box center [1097, 307] width 195 height 66
click at [1069, 292] on div "[GEOGRAPHIC_DATA] ([GEOGRAPHIC_DATA].), №14 (до 30 кг на одне місце): вул. [STR…" at bounding box center [1097, 307] width 195 height 66
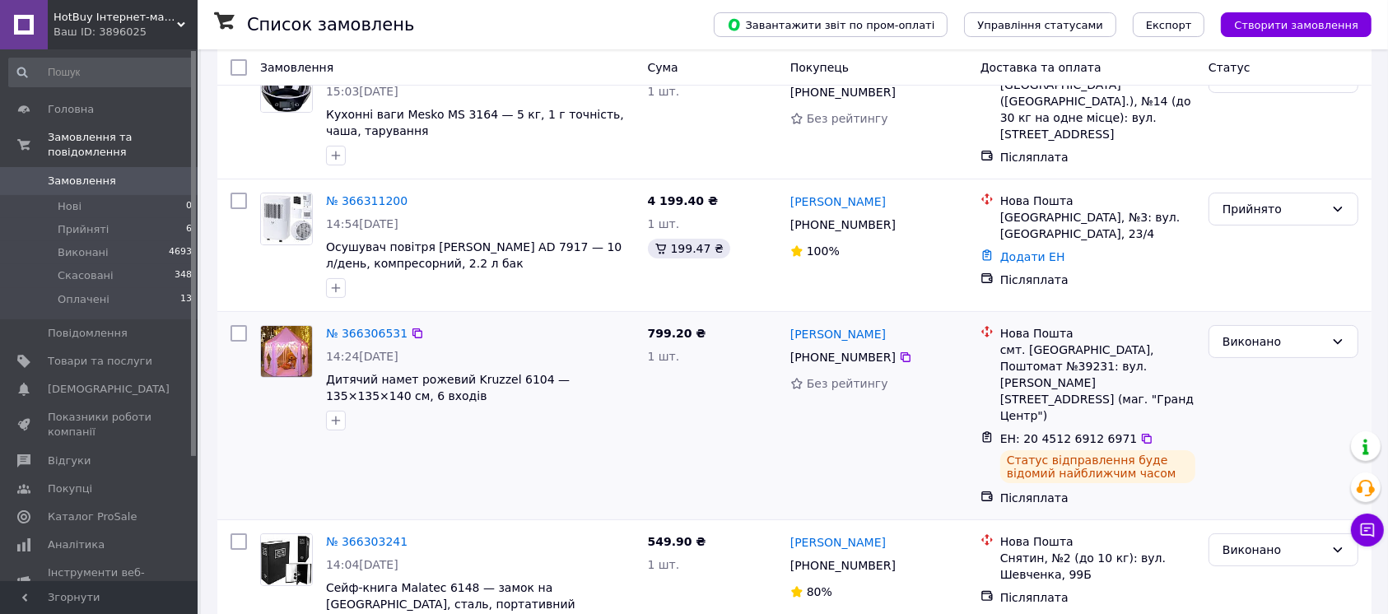
scroll to position [219, 0]
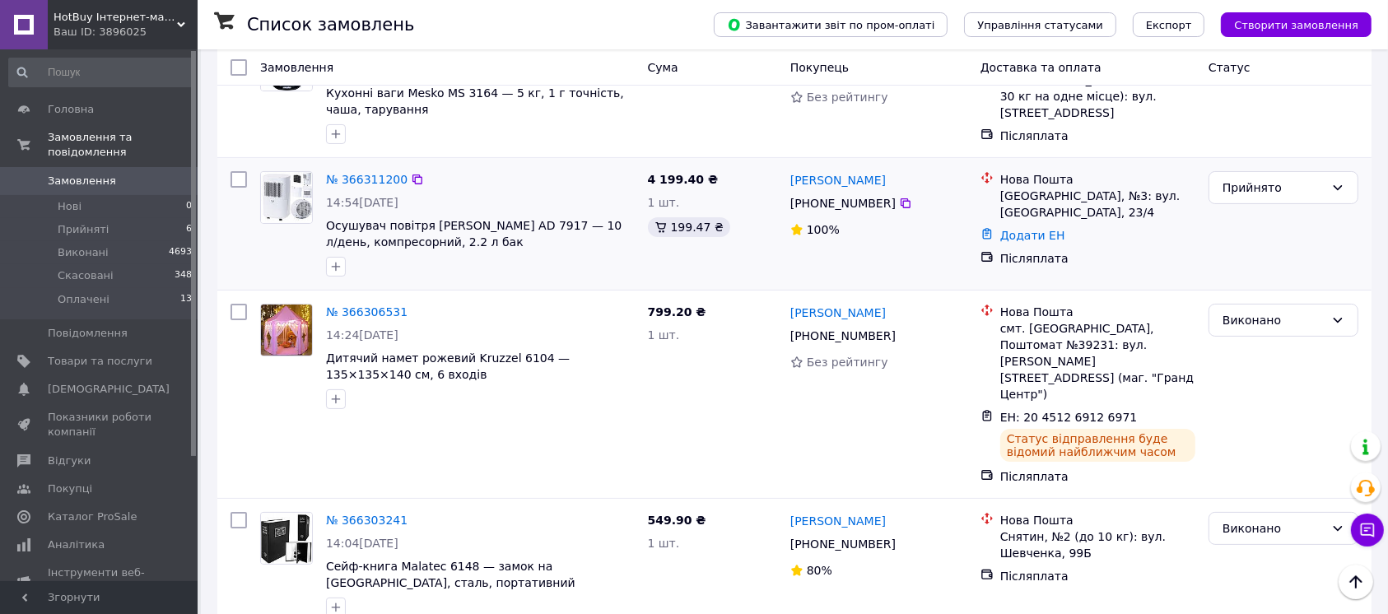
drag, startPoint x: 574, startPoint y: 249, endPoint x: 544, endPoint y: 192, distance: 64.4
click at [544, 192] on div "№ 366311200 14:54[DATE] Осушувач повітря [PERSON_NAME] AD 7917 — 10 л/день, ком…" at bounding box center [480, 224] width 322 height 119
click at [587, 275] on div at bounding box center [480, 266] width 315 height 26
click at [144, 288] on li "Оплачені 13" at bounding box center [101, 303] width 202 height 31
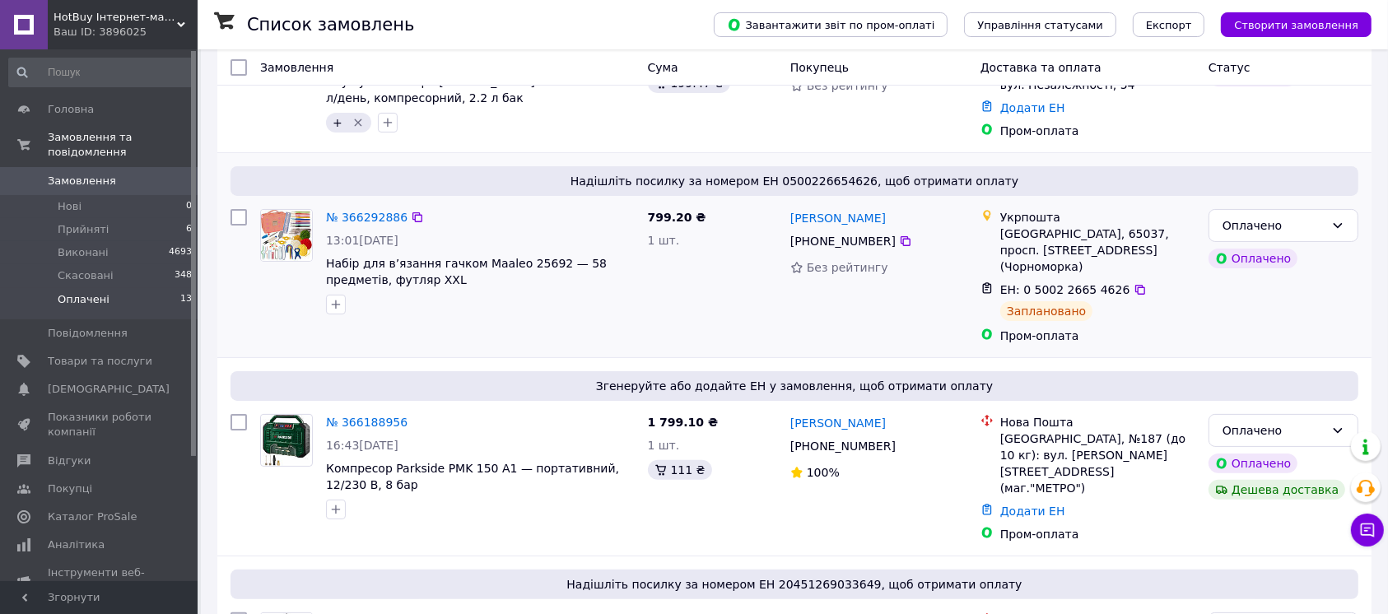
scroll to position [329, 0]
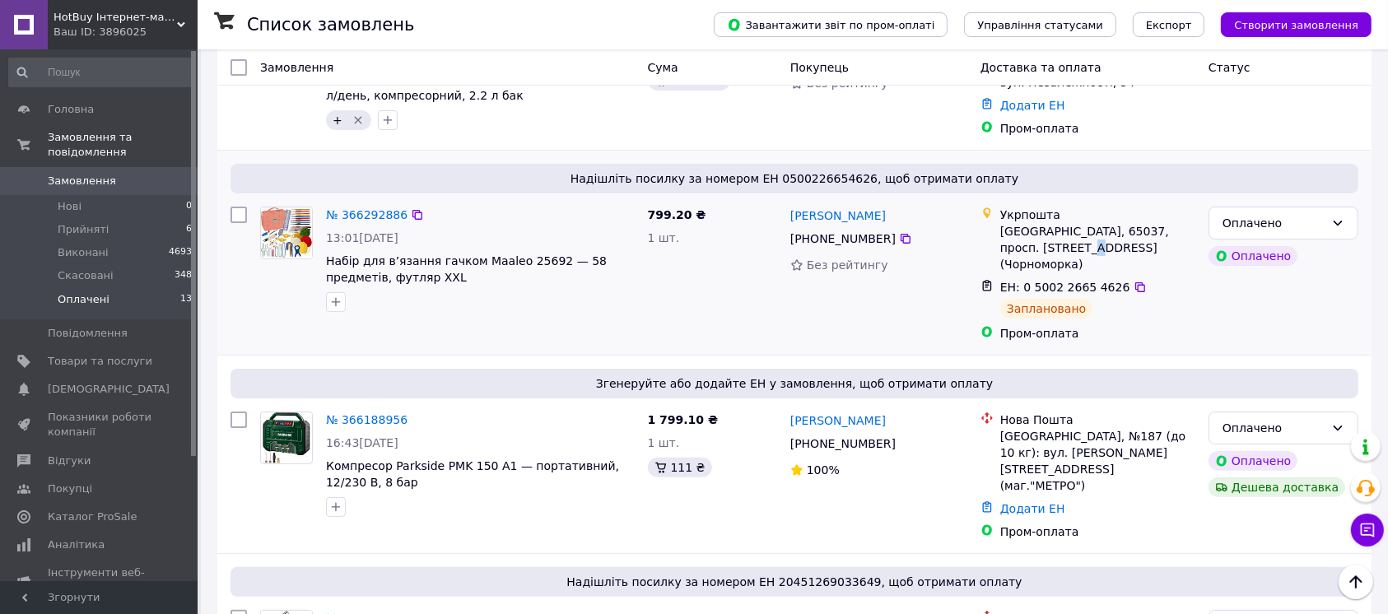
click at [1050, 245] on li "Укрпошта [GEOGRAPHIC_DATA], 65037, просп. [STREET_ADDRESS](Чорноморка)" at bounding box center [1087, 239] width 215 height 72
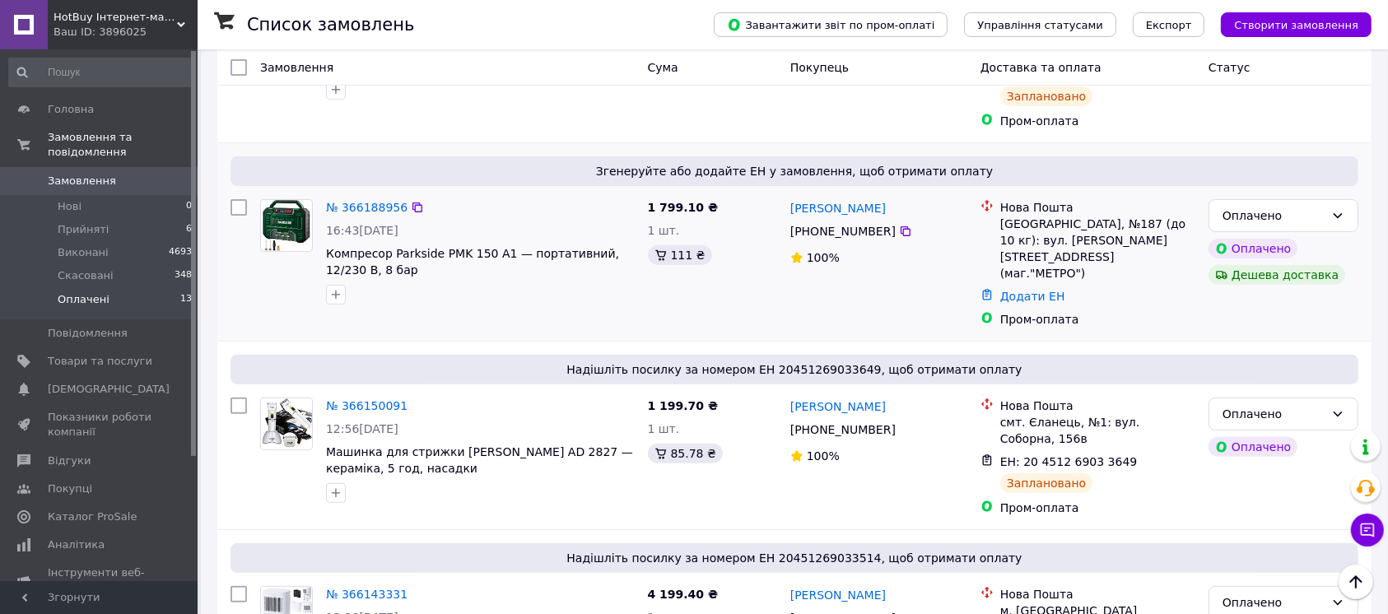
scroll to position [548, 0]
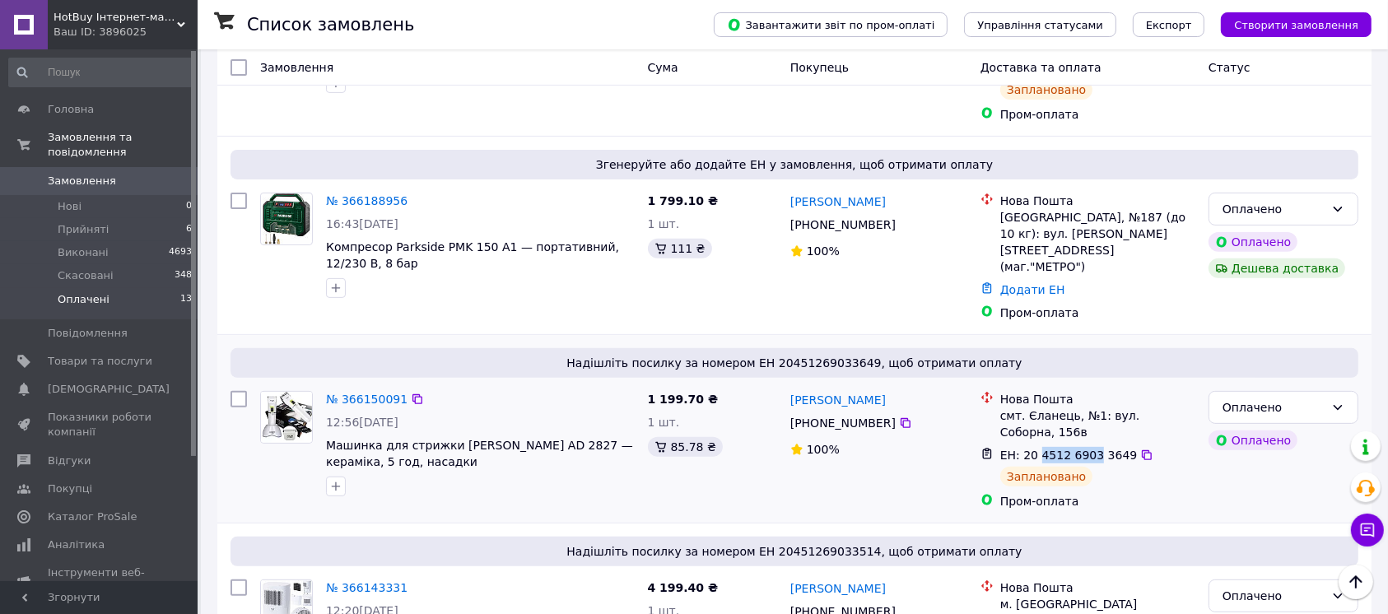
drag, startPoint x: 1086, startPoint y: 400, endPoint x: 1012, endPoint y: 400, distance: 73.2
click at [1029, 449] on span "ЕН: 20 4512 6903 3649" at bounding box center [1068, 455] width 137 height 13
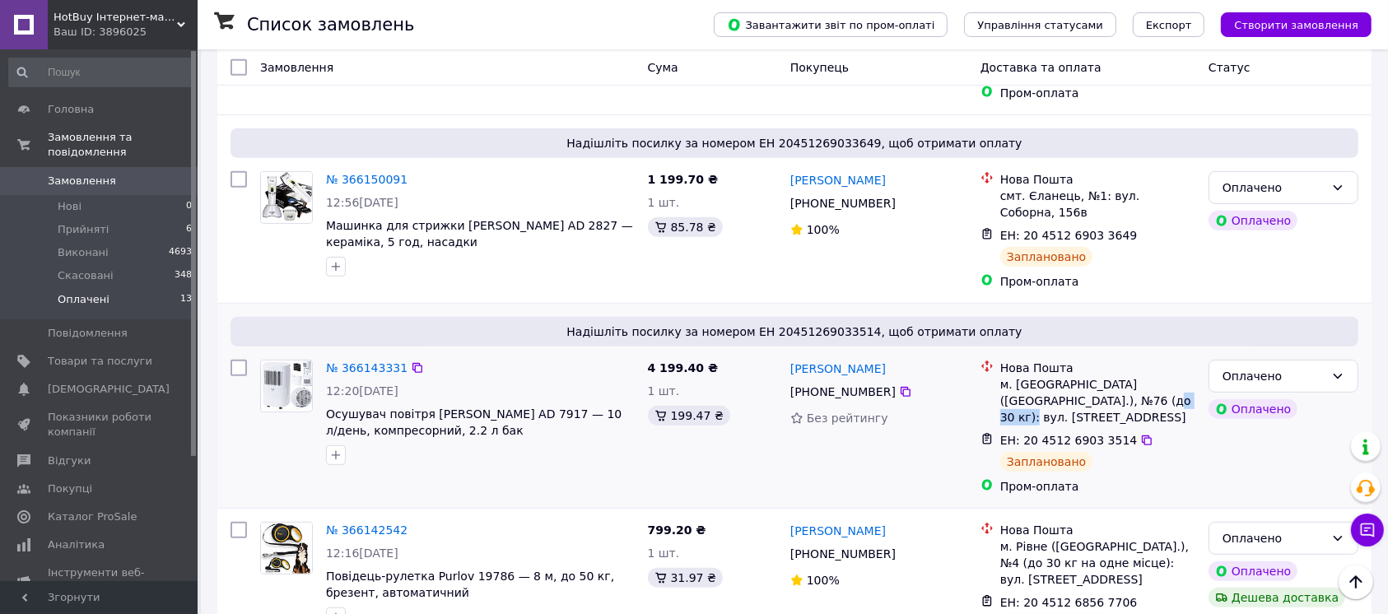
click at [1062, 376] on div "м. [GEOGRAPHIC_DATA] ([GEOGRAPHIC_DATA].), №76 (до 30 кг): вул. [STREET_ADDRESS]" at bounding box center [1097, 400] width 195 height 49
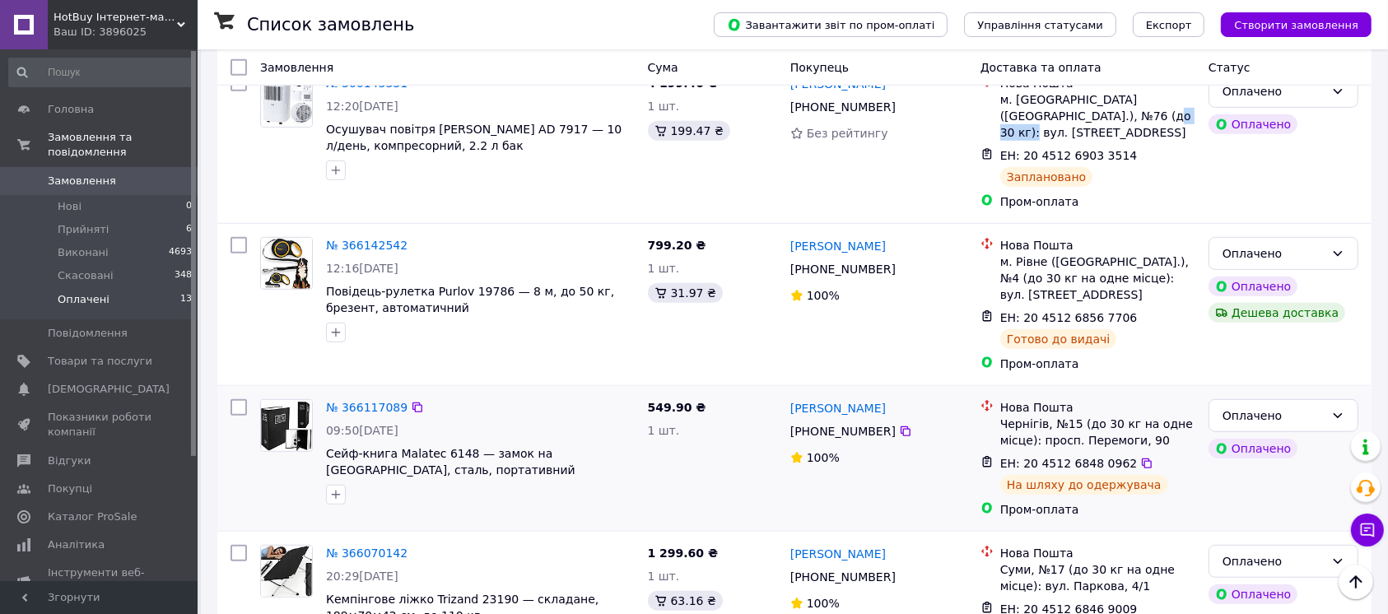
scroll to position [1097, 0]
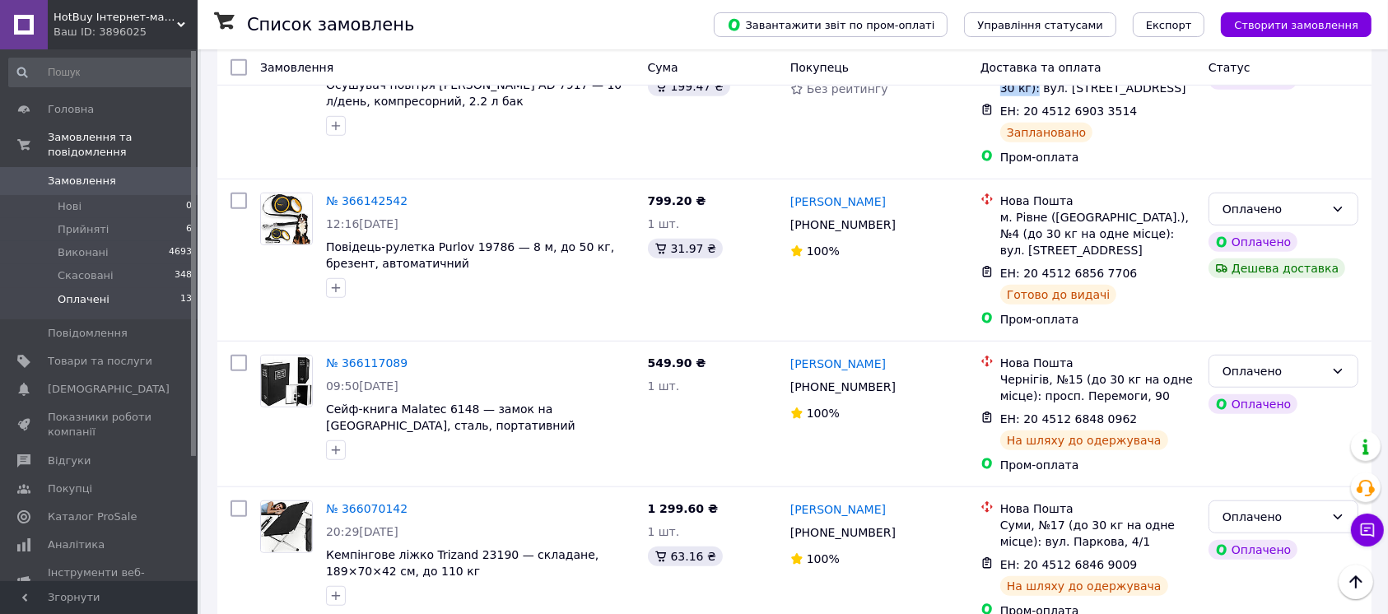
click at [126, 174] on span "Замовлення" at bounding box center [100, 181] width 105 height 15
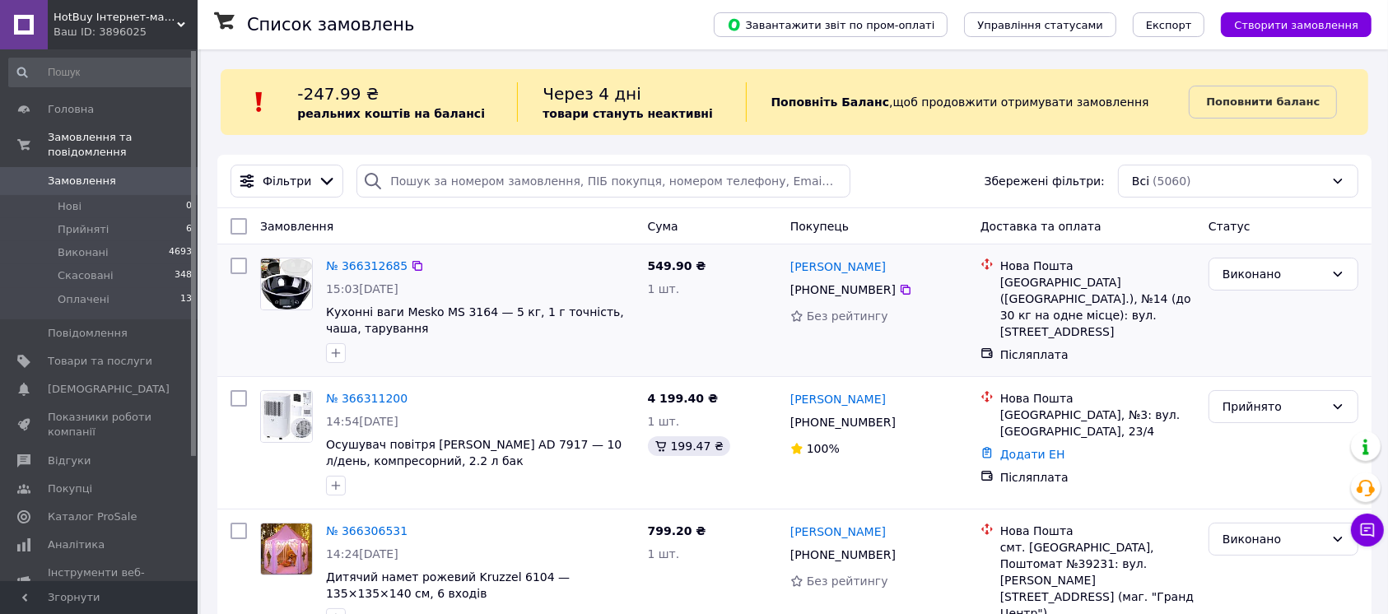
click at [1053, 307] on div "[GEOGRAPHIC_DATA] ([GEOGRAPHIC_DATA].), №14 (до 30 кг на одне місце): вул. [STR…" at bounding box center [1097, 307] width 195 height 66
click at [1043, 288] on div "[GEOGRAPHIC_DATA] ([GEOGRAPHIC_DATA].), №14 (до 30 кг на одне місце): вул. [STR…" at bounding box center [1097, 307] width 195 height 66
click at [85, 354] on span "Товари та послуги" at bounding box center [100, 361] width 105 height 15
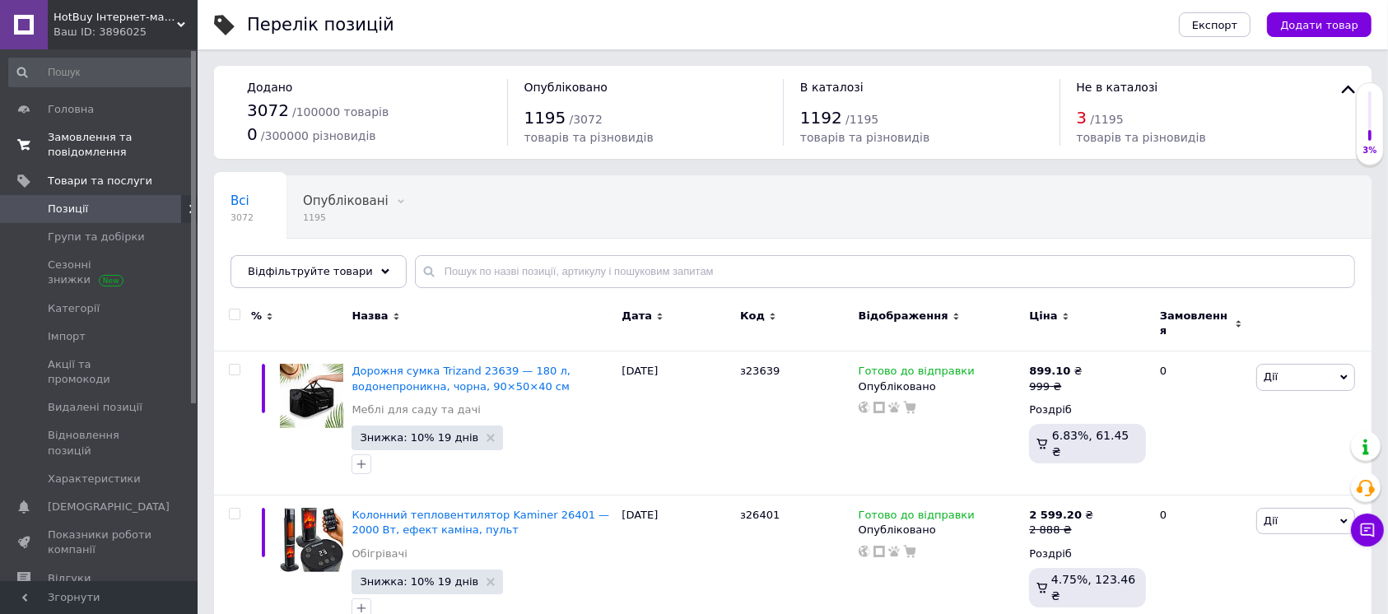
click at [118, 147] on span "Замовлення та повідомлення" at bounding box center [100, 145] width 105 height 30
